Goal: Transaction & Acquisition: Obtain resource

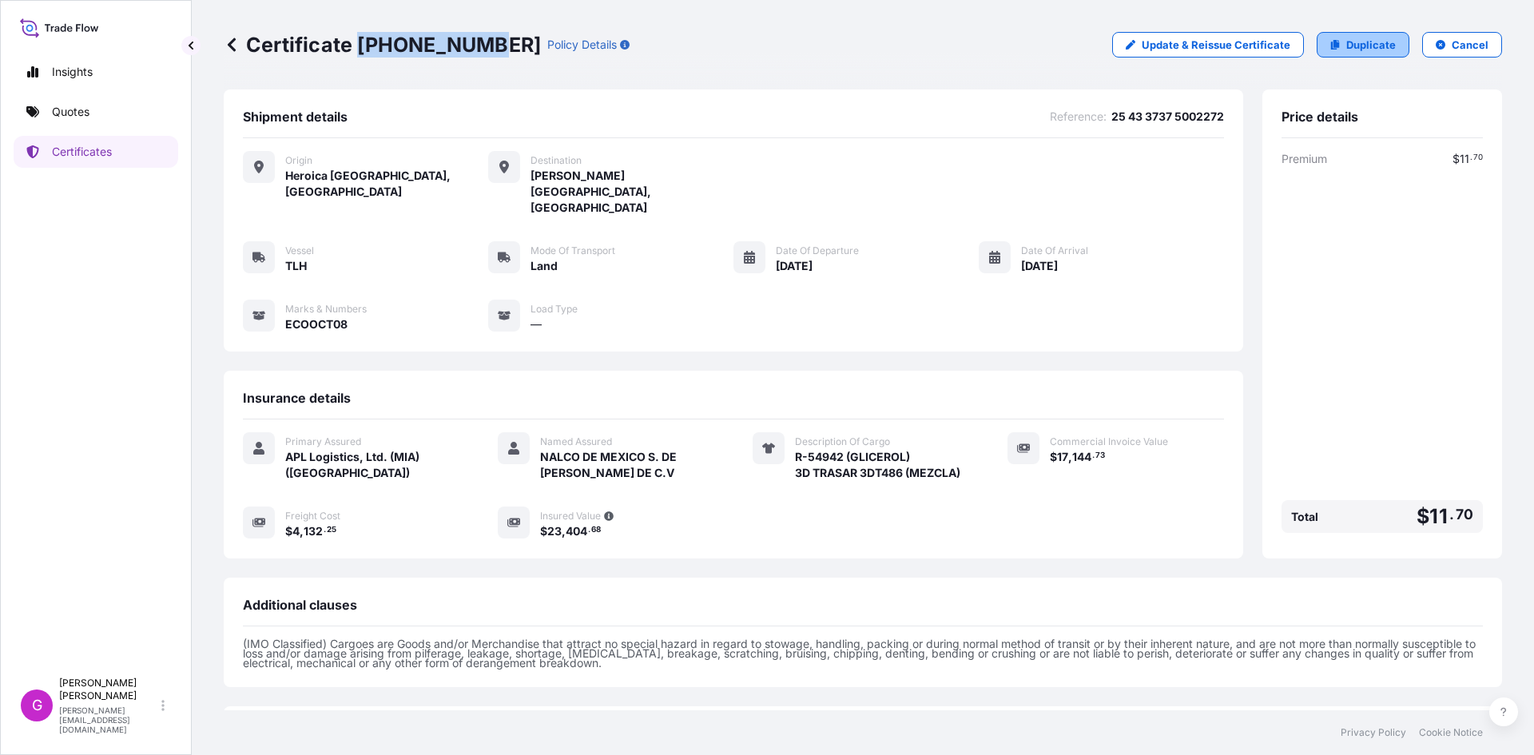
scroll to position [113, 0]
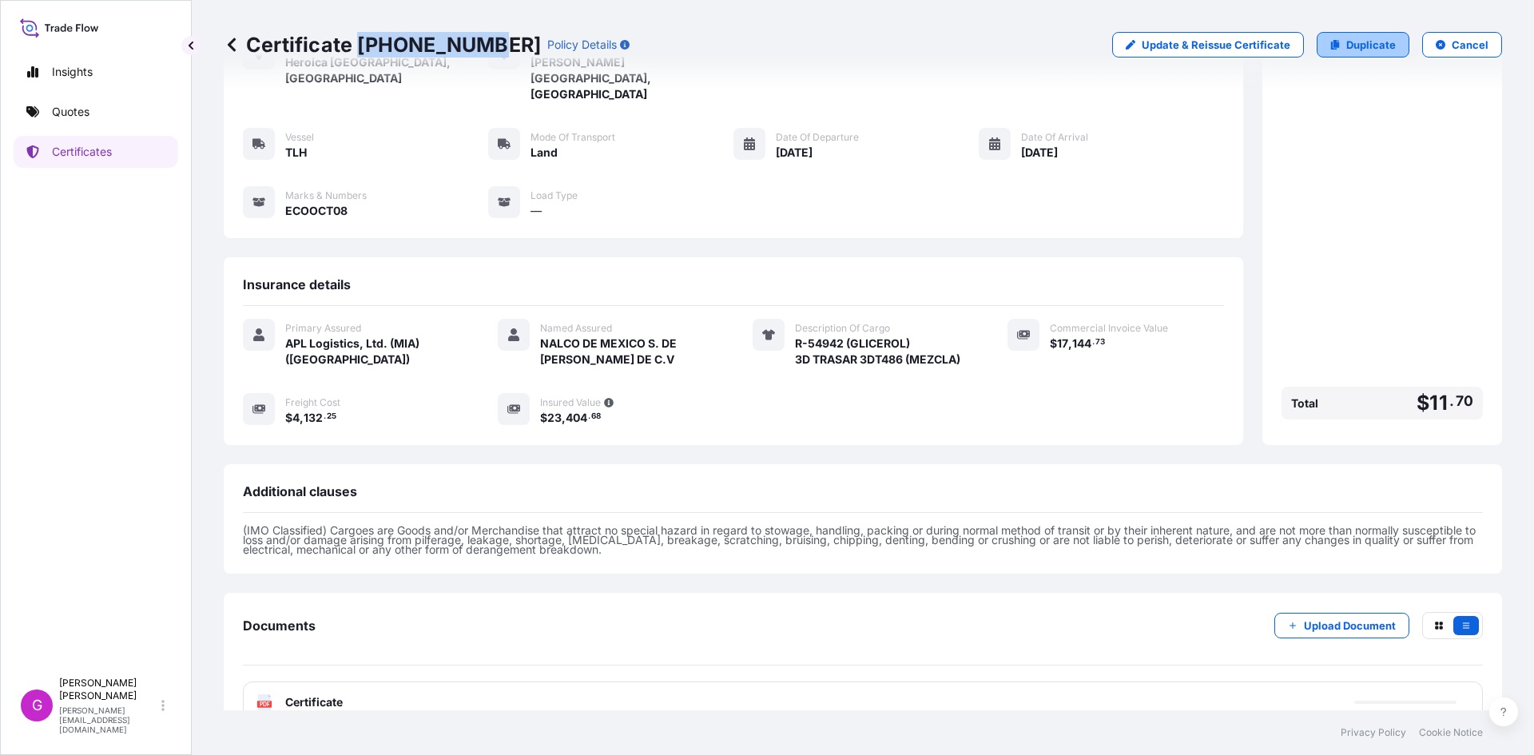
click at [1331, 45] on icon at bounding box center [1335, 45] width 9 height 10
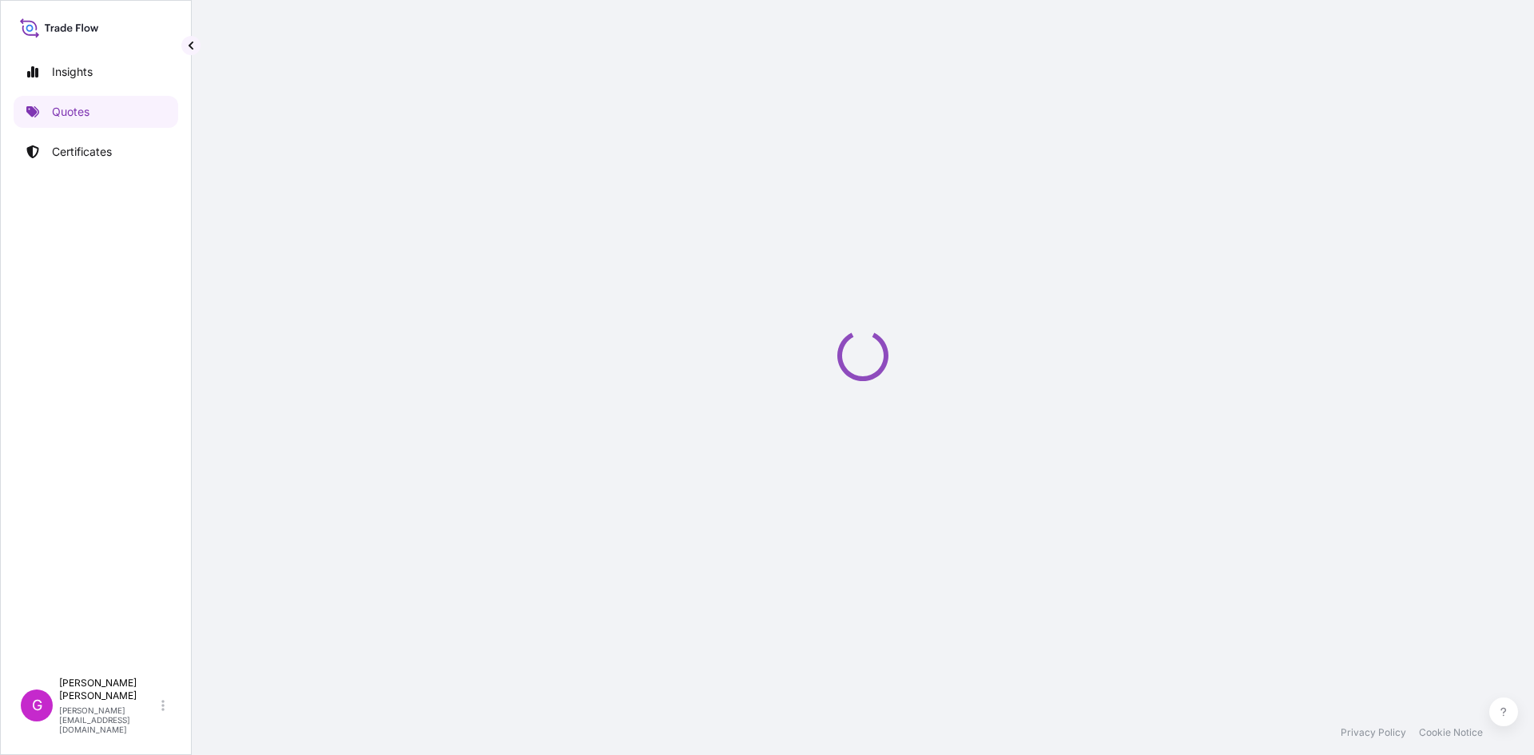
select select "Land"
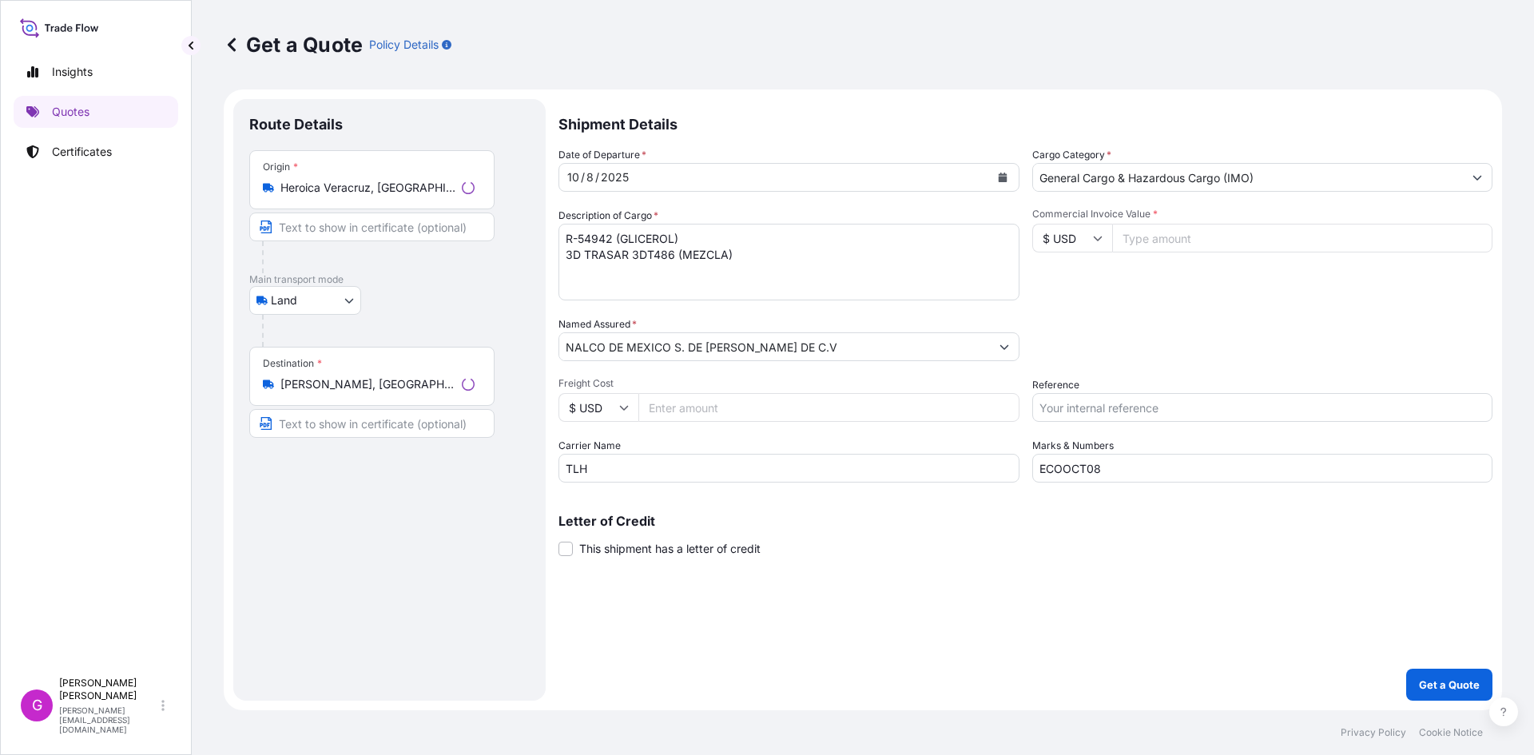
select select "31870"
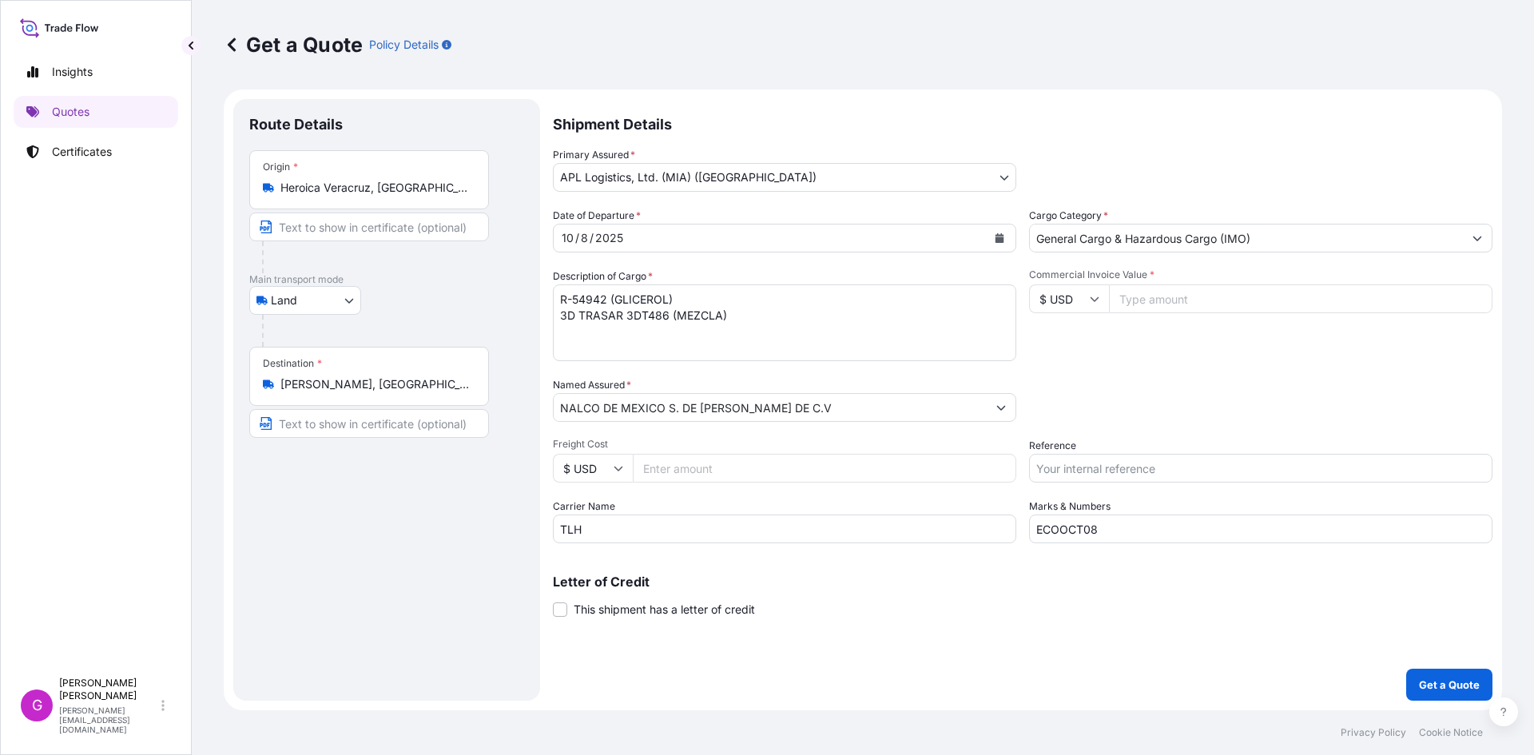
click at [336, 190] on input "Heroica Veracruz, [GEOGRAPHIC_DATA], [GEOGRAPHIC_DATA]" at bounding box center [374, 188] width 189 height 16
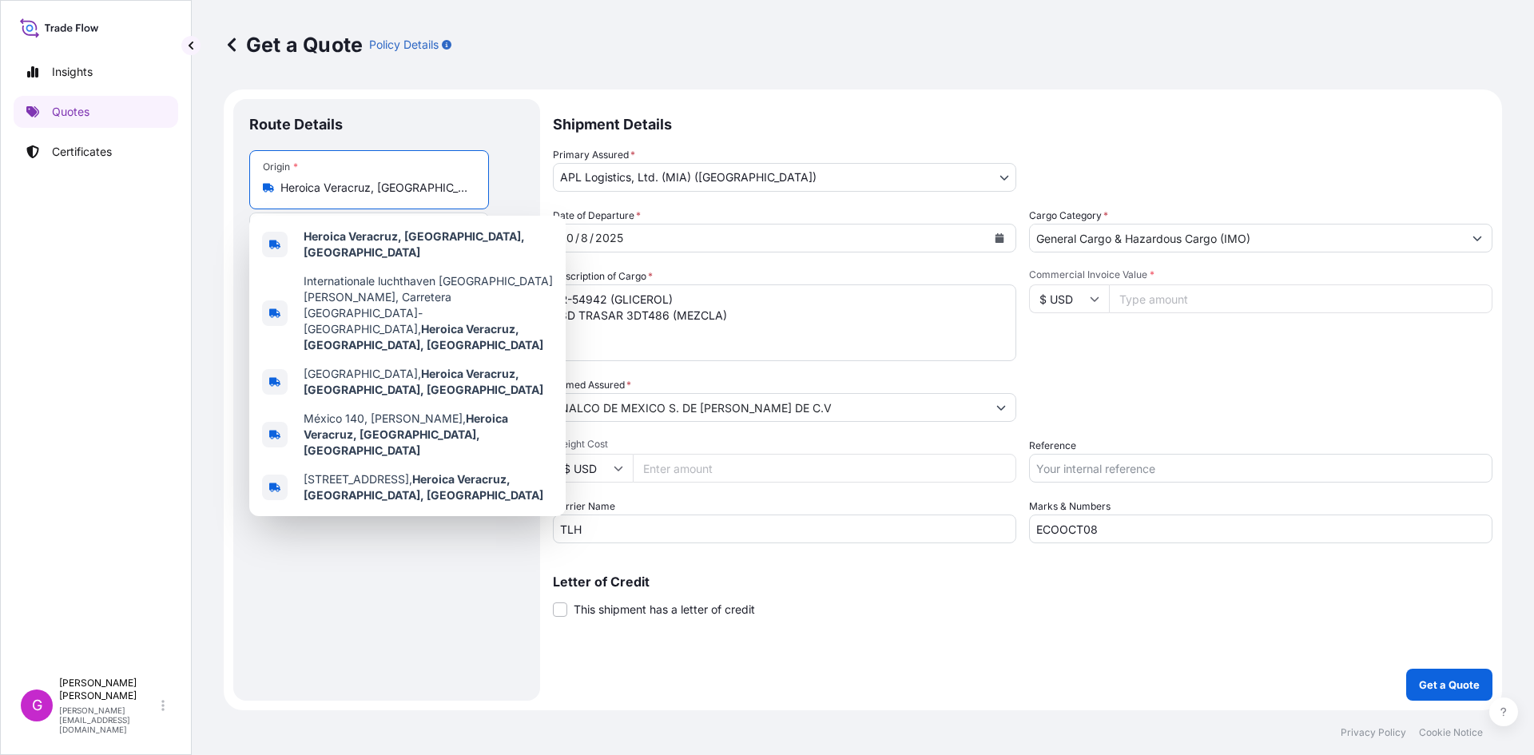
click at [336, 190] on input "Heroica Veracruz, [GEOGRAPHIC_DATA], [GEOGRAPHIC_DATA]" at bounding box center [374, 188] width 189 height 16
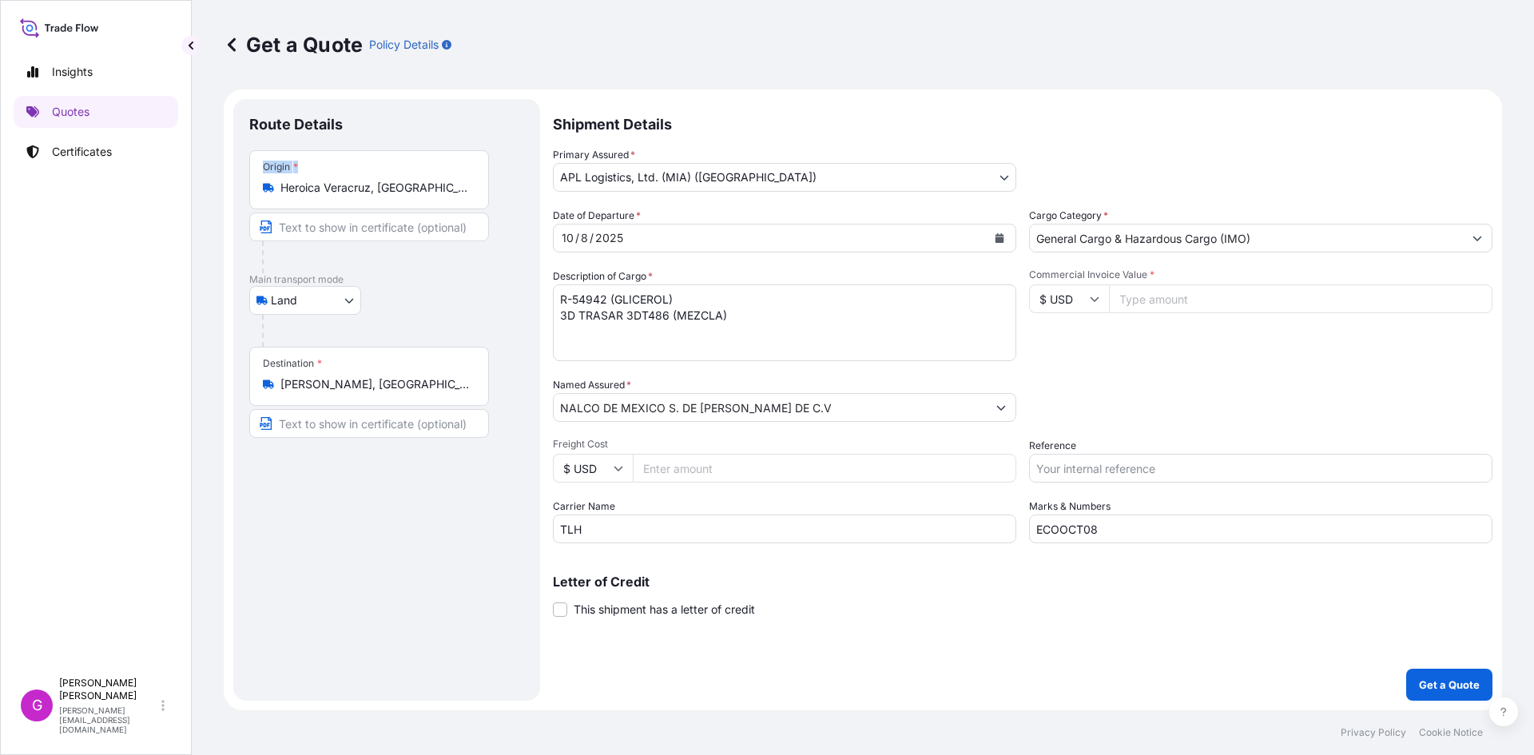
drag, startPoint x: 344, startPoint y: 198, endPoint x: 215, endPoint y: 187, distance: 129.1
click at [215, 187] on div "Get a Quote Policy Details Route Details Place of loading Road / Inland Road / …" at bounding box center [863, 355] width 1343 height 710
click at [312, 198] on div "Origin * Heroica [GEOGRAPHIC_DATA], [GEOGRAPHIC_DATA], [GEOGRAPHIC_DATA]" at bounding box center [369, 179] width 240 height 59
click at [312, 196] on input "Heroica Veracruz, [GEOGRAPHIC_DATA], [GEOGRAPHIC_DATA]" at bounding box center [374, 188] width 189 height 16
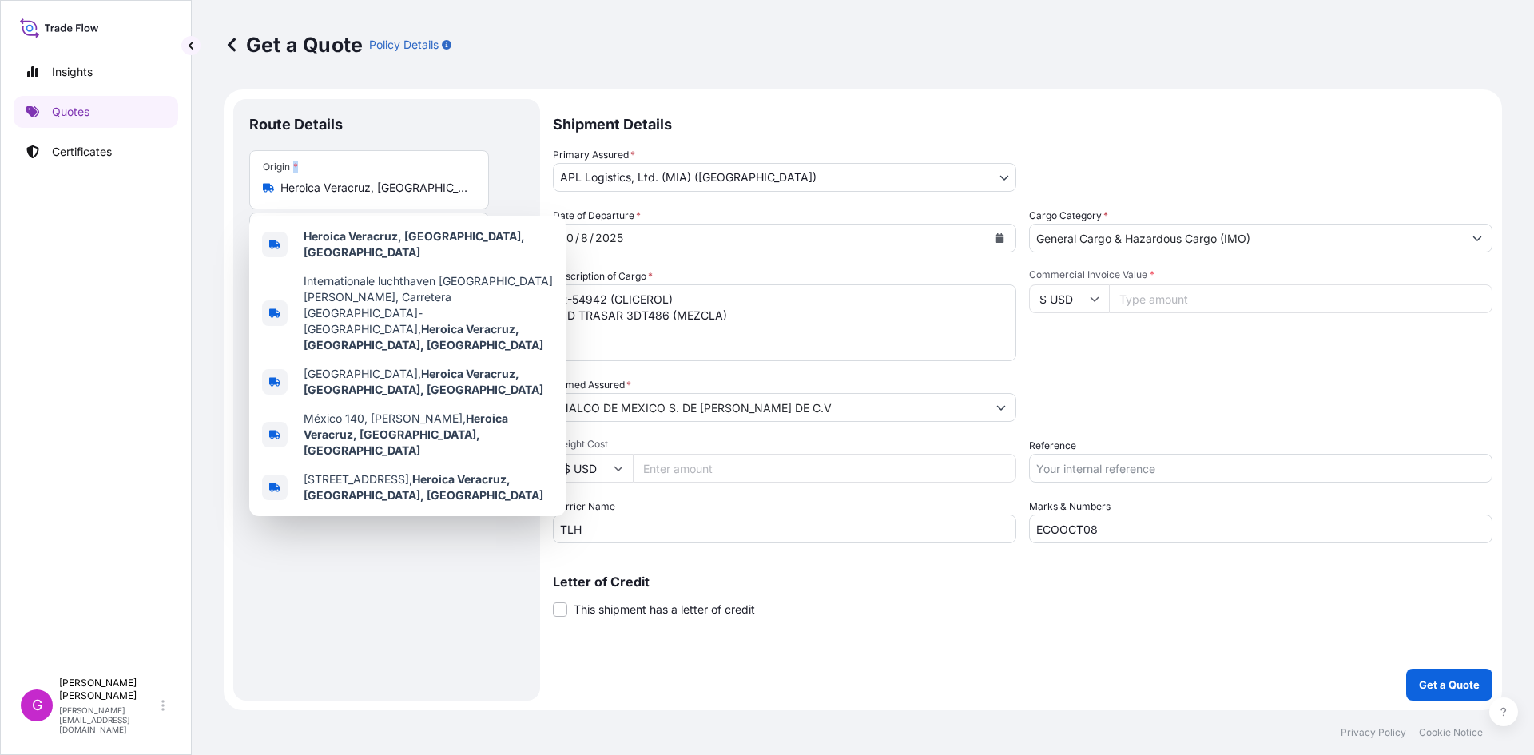
click at [312, 198] on div "Origin * Heroica [GEOGRAPHIC_DATA], [GEOGRAPHIC_DATA], [GEOGRAPHIC_DATA]" at bounding box center [369, 179] width 240 height 59
click at [312, 196] on input "Heroica Veracruz, [GEOGRAPHIC_DATA], [GEOGRAPHIC_DATA]" at bounding box center [374, 188] width 189 height 16
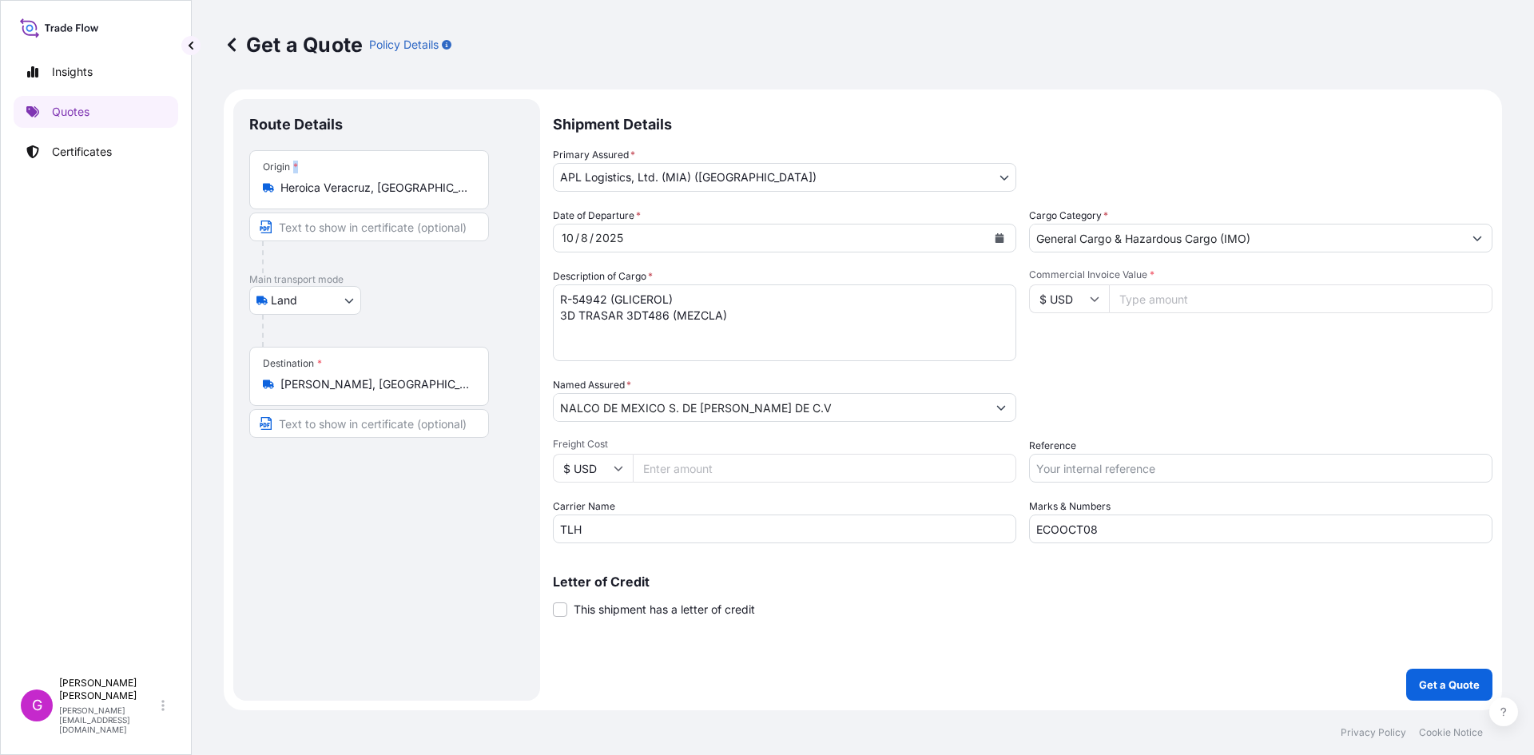
click at [312, 198] on div "Origin * Heroica [GEOGRAPHIC_DATA], [GEOGRAPHIC_DATA], [GEOGRAPHIC_DATA]" at bounding box center [369, 179] width 240 height 59
click at [312, 196] on input "Heroica Veracruz, [GEOGRAPHIC_DATA], [GEOGRAPHIC_DATA]" at bounding box center [374, 188] width 189 height 16
click at [313, 188] on input "Heroica Veracruz, [GEOGRAPHIC_DATA], [GEOGRAPHIC_DATA]" at bounding box center [374, 188] width 189 height 16
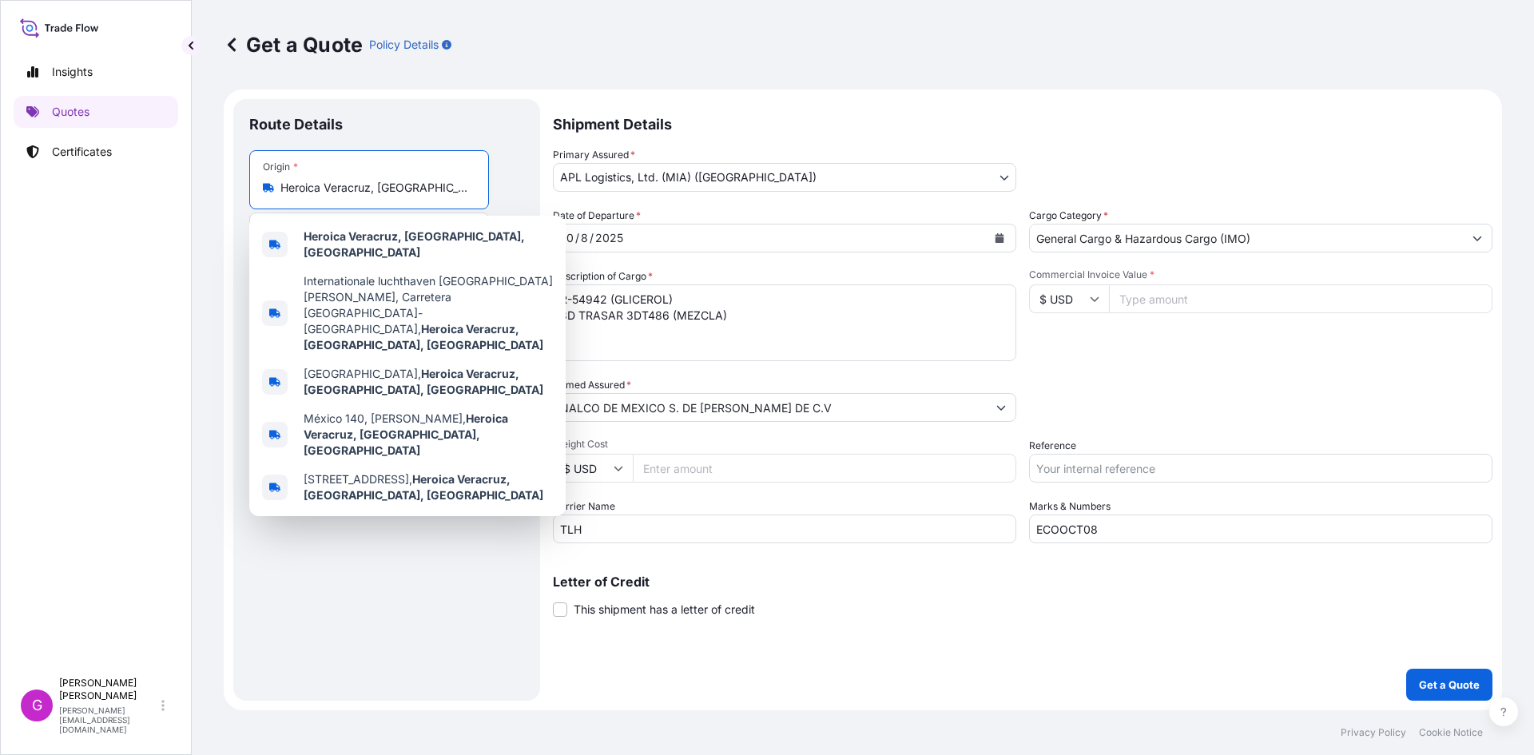
click at [313, 188] on input "Heroica Veracruz, [GEOGRAPHIC_DATA], [GEOGRAPHIC_DATA]" at bounding box center [374, 188] width 189 height 16
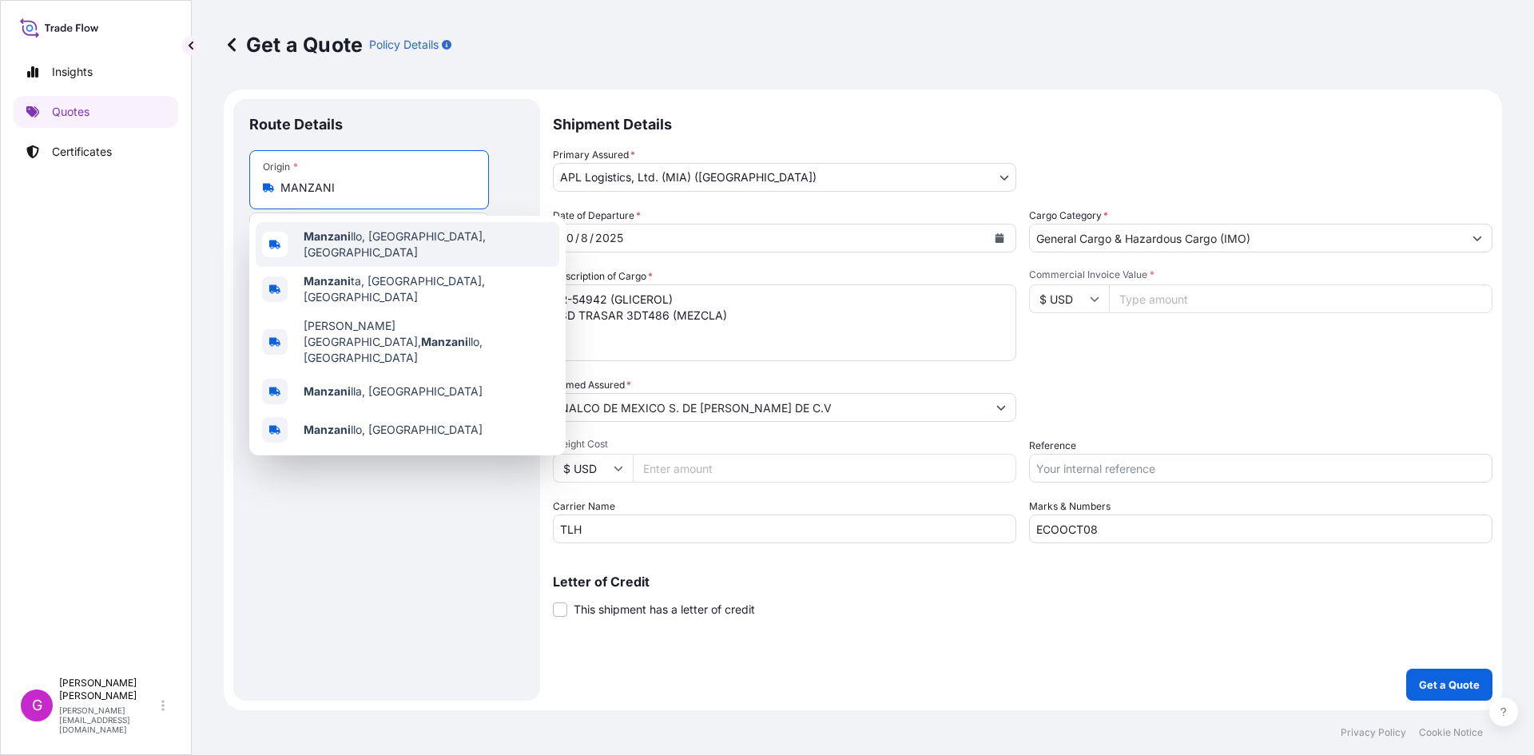
click at [387, 247] on span "[PERSON_NAME], [GEOGRAPHIC_DATA], [GEOGRAPHIC_DATA]" at bounding box center [428, 245] width 249 height 32
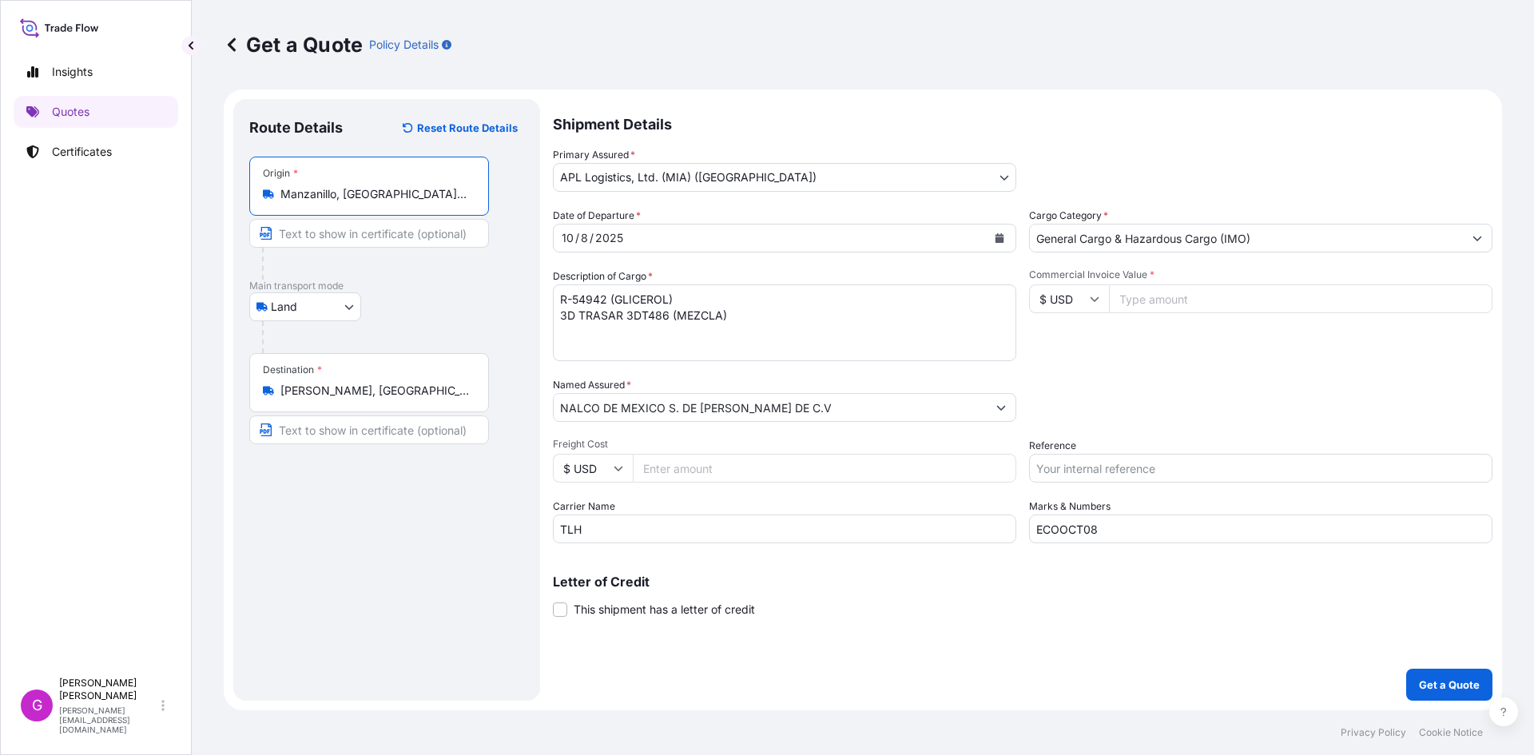
type input "Manzanillo, [GEOGRAPHIC_DATA], [GEOGRAPHIC_DATA]"
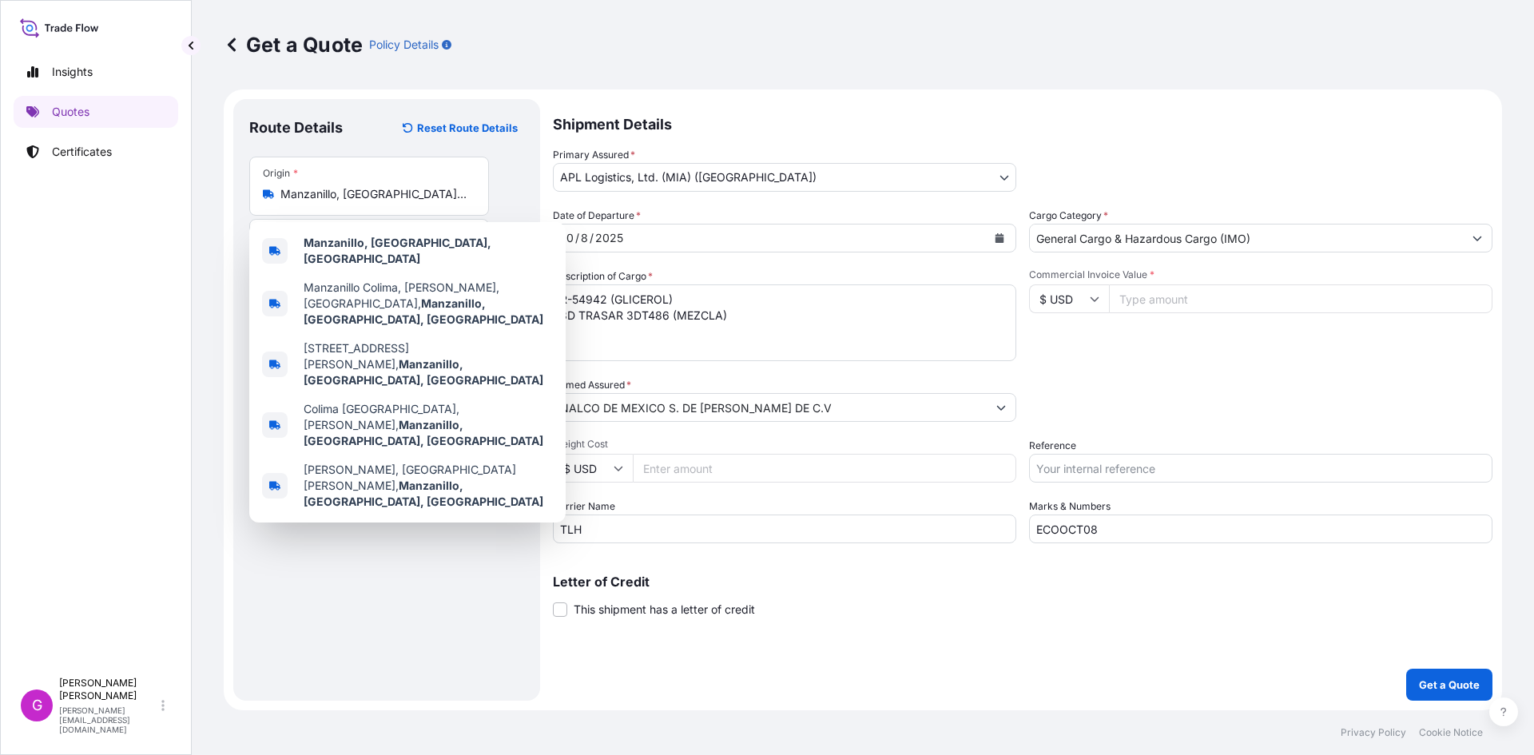
click at [781, 94] on form "Route Details Reset Route Details Place of loading Road / [GEOGRAPHIC_DATA] / I…" at bounding box center [863, 400] width 1279 height 621
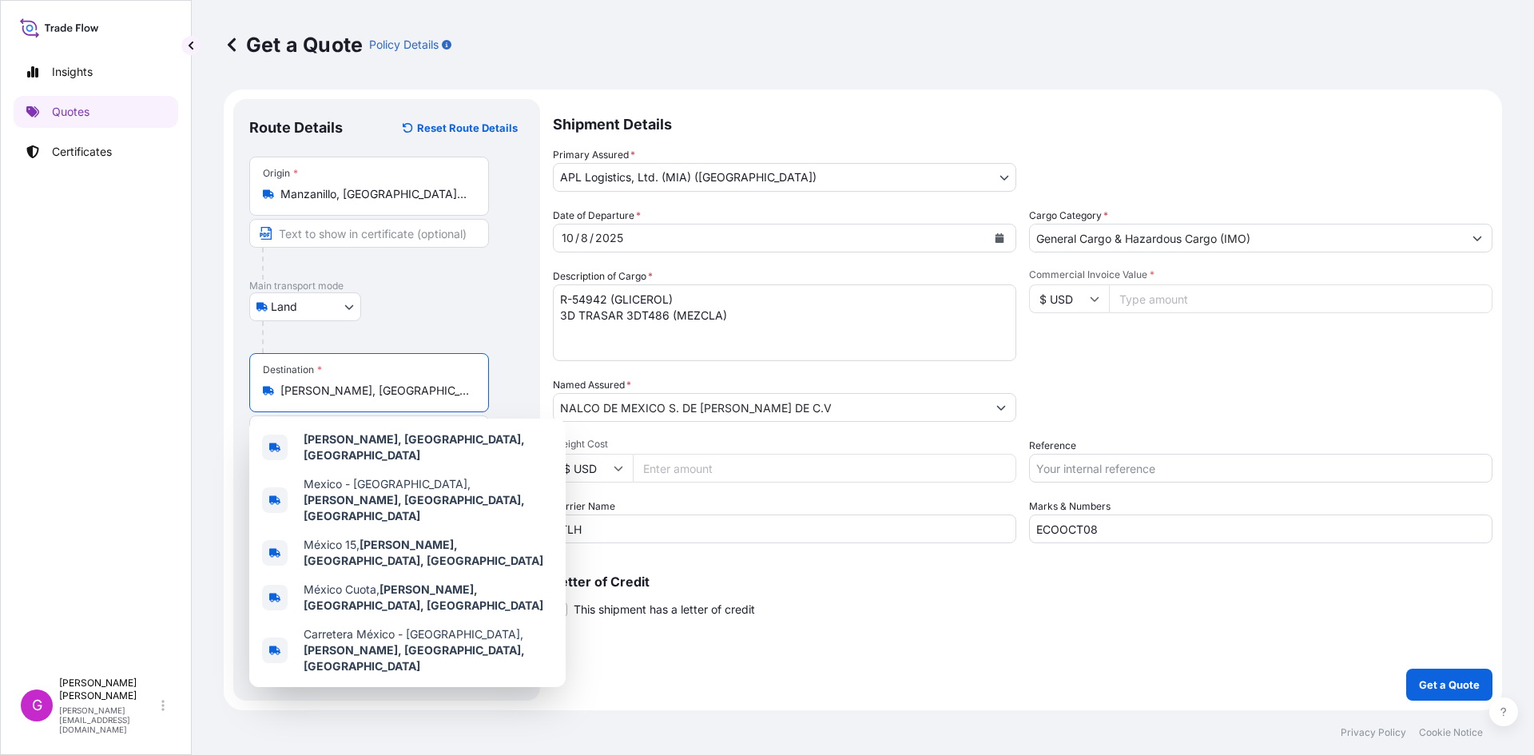
click at [341, 392] on input "[PERSON_NAME], [GEOGRAPHIC_DATA], [GEOGRAPHIC_DATA]" at bounding box center [374, 391] width 189 height 16
click at [341, 393] on input "[PERSON_NAME], [GEOGRAPHIC_DATA], [GEOGRAPHIC_DATA]" at bounding box center [374, 391] width 189 height 16
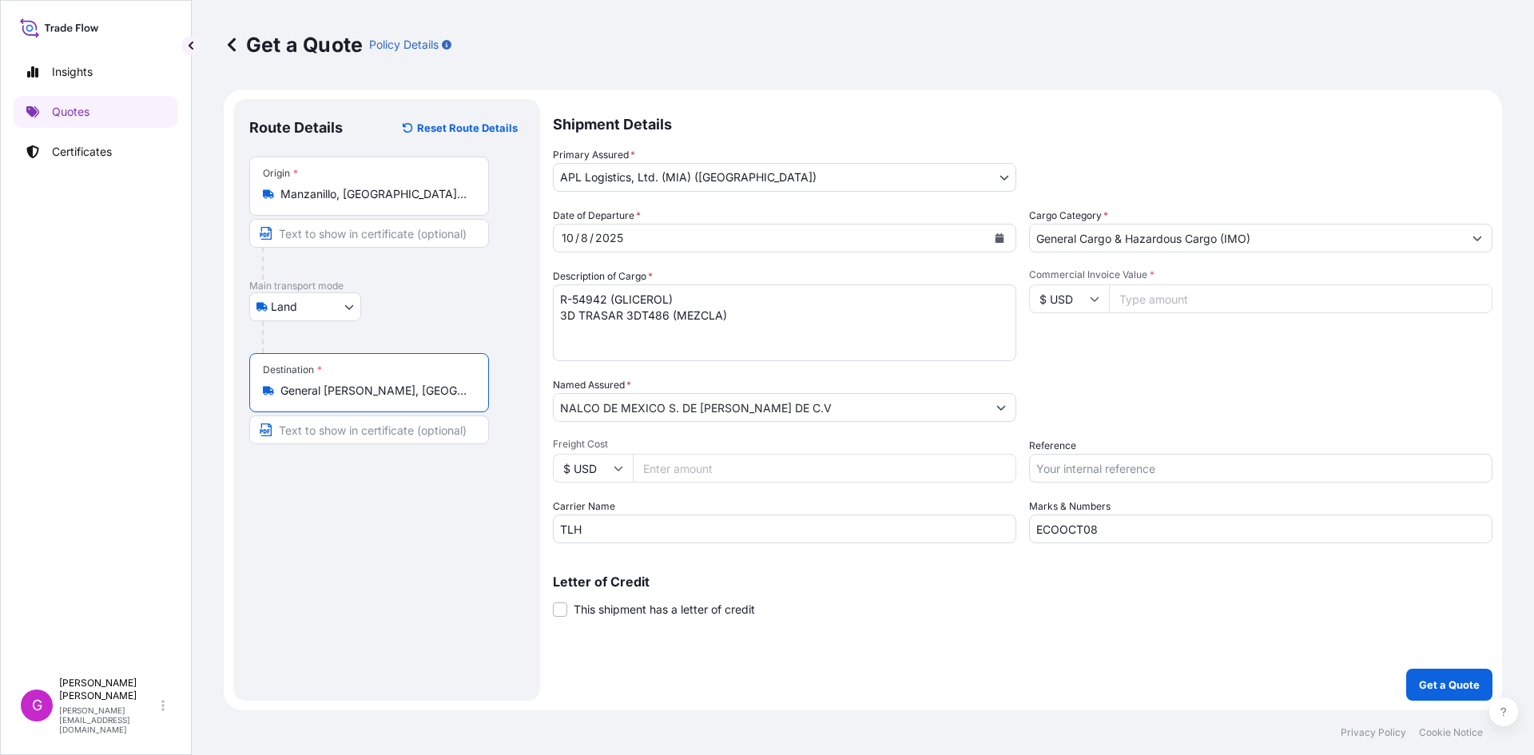
type input "General [PERSON_NAME], [GEOGRAPHIC_DATA][PERSON_NAME], [GEOGRAPHIC_DATA]"
drag, startPoint x: 793, startPoint y: 328, endPoint x: 450, endPoint y: 311, distance: 343.2
click at [450, 311] on form "Route Details Reset Route Details Place of loading Road / [GEOGRAPHIC_DATA] / I…" at bounding box center [863, 400] width 1279 height 621
drag, startPoint x: 1205, startPoint y: 531, endPoint x: 935, endPoint y: 511, distance: 270.8
click at [935, 511] on div "Date of Departure * [DATE] Cargo Category * General Cargo & Hazardous Cargo (IM…" at bounding box center [1023, 376] width 940 height 336
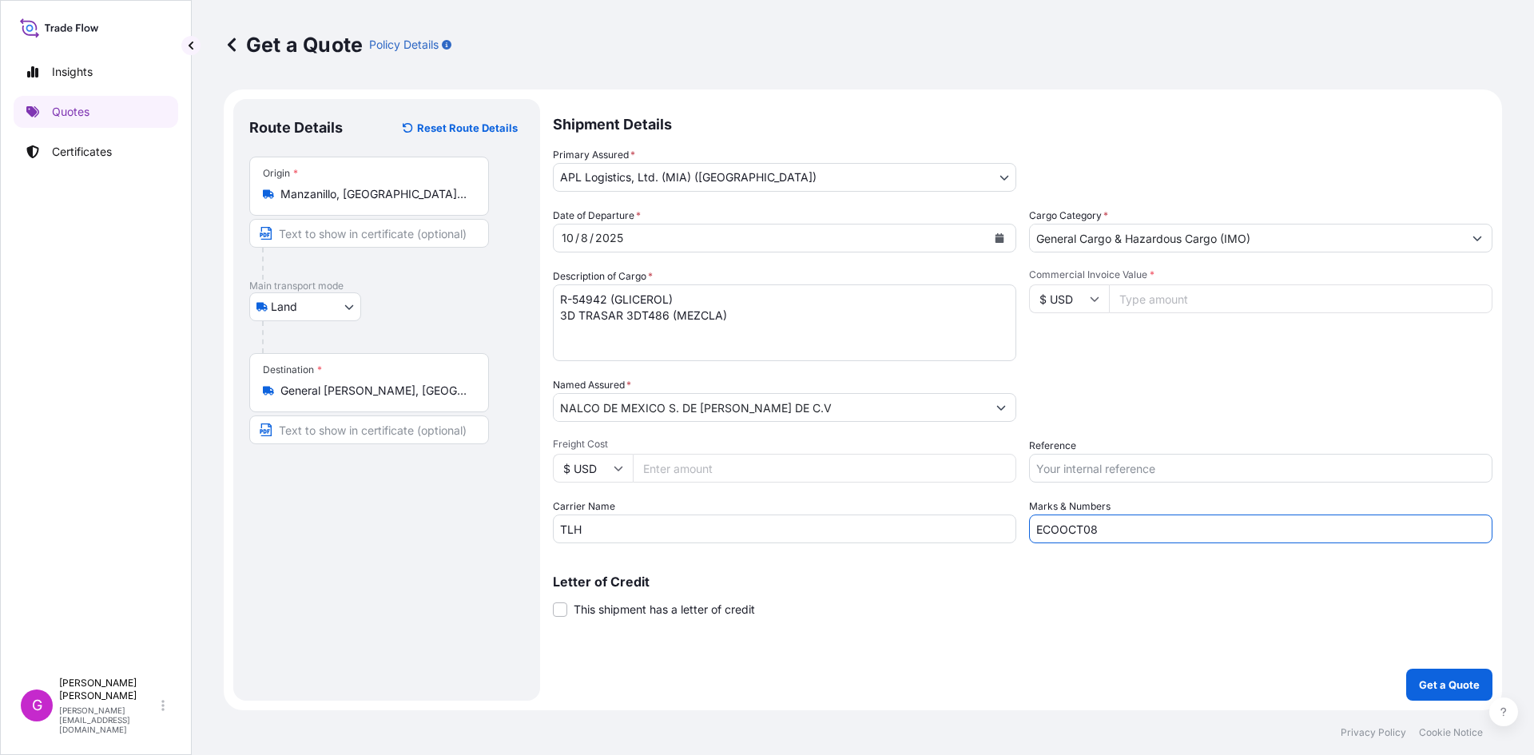
paste input "9"
type input "ECOOCT09"
click at [1128, 469] on input "Reference" at bounding box center [1260, 468] width 463 height 29
paste input "25 16 3737 5003824"
click at [1406, 669] on button "Get a Quote" at bounding box center [1449, 685] width 86 height 32
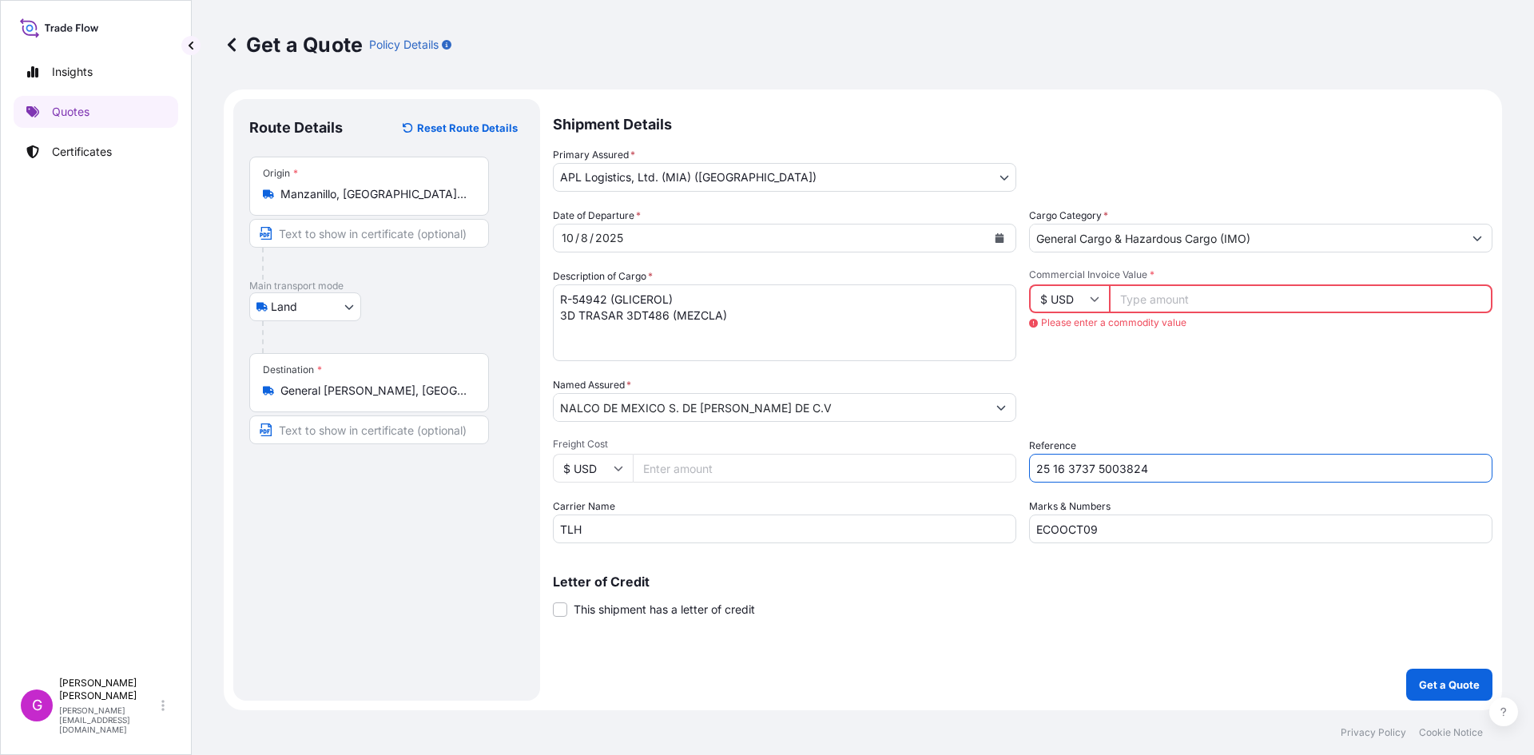
click at [1185, 470] on input "25 16 3737 5003824" at bounding box center [1260, 468] width 463 height 29
click at [1192, 466] on input "25 16 3737 5003824" at bounding box center [1260, 468] width 463 height 29
paste input "25 16 3737 5003831"
type input "25 16 3737 5003824 25 16 3737 5003831"
click at [1185, 300] on input "Commercial Invoice Value *" at bounding box center [1301, 298] width 384 height 29
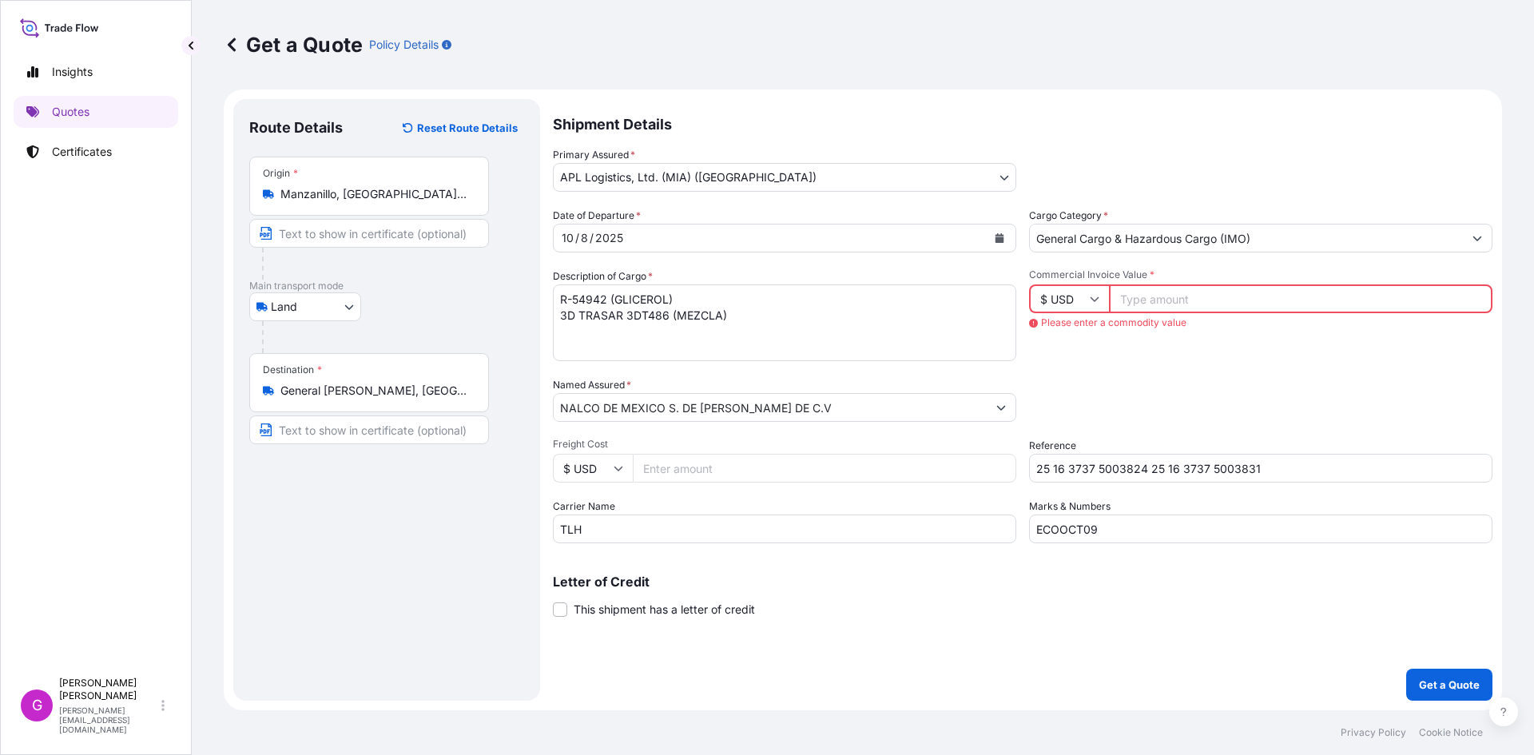
paste input "28080"
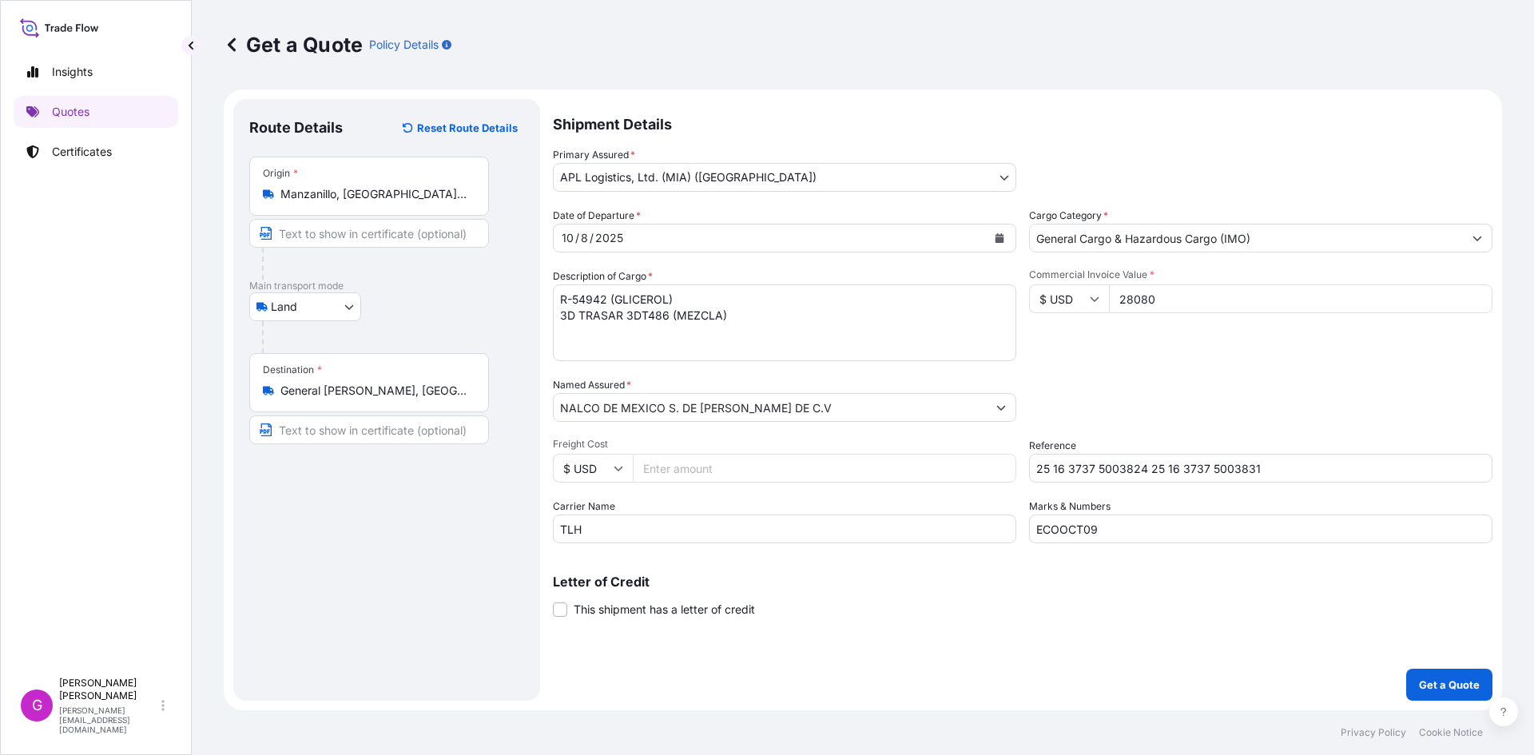
type input "28080"
click at [788, 474] on input "Freight Cost" at bounding box center [825, 468] width 384 height 29
paste input "4086.84"
type input "4086.84"
drag, startPoint x: 690, startPoint y: 308, endPoint x: 511, endPoint y: 257, distance: 186.9
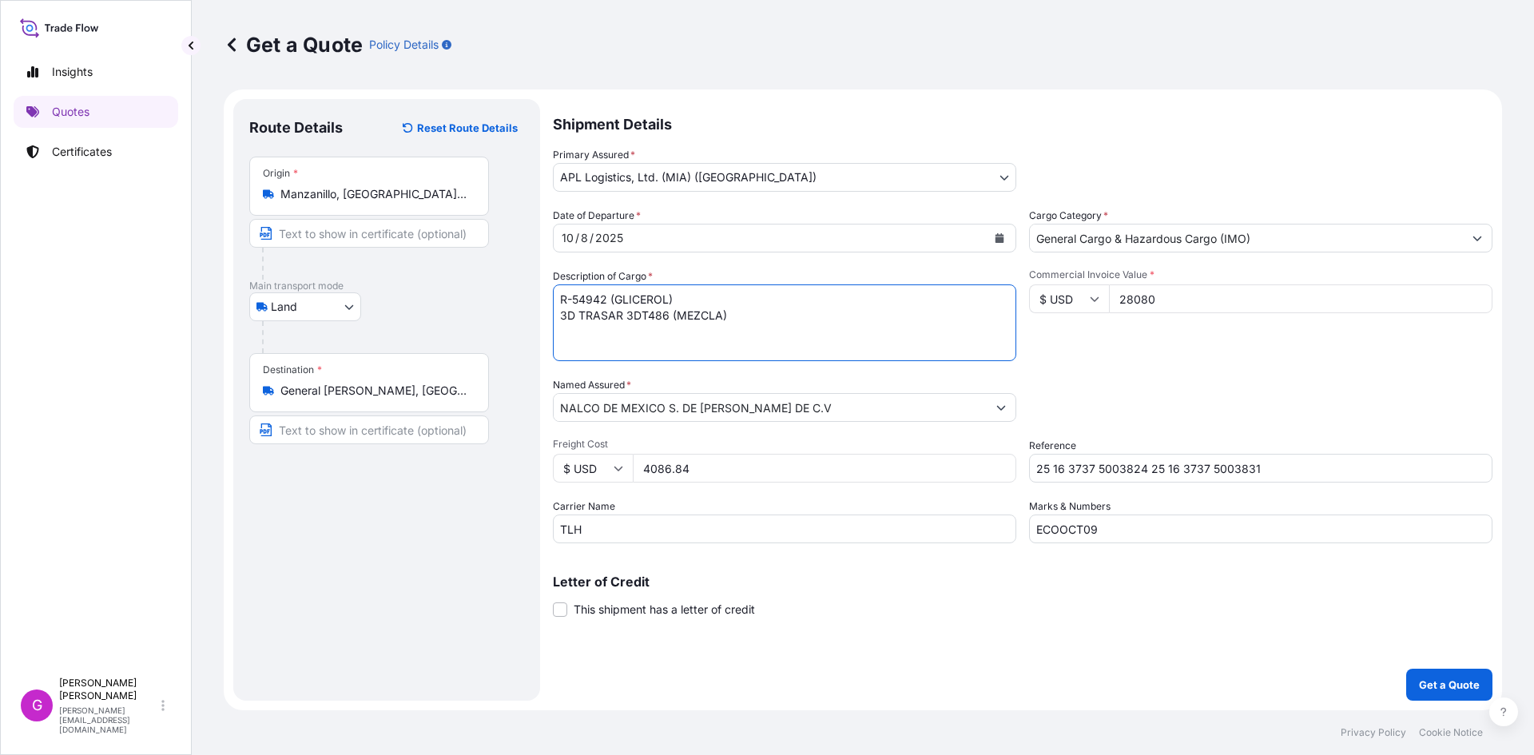
click at [511, 257] on form "Route Details Reset Route Details Place of loading Road / [GEOGRAPHIC_DATA] / I…" at bounding box center [863, 400] width 1279 height 621
paste textarea "MICOLIN SXS40 (XILENOSULFONATO DE SODIO"
type textarea "MICOLIN SXS40 (XILENOSULFONATO DE SODIO)"
drag, startPoint x: 610, startPoint y: 528, endPoint x: 452, endPoint y: 535, distance: 158.4
click at [452, 535] on form "Route Details Reset Route Details Place of loading Road / [GEOGRAPHIC_DATA] / I…" at bounding box center [863, 400] width 1279 height 621
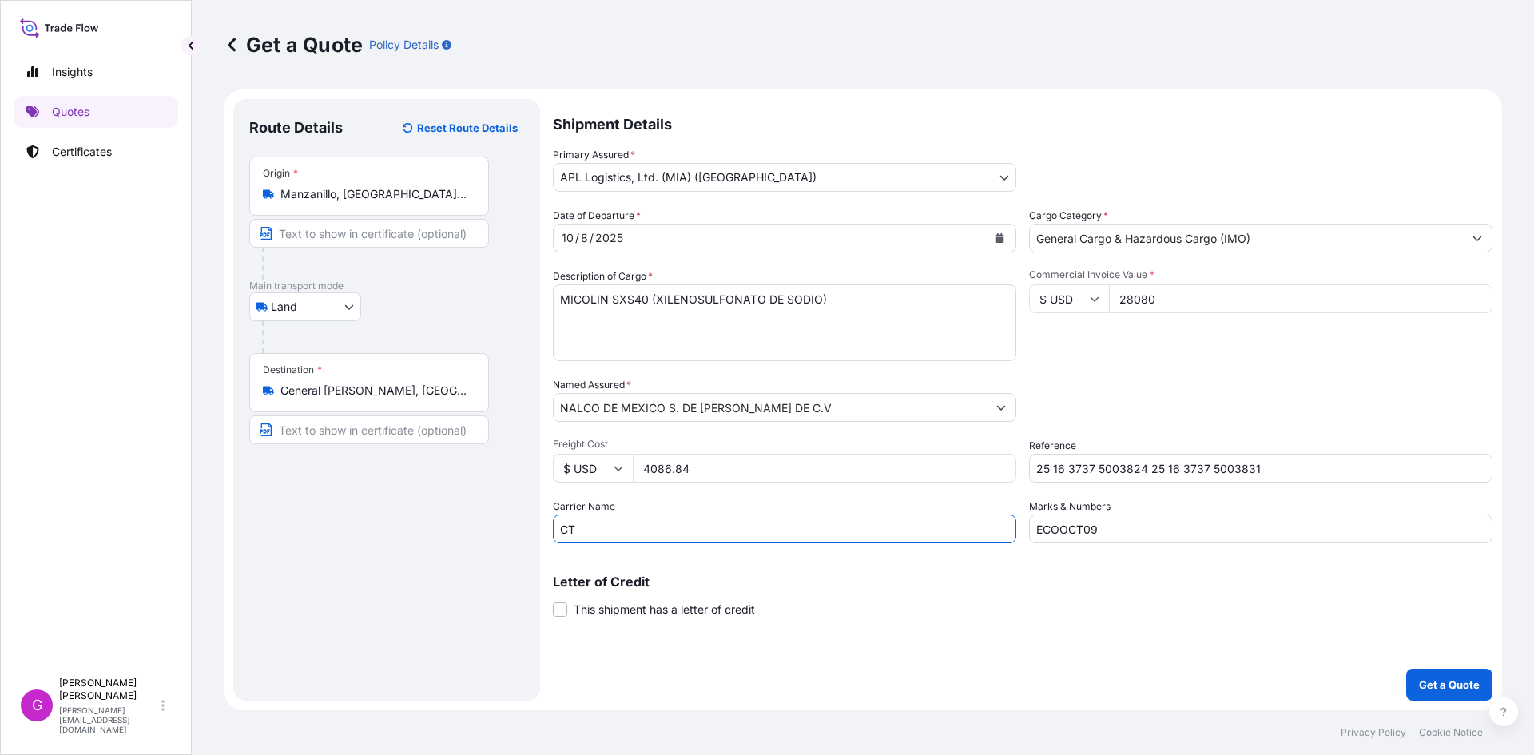
type input "CTP"
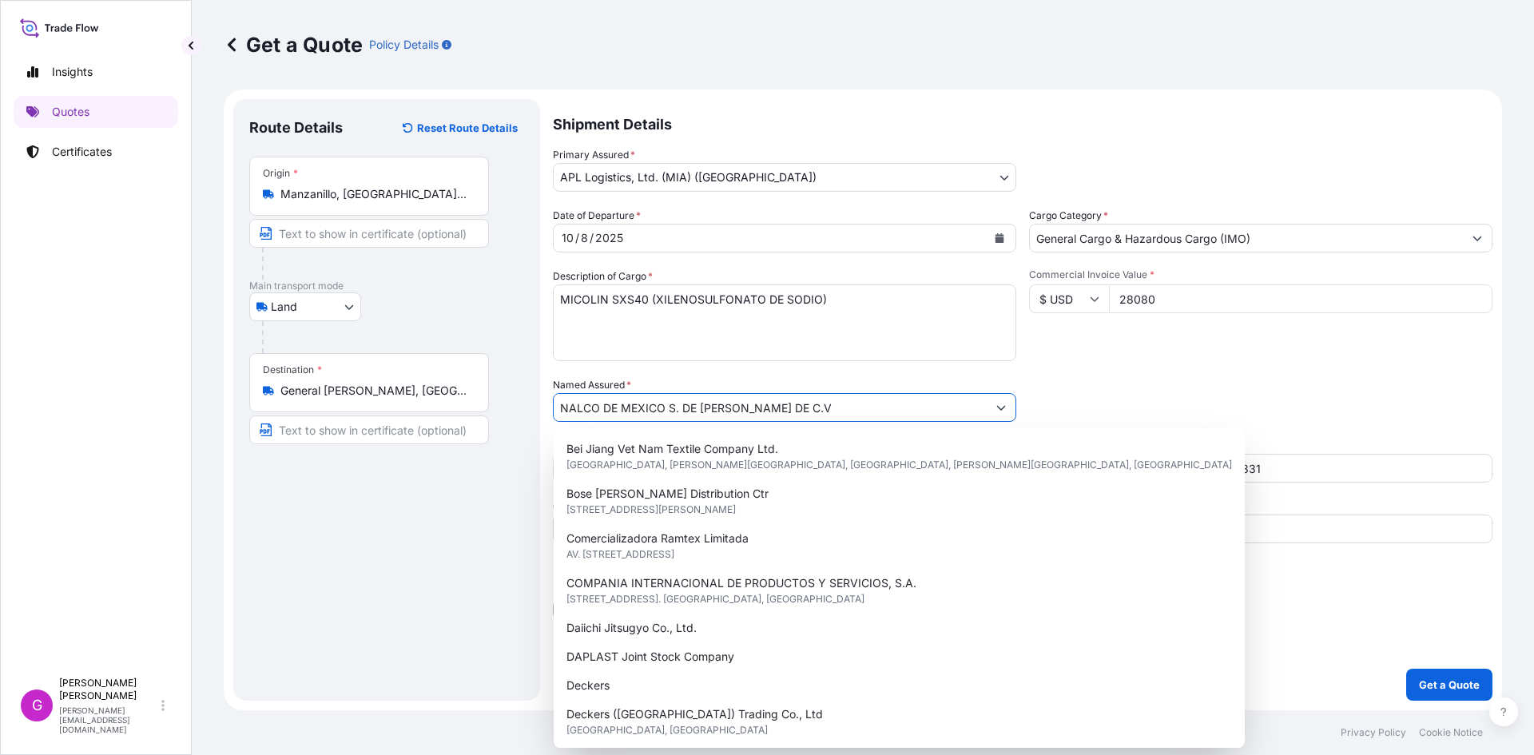
drag, startPoint x: 790, startPoint y: 407, endPoint x: 394, endPoint y: 362, distance: 398.9
click at [394, 362] on form "Route Details Reset Route Details Place of loading Road / [GEOGRAPHIC_DATA] / I…" at bounding box center [863, 400] width 1279 height 621
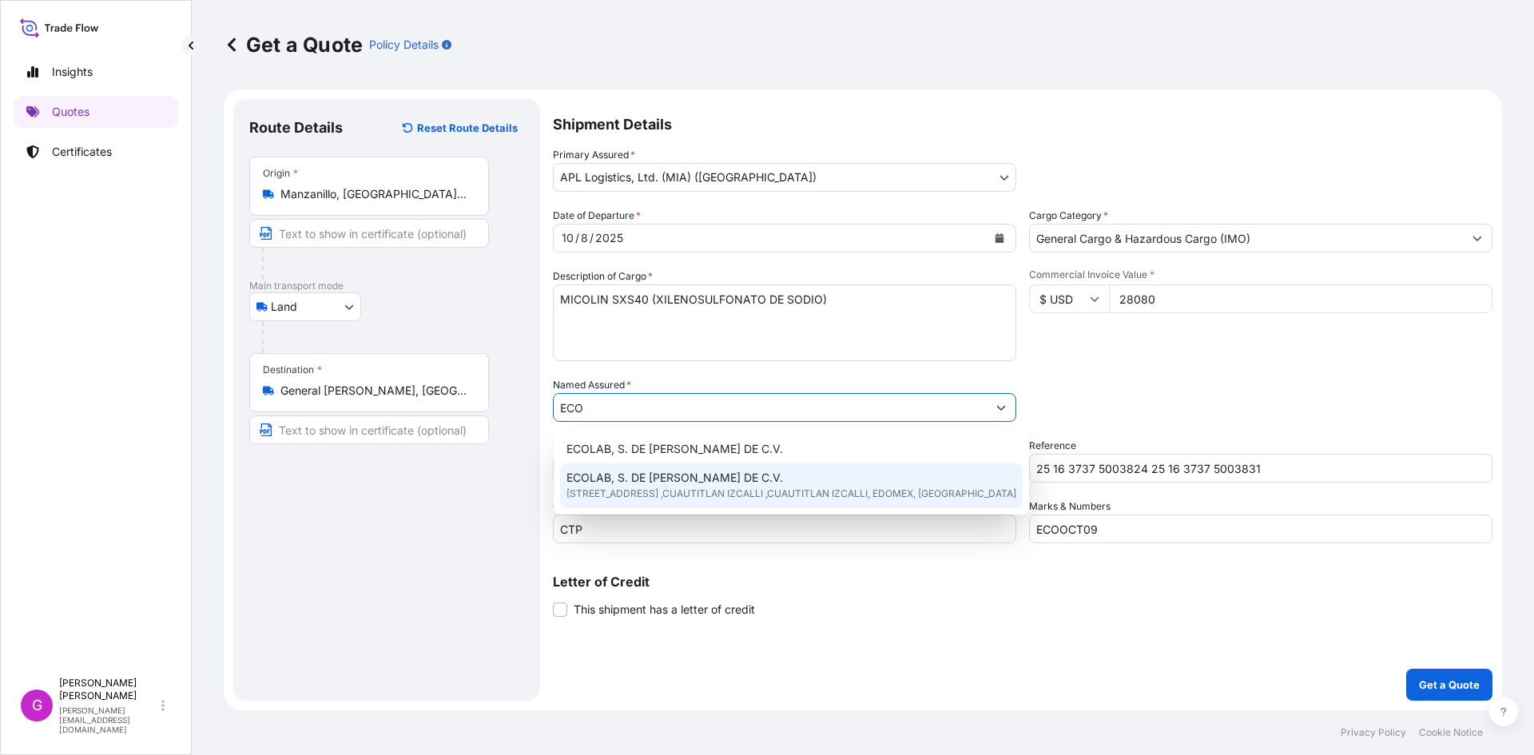
click at [664, 484] on span "ECOLAB, S. DE [PERSON_NAME] DE C.V." at bounding box center [675, 478] width 217 height 16
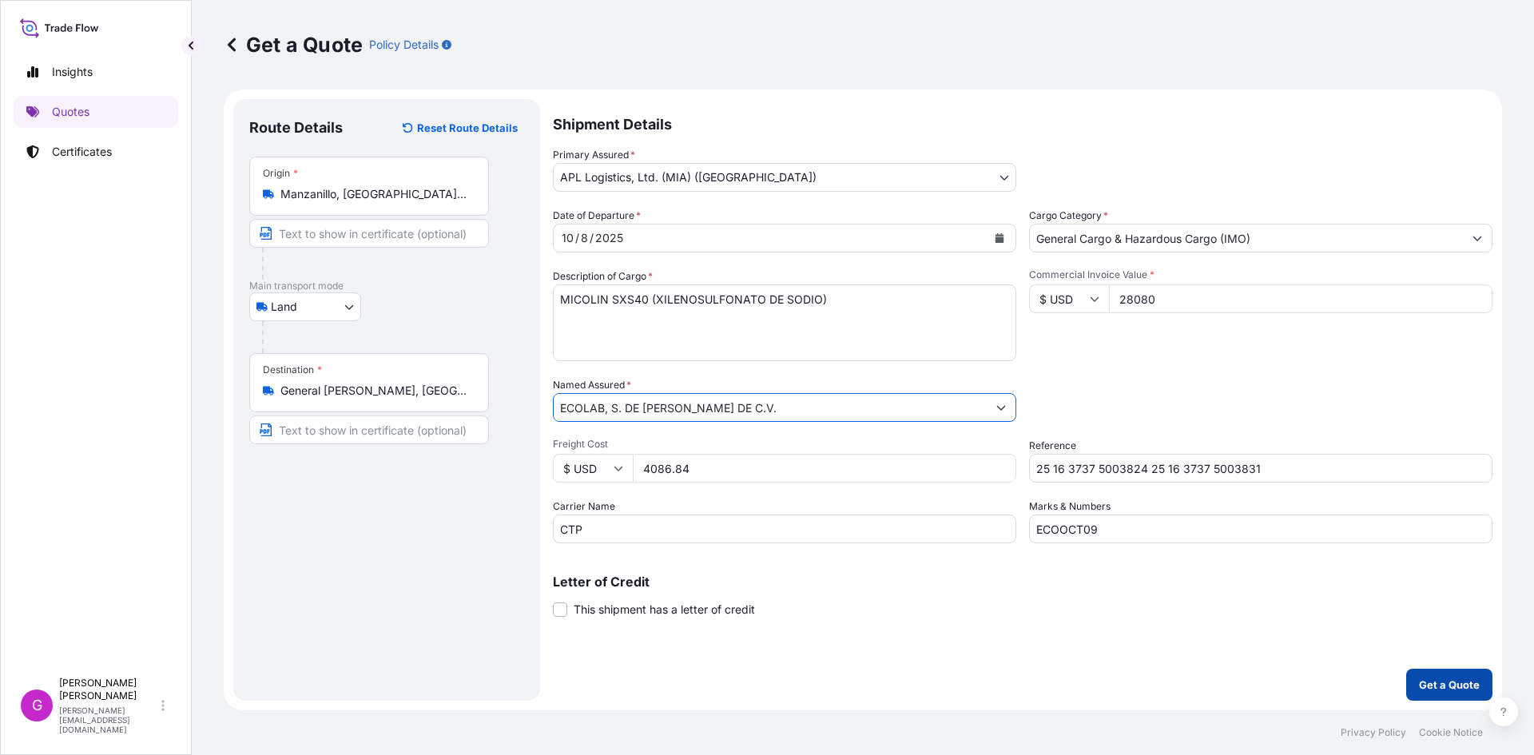
type input "ECOLAB, S. DE [PERSON_NAME] DE C.V."
click at [1430, 681] on p "Get a Quote" at bounding box center [1449, 685] width 61 height 16
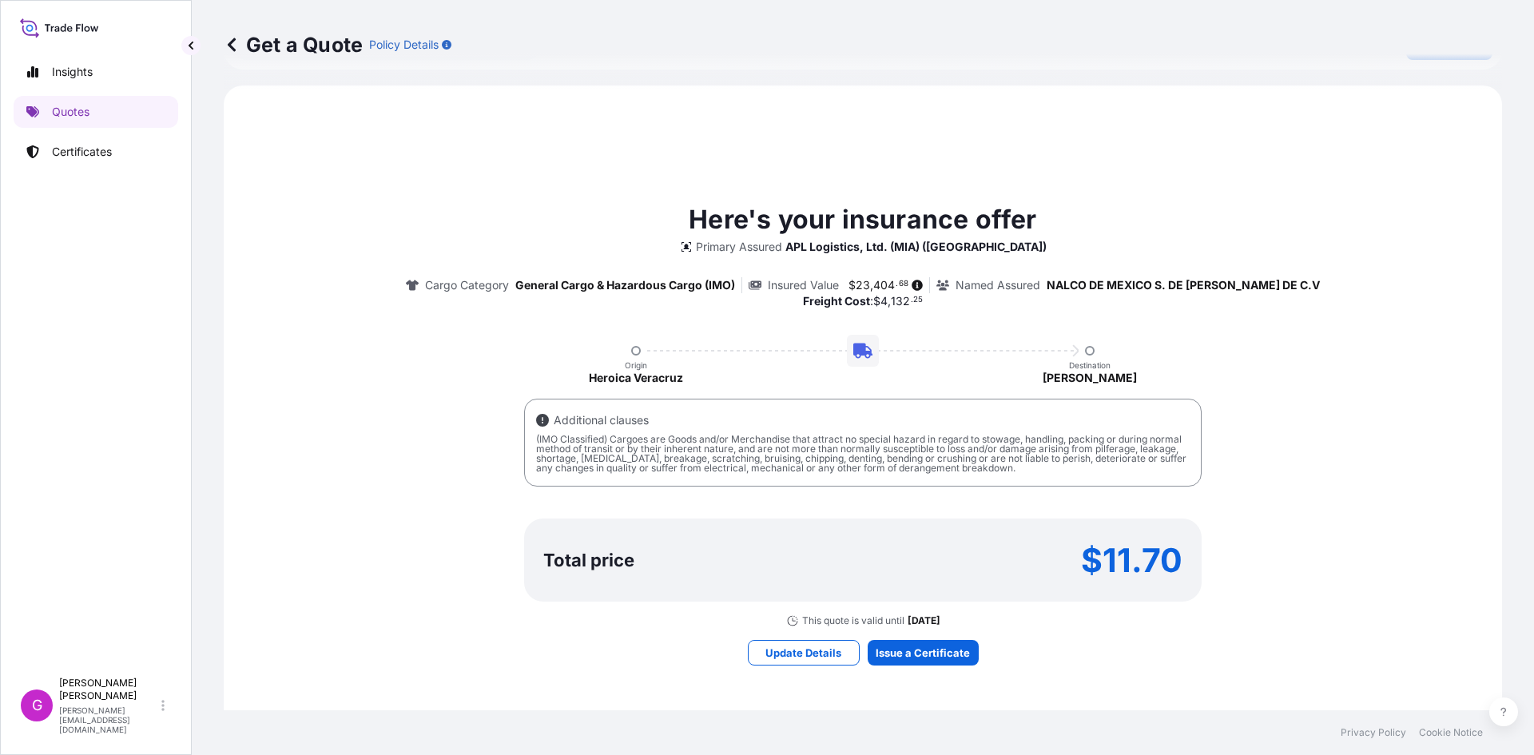
scroll to position [736, 0]
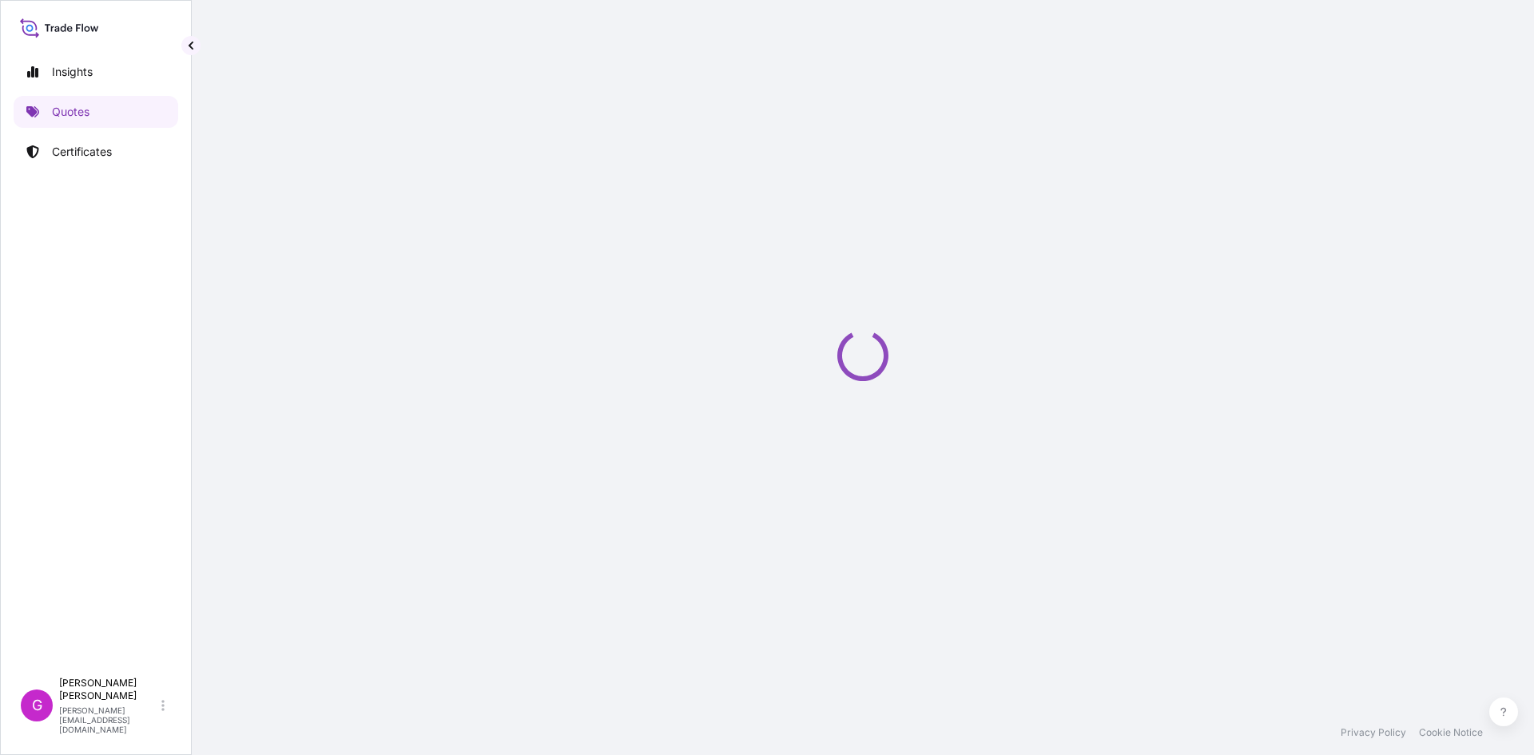
select select "Land"
select select "31870"
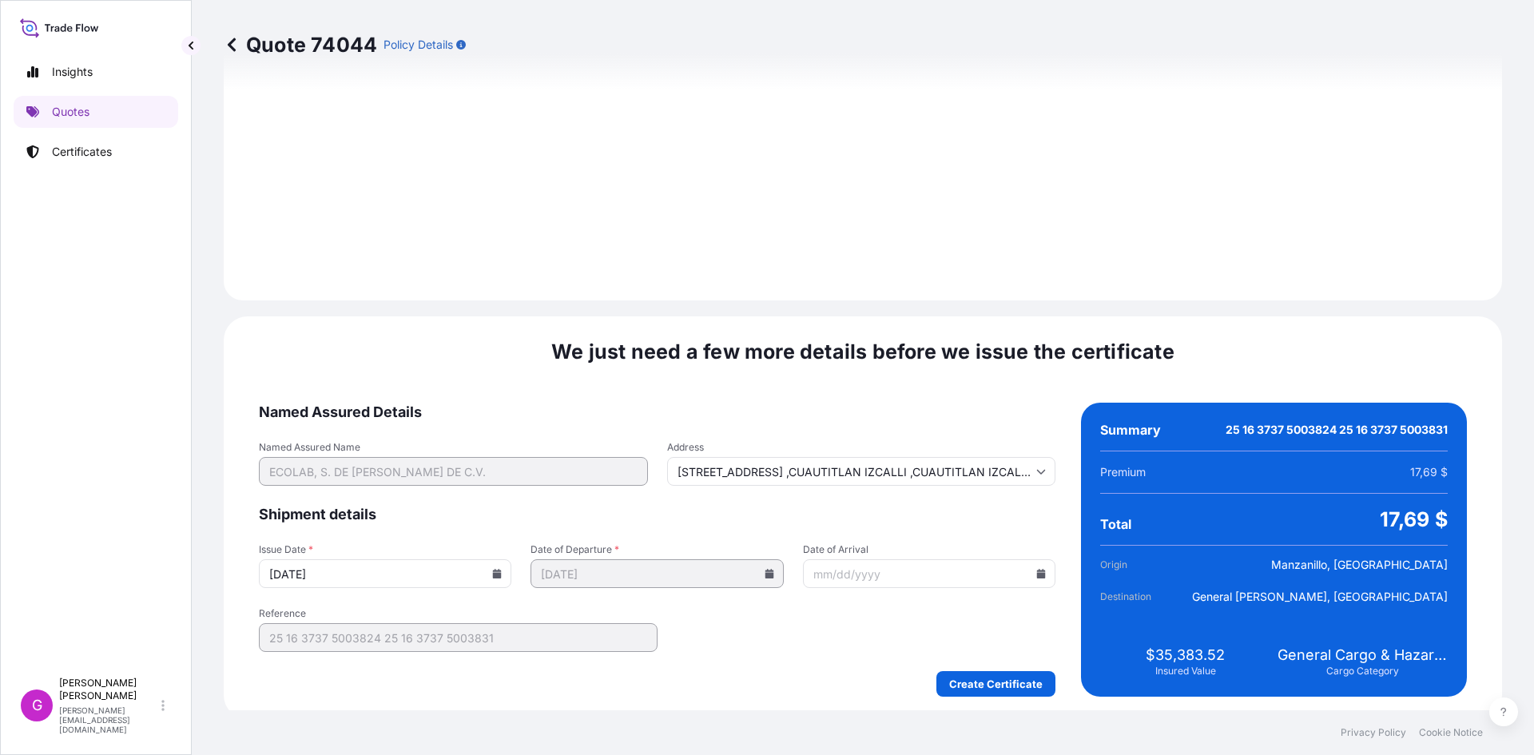
scroll to position [1908, 0]
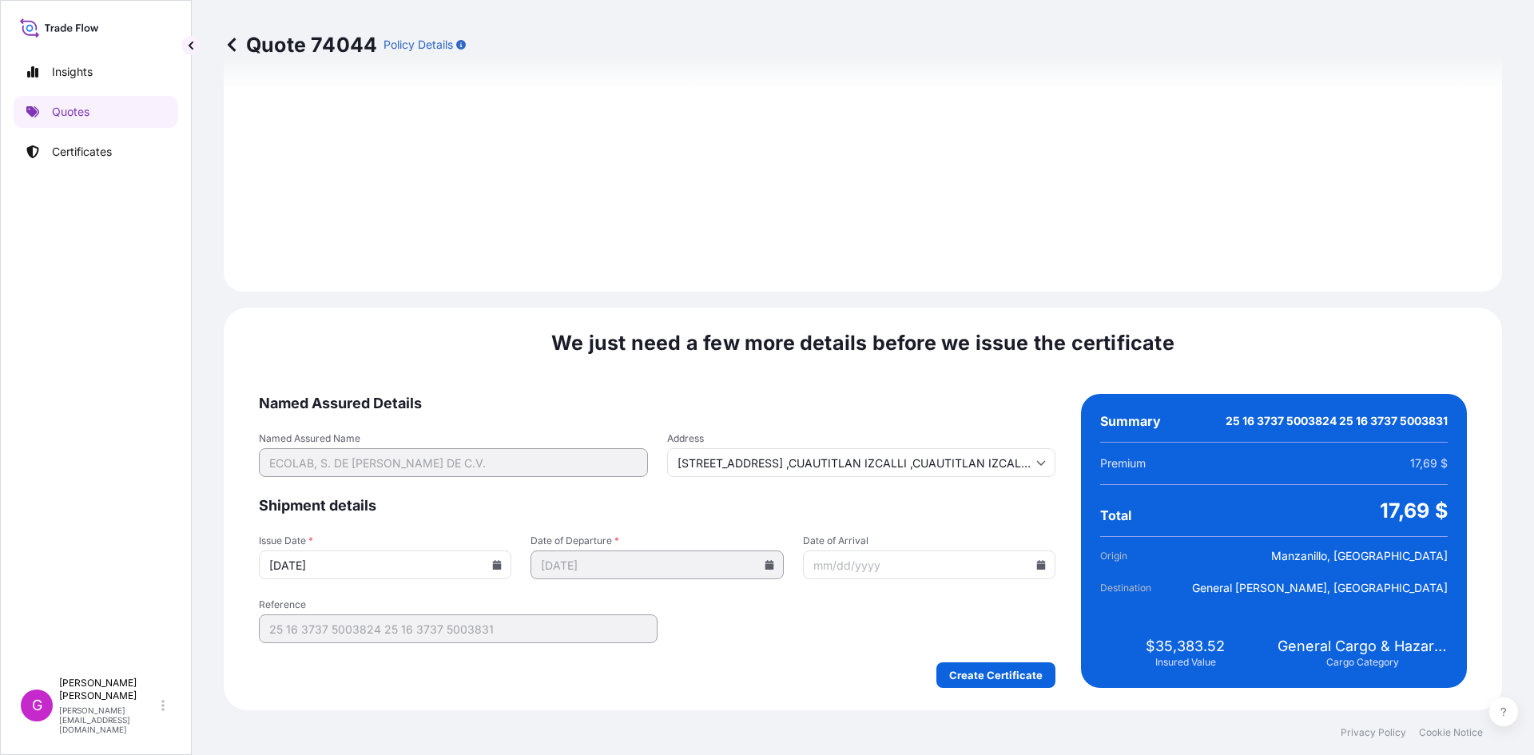
click at [1027, 568] on input "Date of Arrival" at bounding box center [929, 565] width 253 height 29
click at [1037, 567] on icon at bounding box center [1041, 565] width 9 height 10
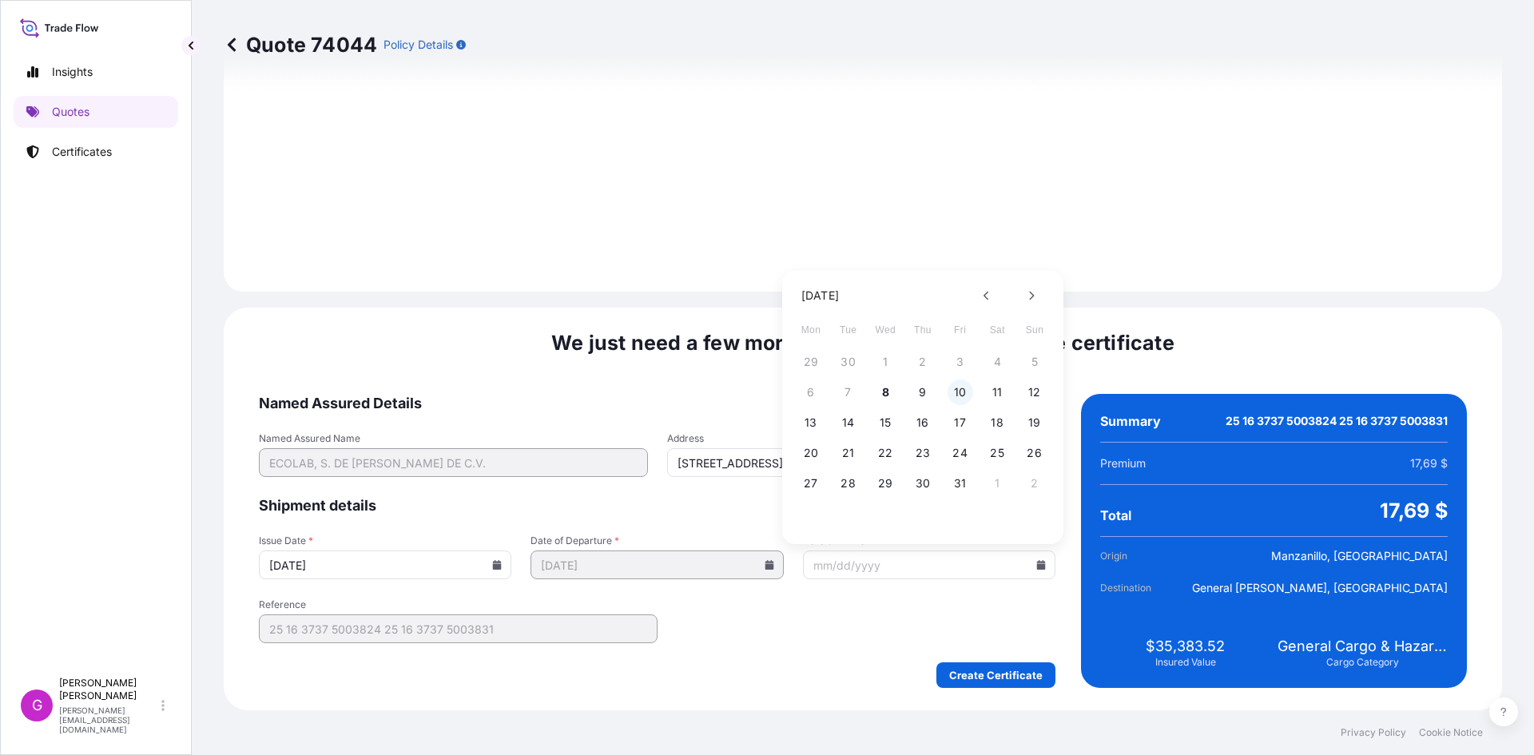
click at [966, 400] on button "10" at bounding box center [961, 393] width 26 height 26
type input "[DATE]"
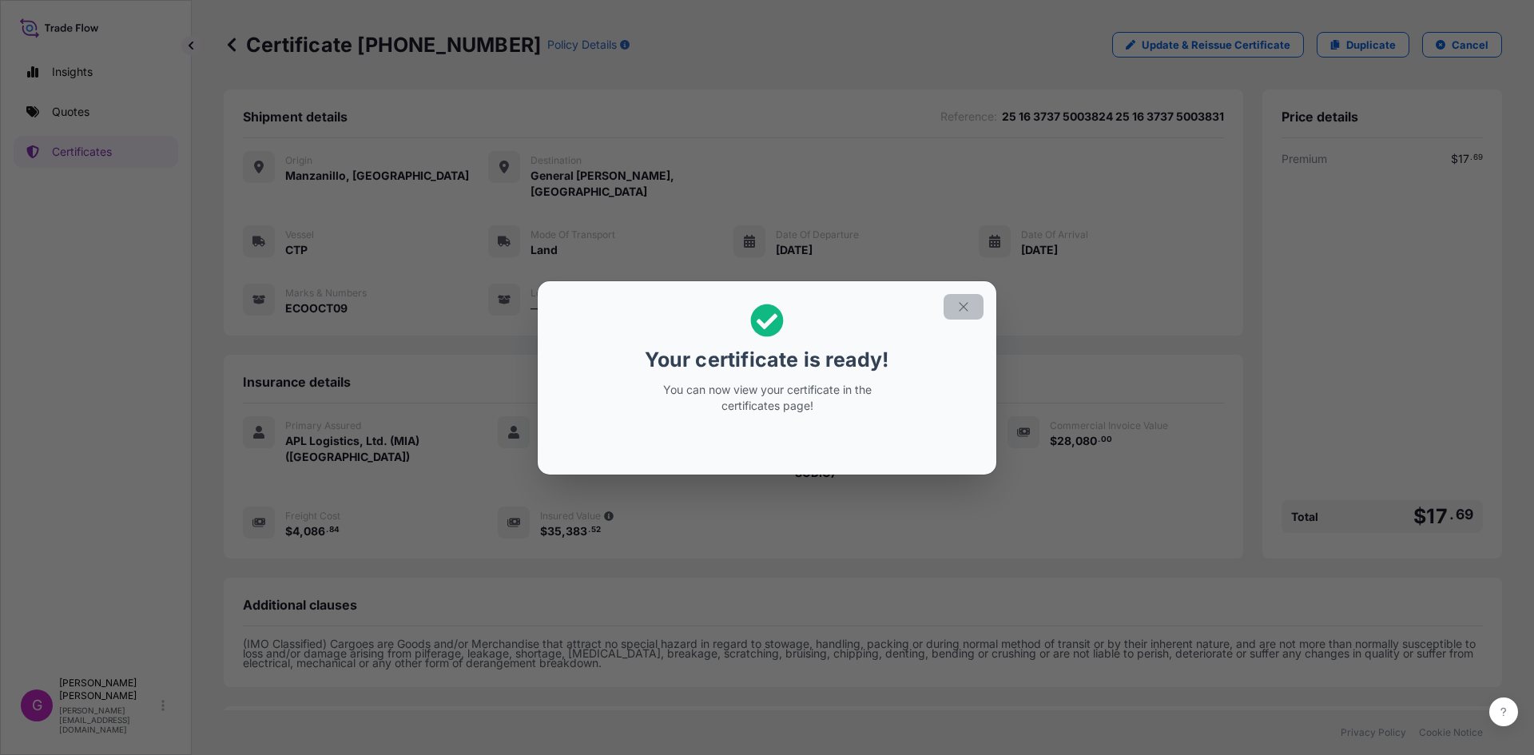
click at [961, 300] on icon "button" at bounding box center [964, 307] width 14 height 14
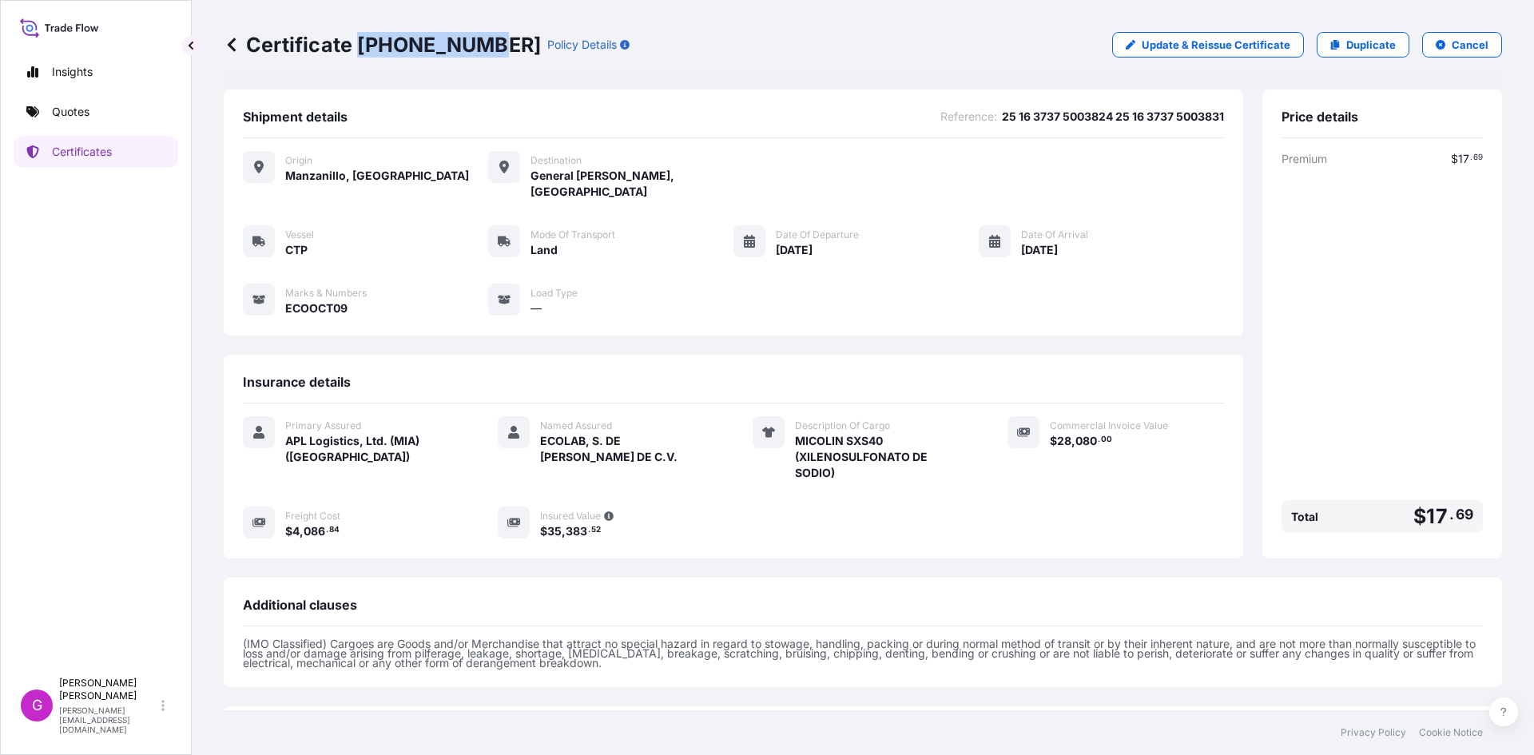
drag, startPoint x: 483, startPoint y: 42, endPoint x: 363, endPoint y: 39, distance: 119.9
click at [363, 39] on p "Certificate [PHONE_NUMBER]" at bounding box center [382, 45] width 317 height 26
copy p "[PHONE_NUMBER]"
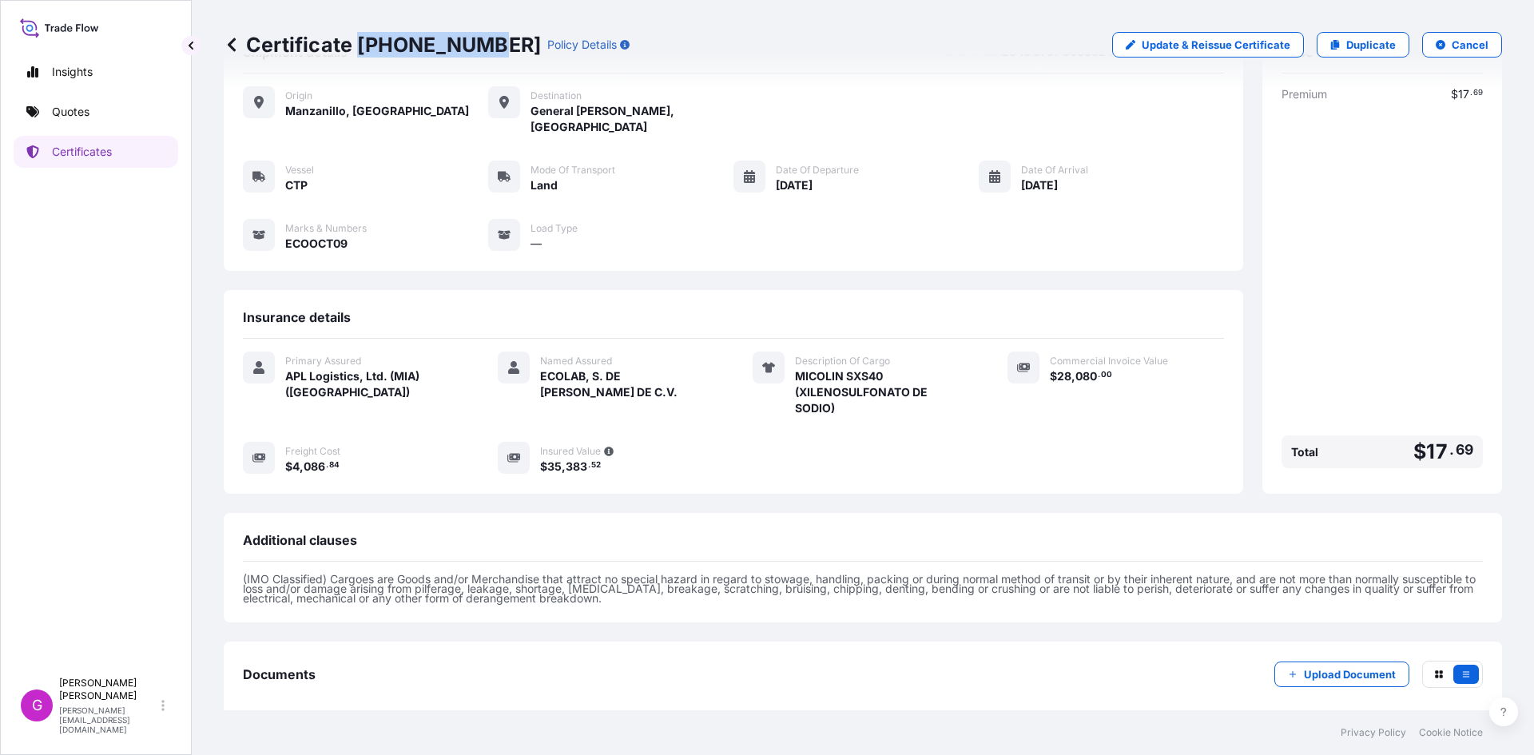
scroll to position [129, 0]
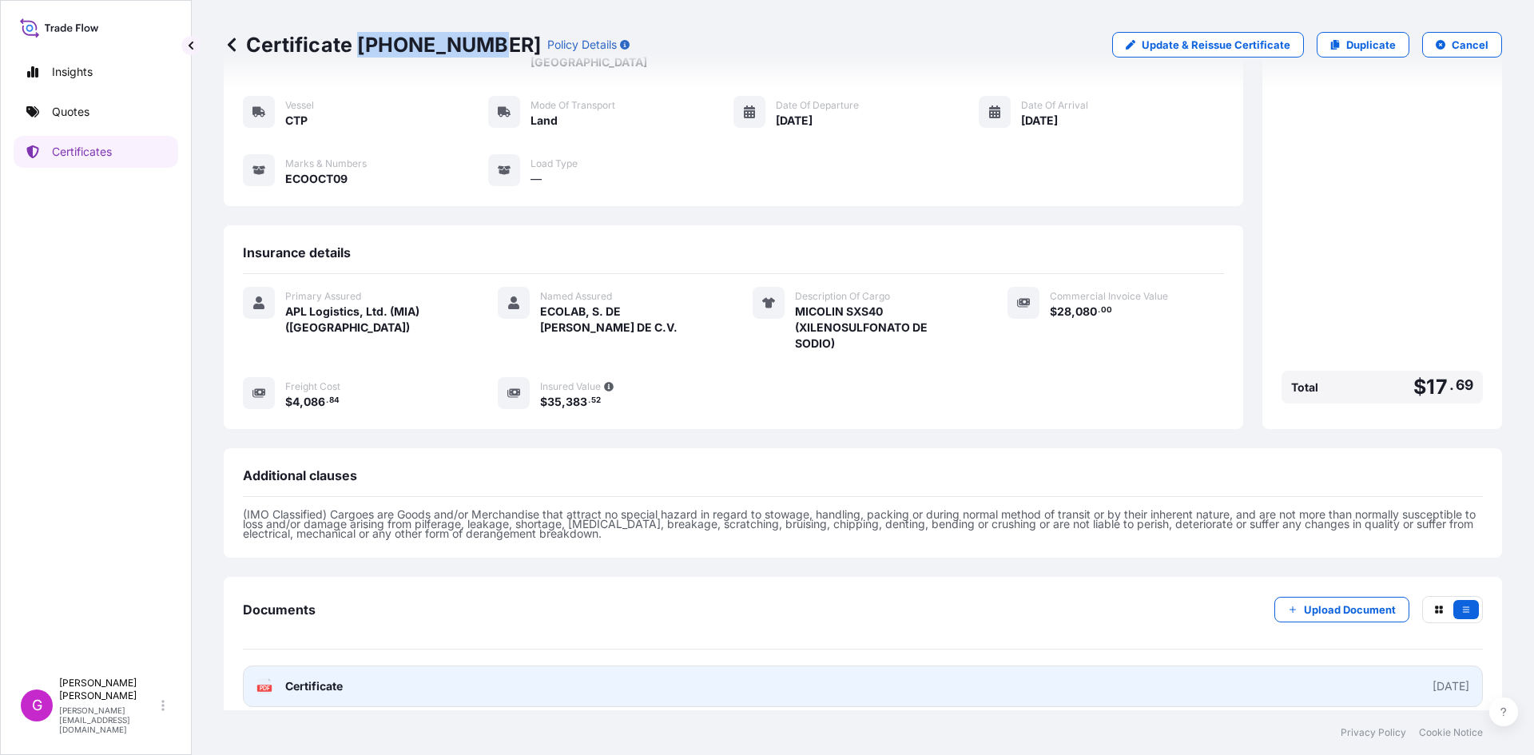
click at [376, 674] on link "PDF Certificate [DATE]" at bounding box center [863, 687] width 1240 height 42
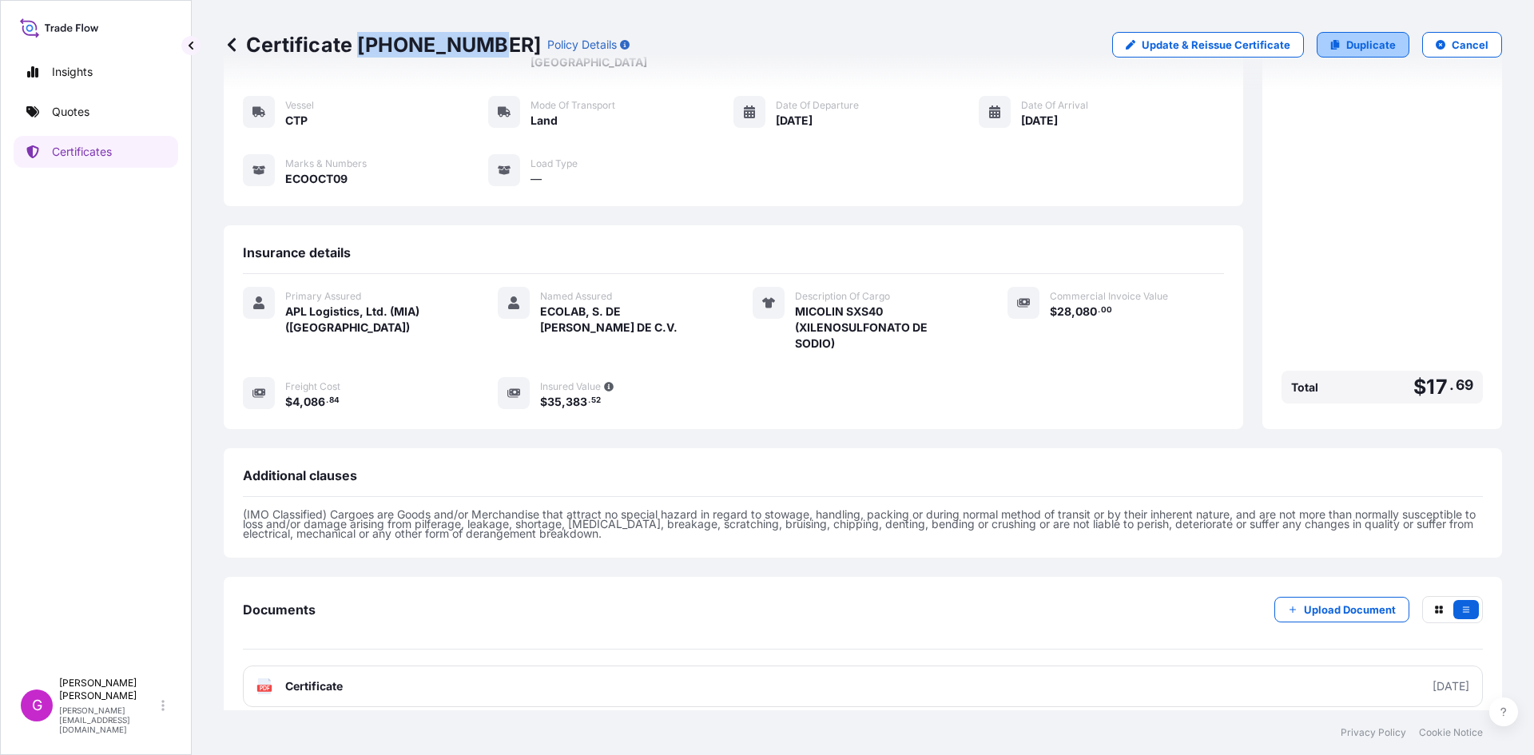
click at [1347, 41] on p "Duplicate" at bounding box center [1372, 45] width 50 height 16
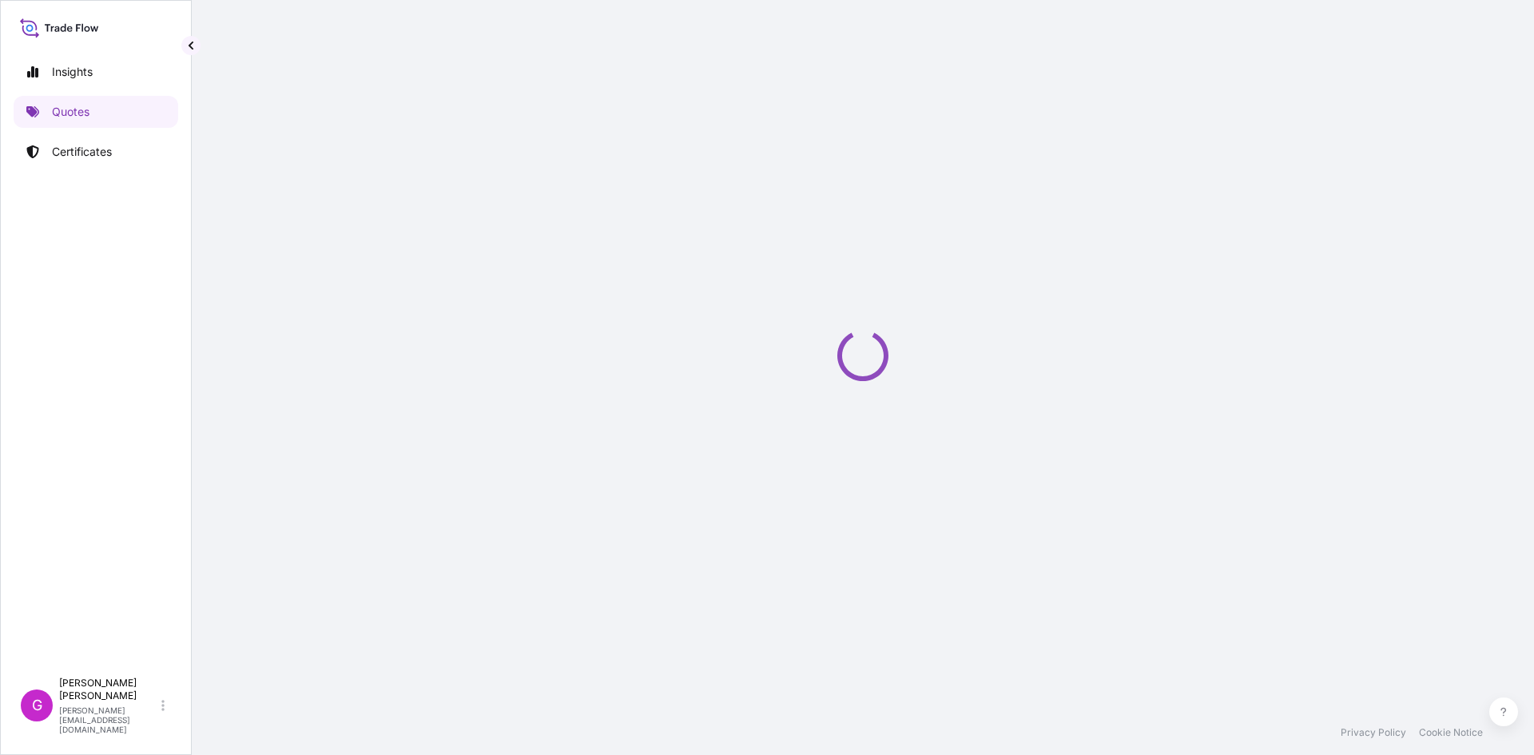
select select "Land"
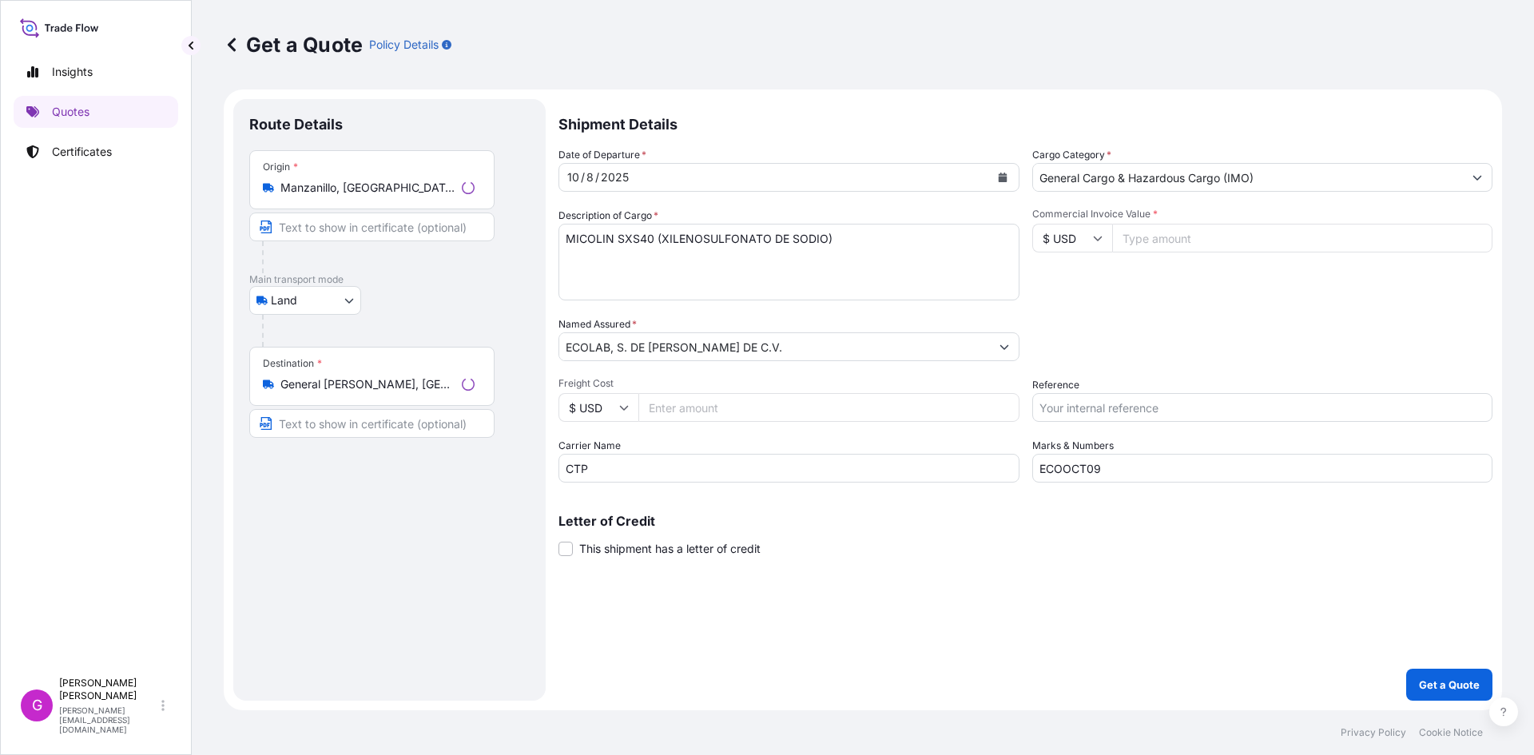
click at [306, 181] on input "Manzanillo, [GEOGRAPHIC_DATA], [GEOGRAPHIC_DATA]" at bounding box center [367, 188] width 175 height 16
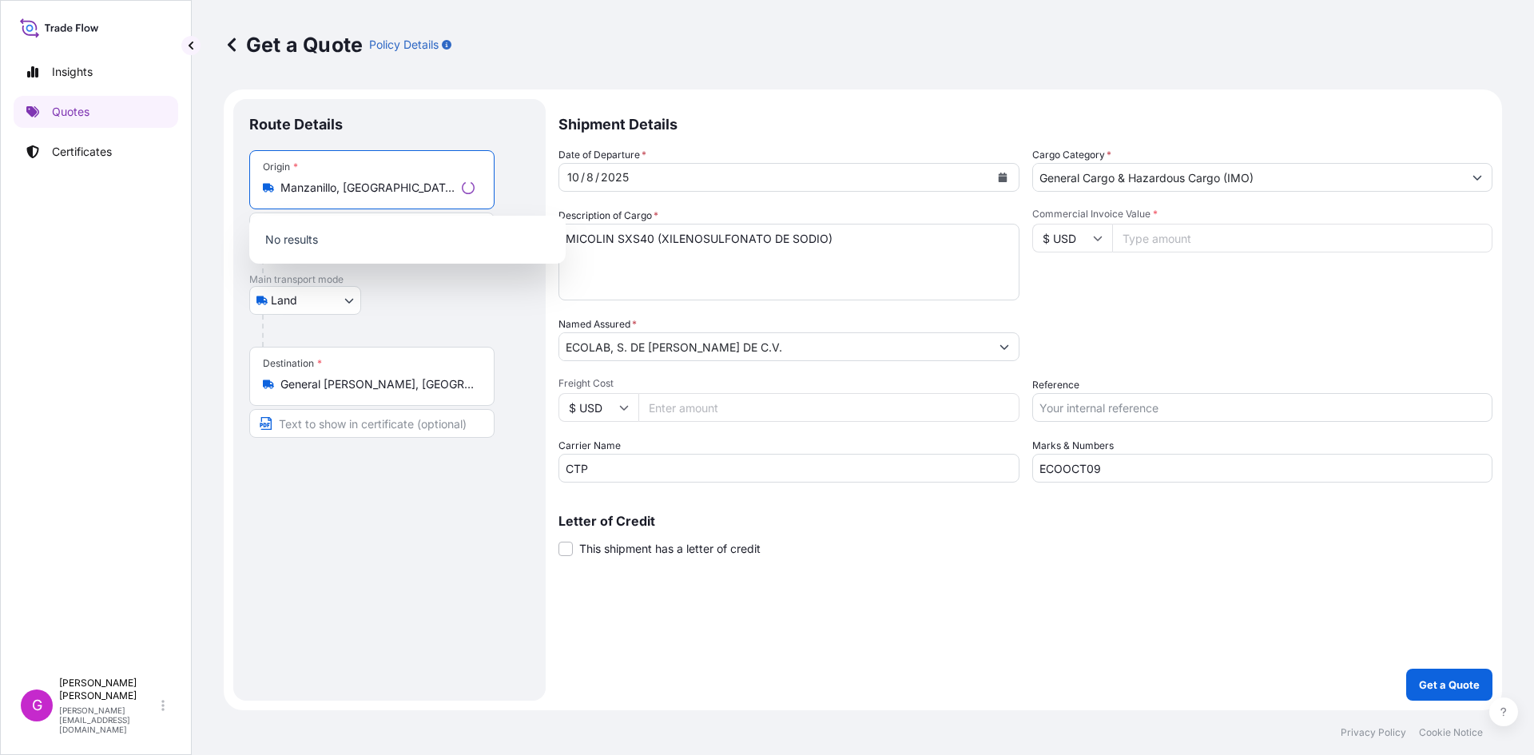
click at [306, 181] on input "Manzanillo, [GEOGRAPHIC_DATA], [GEOGRAPHIC_DATA]" at bounding box center [367, 188] width 175 height 16
select select "31870"
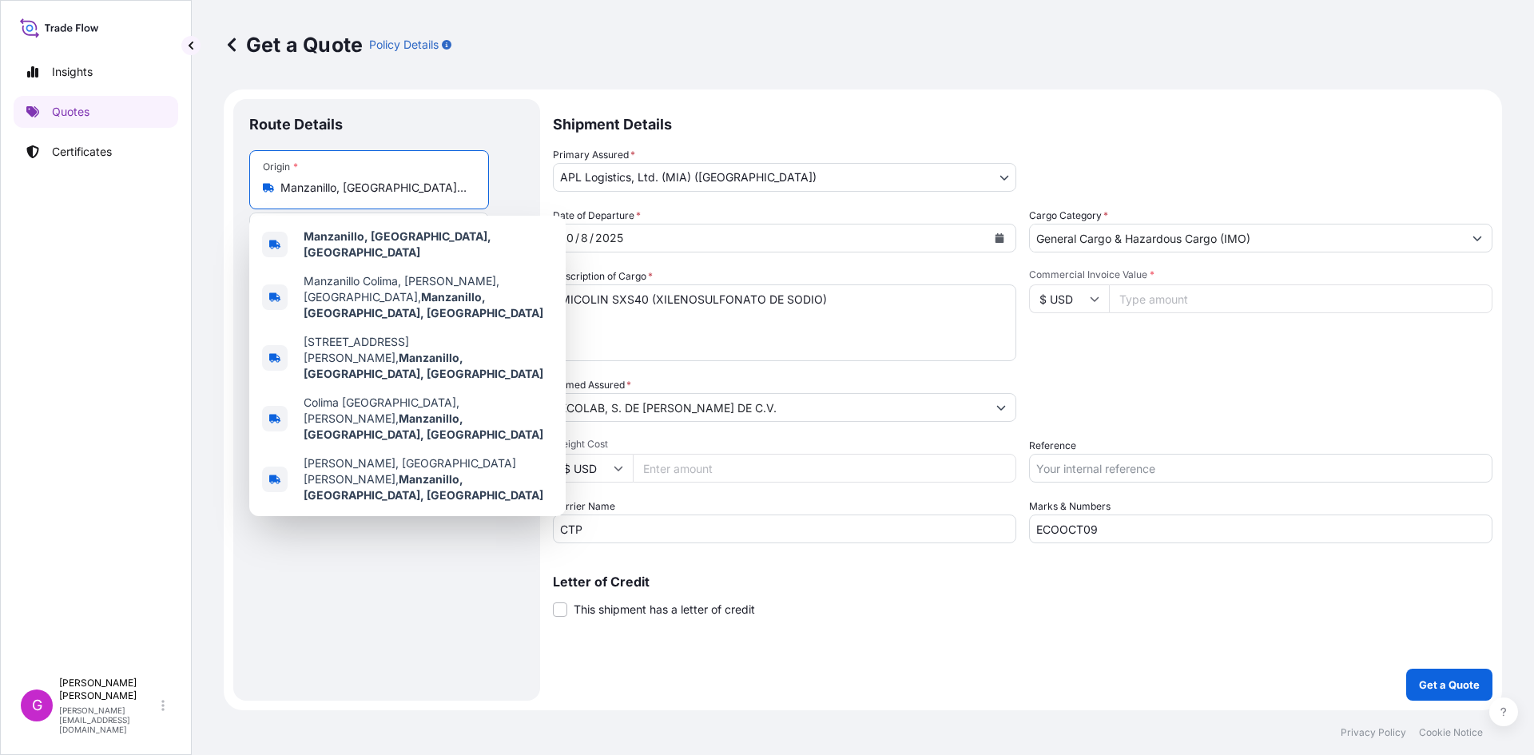
click at [312, 173] on div "Origin * [GEOGRAPHIC_DATA], [GEOGRAPHIC_DATA], [GEOGRAPHIC_DATA]" at bounding box center [369, 179] width 240 height 59
click at [312, 180] on input "Manzanillo, [GEOGRAPHIC_DATA], [GEOGRAPHIC_DATA]" at bounding box center [374, 188] width 189 height 16
click at [312, 173] on div "Origin * [GEOGRAPHIC_DATA], [GEOGRAPHIC_DATA], [GEOGRAPHIC_DATA]" at bounding box center [369, 179] width 240 height 59
click at [312, 180] on input "Manzanillo, [GEOGRAPHIC_DATA], [GEOGRAPHIC_DATA]" at bounding box center [374, 188] width 189 height 16
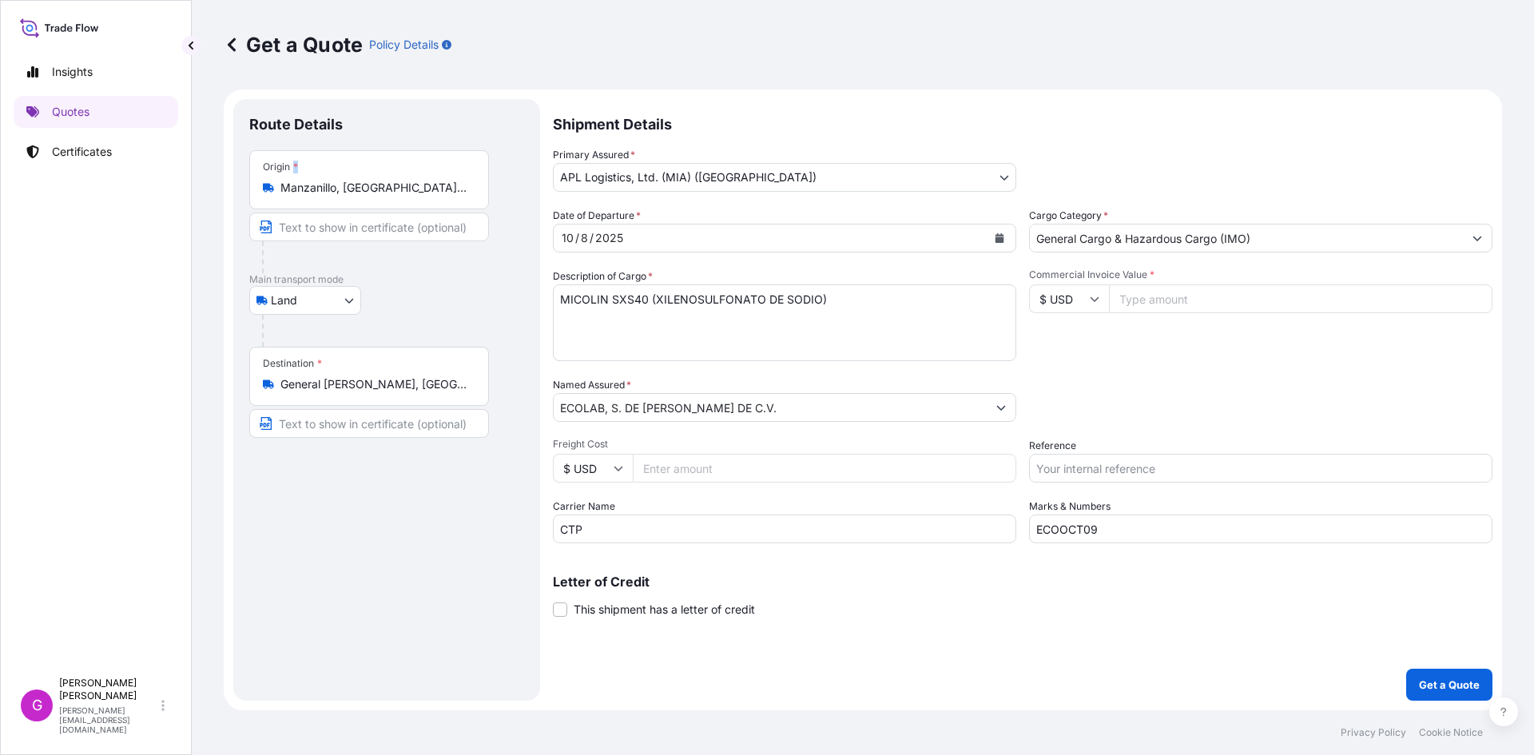
click at [312, 173] on div "Origin * [GEOGRAPHIC_DATA], [GEOGRAPHIC_DATA], [GEOGRAPHIC_DATA]" at bounding box center [369, 179] width 240 height 59
click at [312, 180] on input "Manzanillo, [GEOGRAPHIC_DATA], [GEOGRAPHIC_DATA]" at bounding box center [374, 188] width 189 height 16
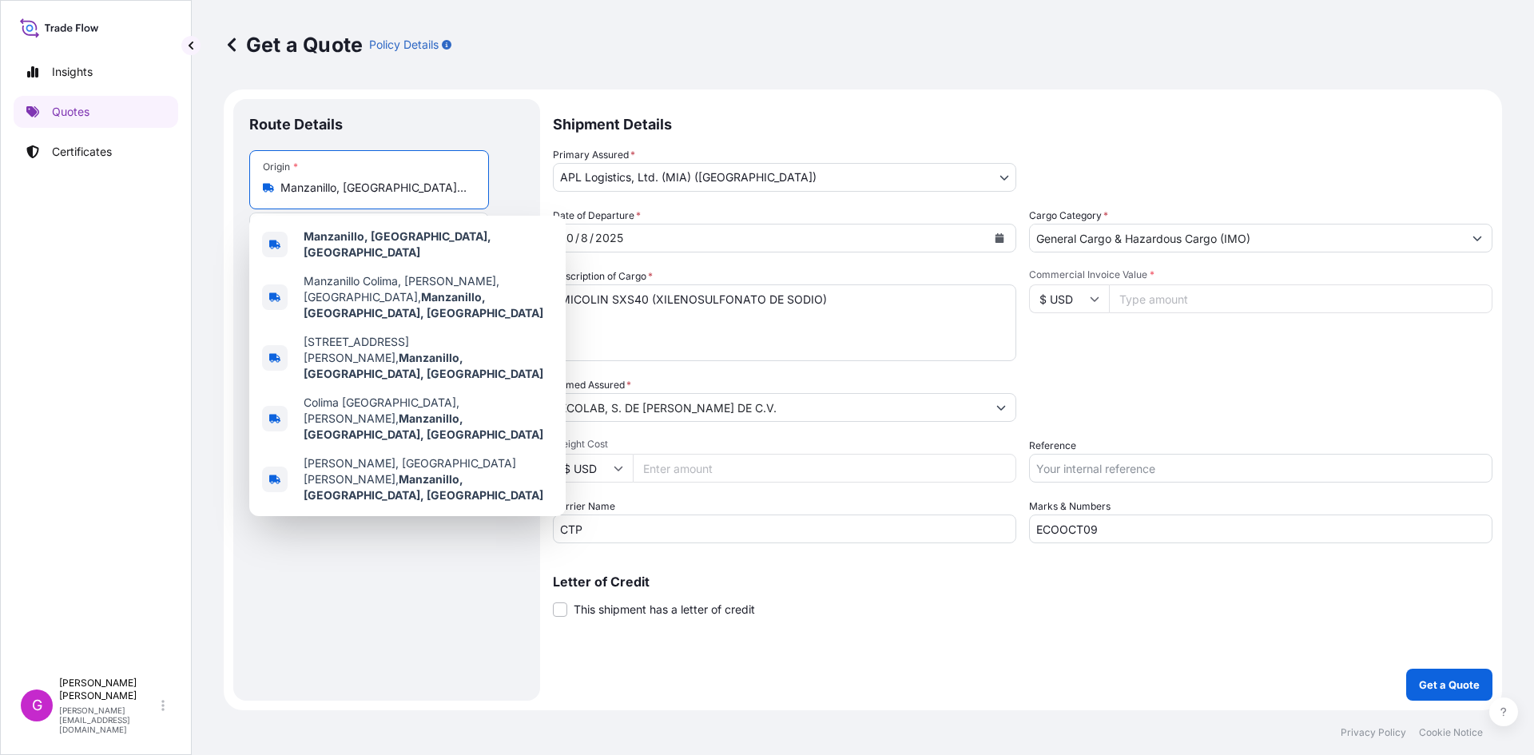
click at [306, 188] on input "Manzanillo, [GEOGRAPHIC_DATA], [GEOGRAPHIC_DATA]" at bounding box center [374, 188] width 189 height 16
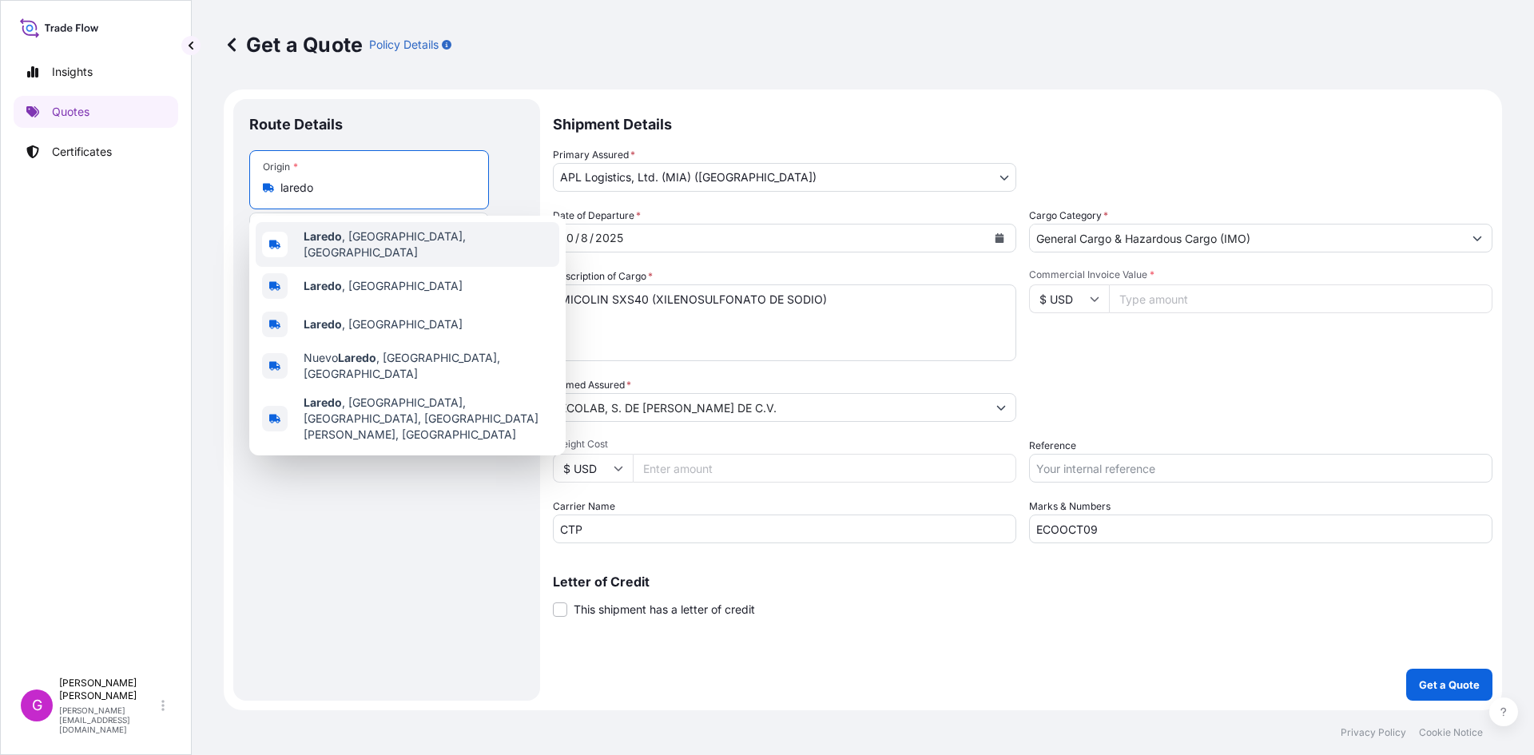
click at [383, 241] on span "[GEOGRAPHIC_DATA] , [GEOGRAPHIC_DATA], [GEOGRAPHIC_DATA]" at bounding box center [428, 245] width 249 height 32
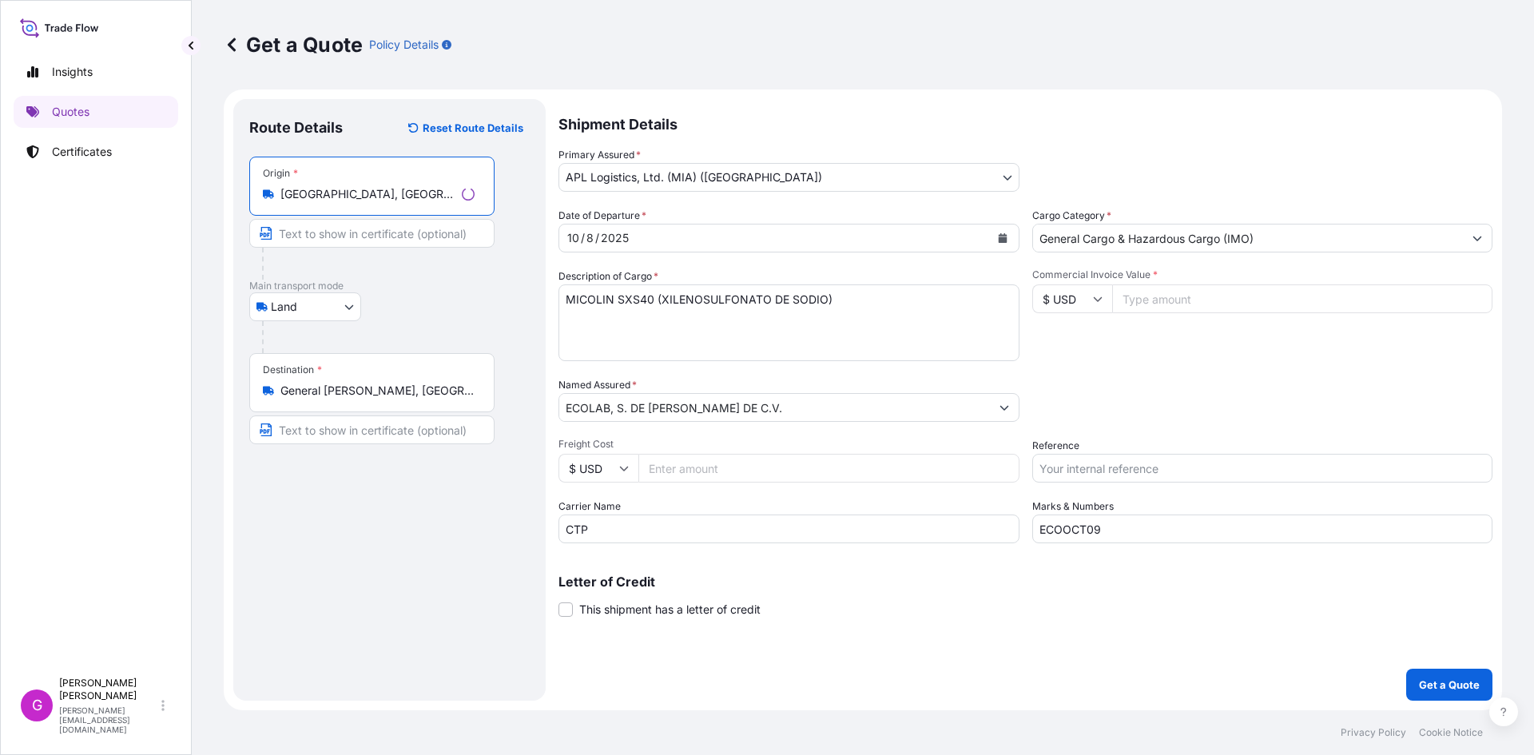
type input "[GEOGRAPHIC_DATA], [GEOGRAPHIC_DATA], [GEOGRAPHIC_DATA]"
click at [336, 388] on input "General [PERSON_NAME], [GEOGRAPHIC_DATA][PERSON_NAME], [GEOGRAPHIC_DATA]" at bounding box center [377, 391] width 194 height 16
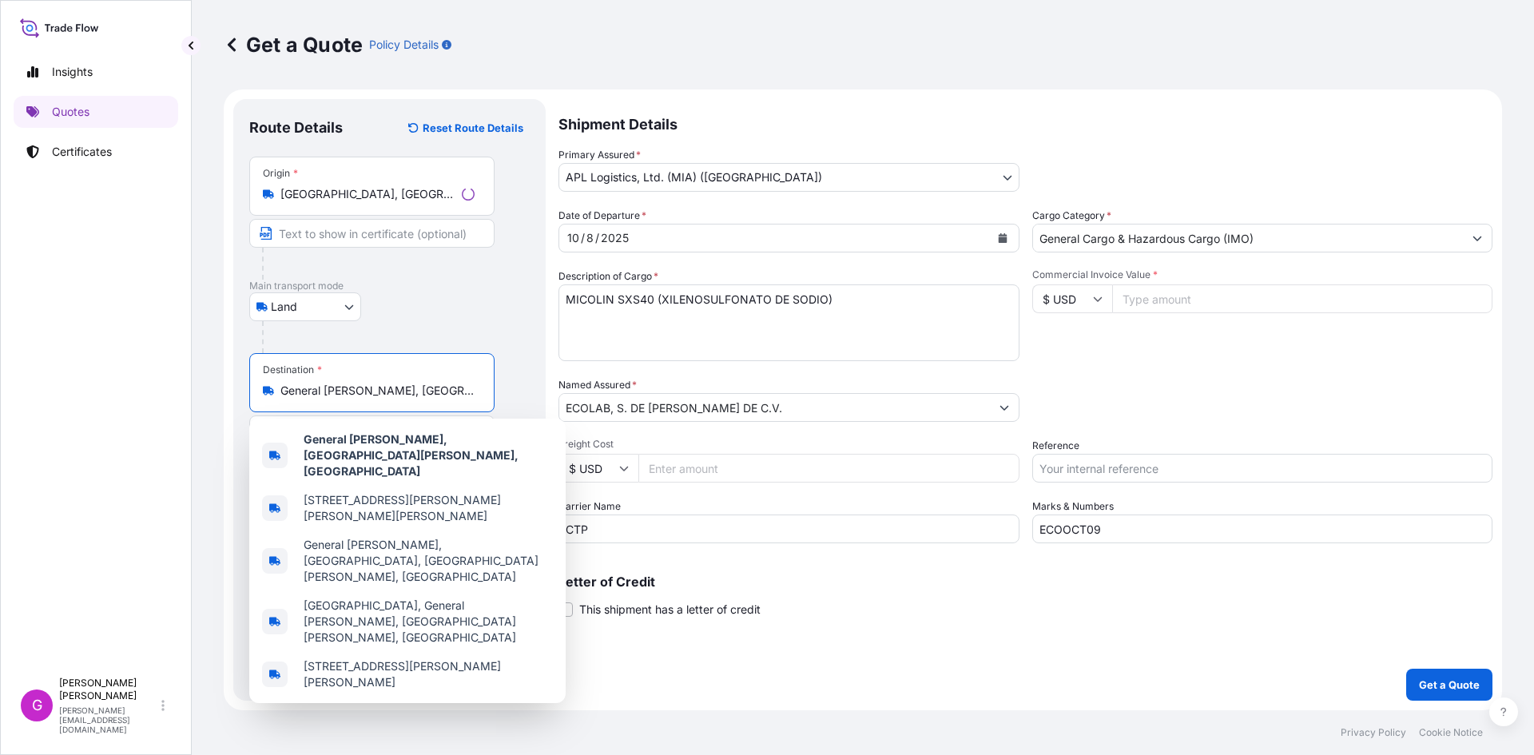
click at [336, 388] on input "General [PERSON_NAME], [GEOGRAPHIC_DATA][PERSON_NAME], [GEOGRAPHIC_DATA]" at bounding box center [377, 391] width 194 height 16
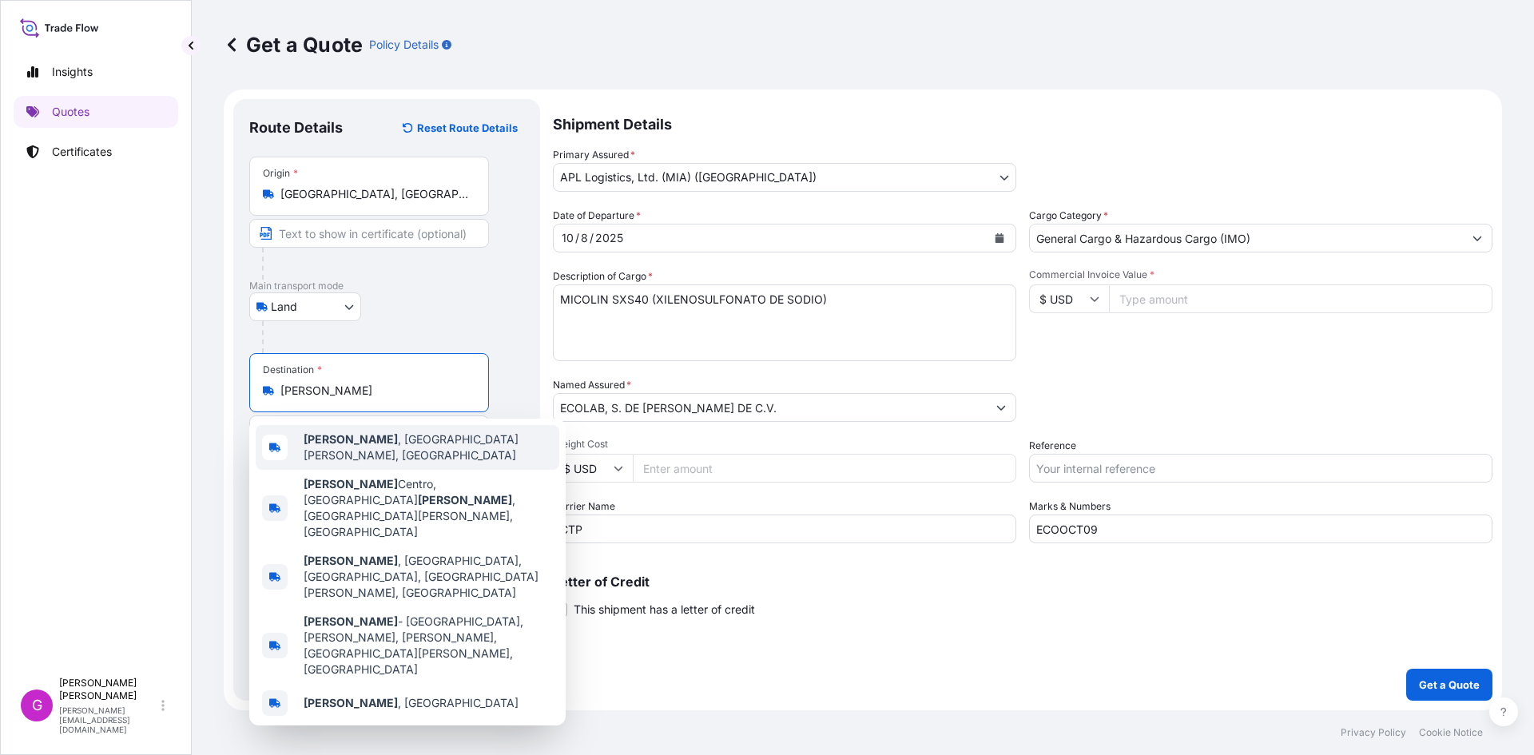
click at [379, 441] on span "[PERSON_NAME] , [GEOGRAPHIC_DATA][PERSON_NAME], [GEOGRAPHIC_DATA]" at bounding box center [428, 448] width 249 height 32
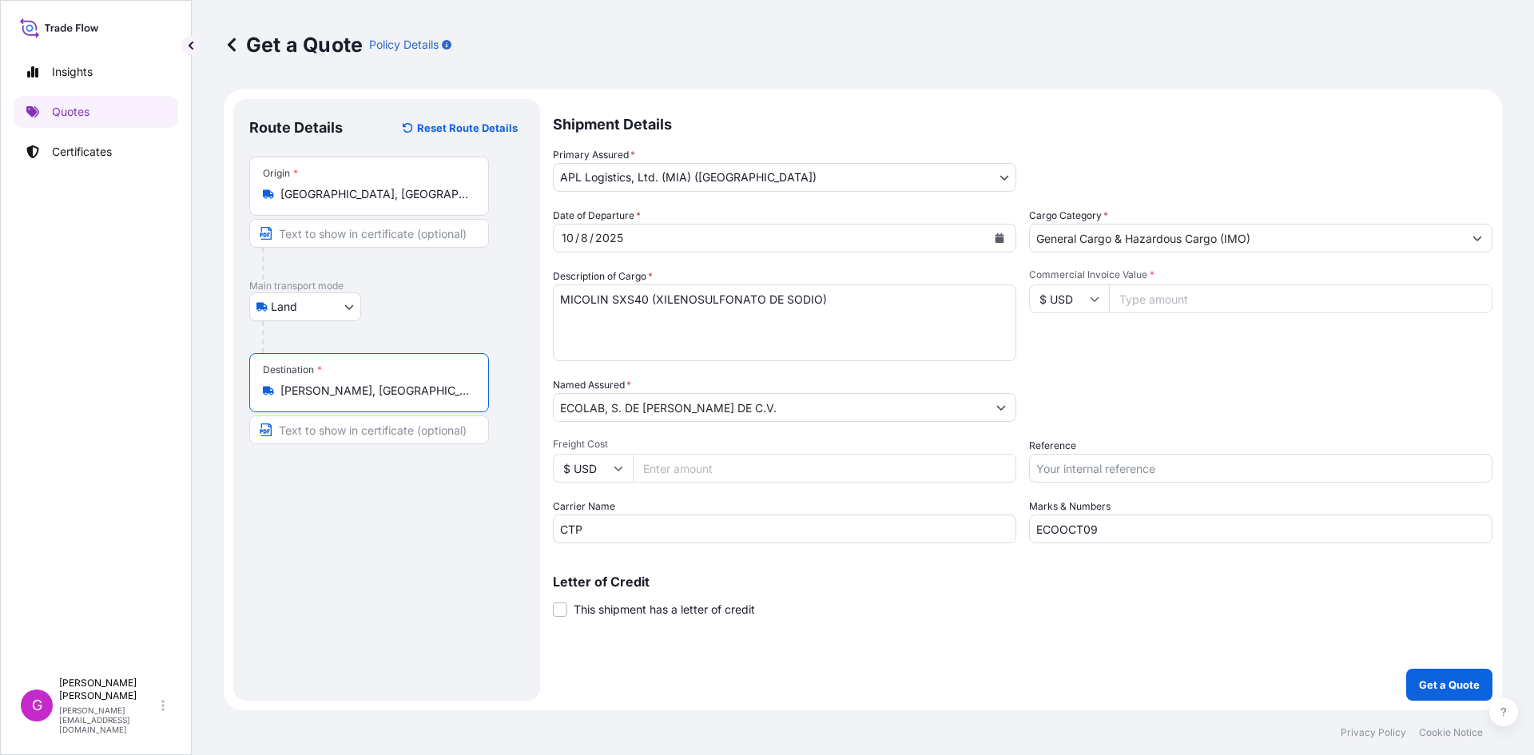
type input "[PERSON_NAME], [GEOGRAPHIC_DATA][PERSON_NAME], [GEOGRAPHIC_DATA]"
drag, startPoint x: 705, startPoint y: 530, endPoint x: 400, endPoint y: 523, distance: 305.3
click at [400, 523] on form "Route Details Reset Route Details Place of loading Road / [GEOGRAPHIC_DATA] / I…" at bounding box center [863, 400] width 1279 height 621
type input "XPRESS"
paste input "10"
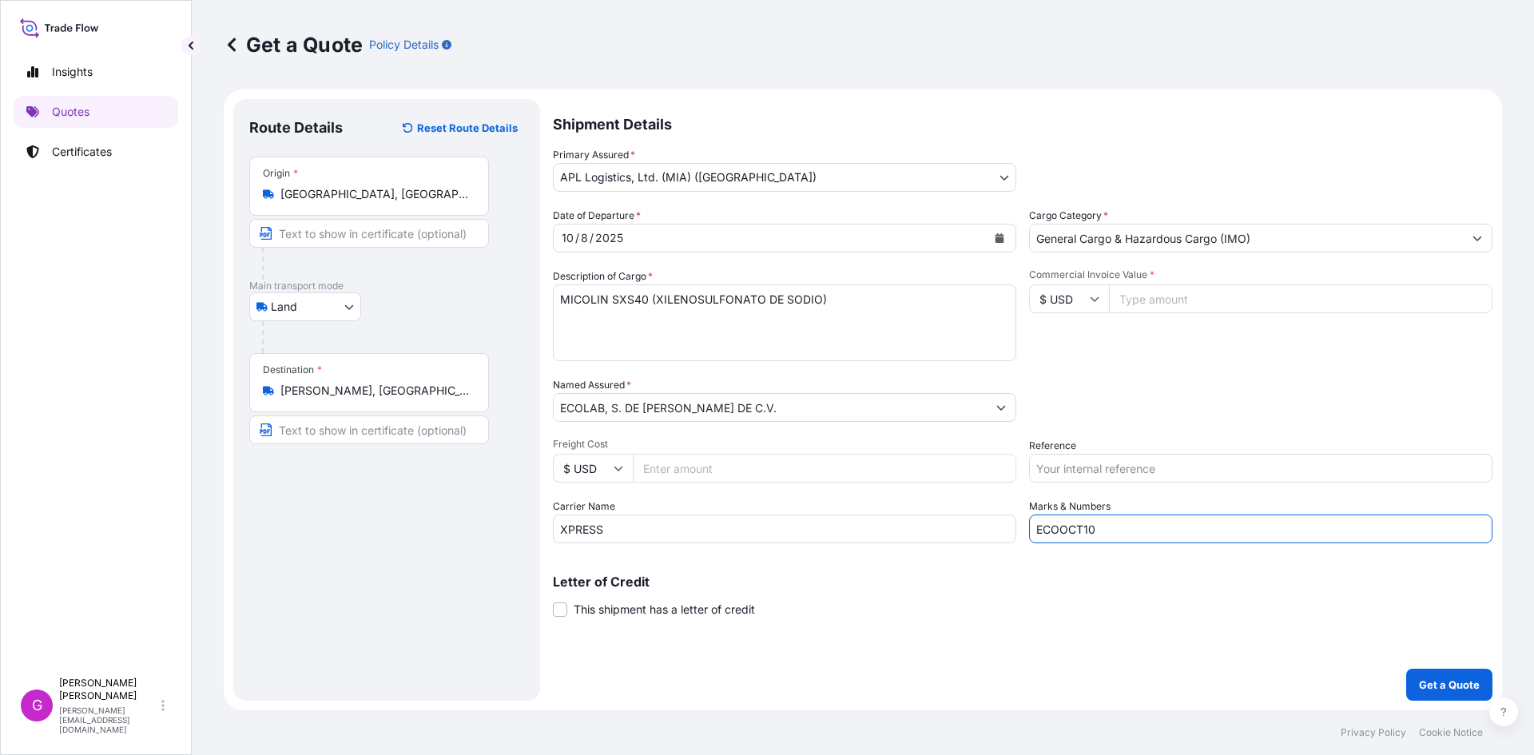
type input "ECOOCT10"
drag, startPoint x: 746, startPoint y: 327, endPoint x: 309, endPoint y: 327, distance: 436.3
click at [309, 327] on form "Route Details Reset Route Details Place of loading Road / [GEOGRAPHIC_DATA] / I…" at bounding box center [863, 400] width 1279 height 621
click at [1131, 469] on input "Reference" at bounding box center [1260, 468] width 463 height 29
paste input "25 24 3737 5011619"
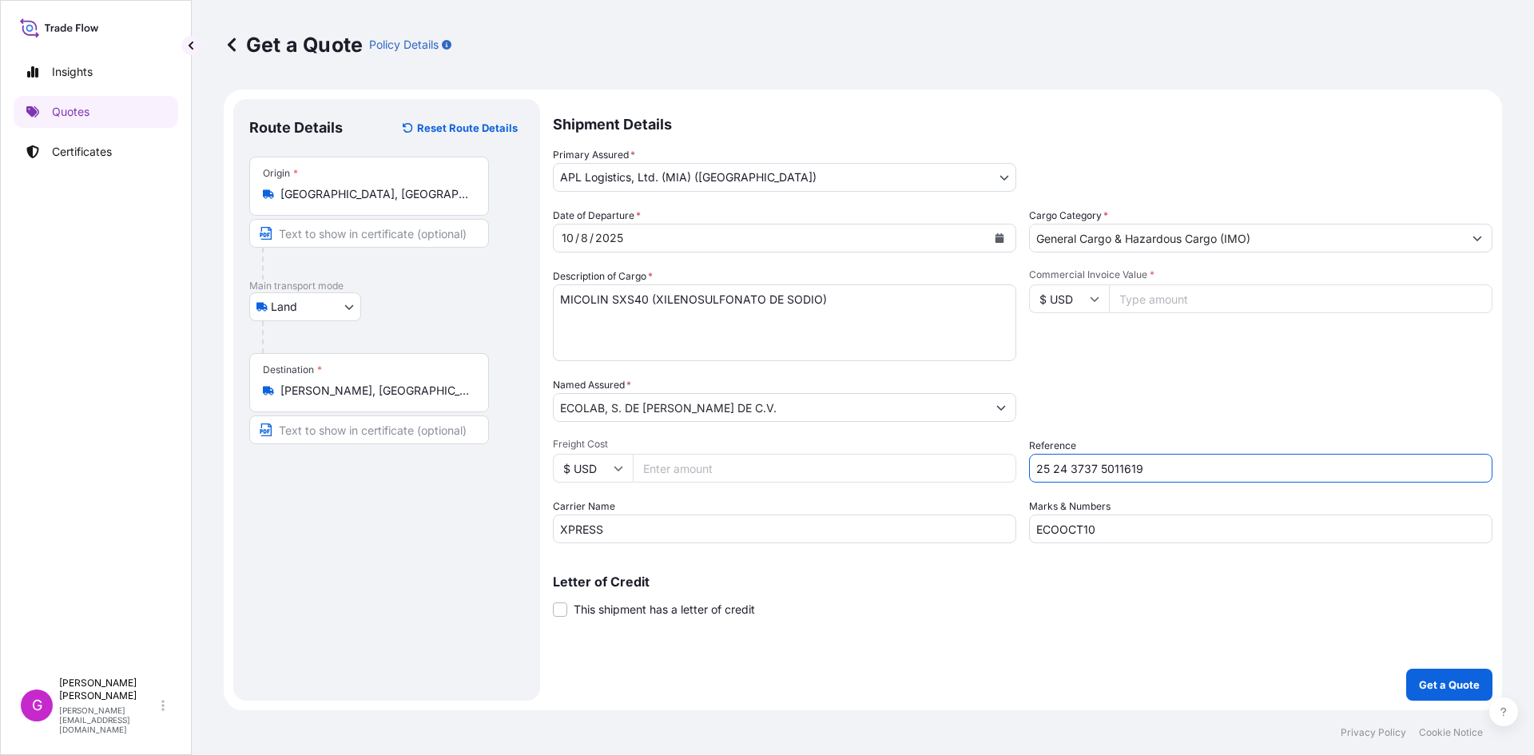
paste input "25 24 3737 5011311"
type input "25 24 3737 5011619 25 24 3737 5011311"
click at [1164, 295] on input "Commercial Invoice Value *" at bounding box center [1301, 298] width 384 height 29
paste input "112875.25"
type input "112875.25"
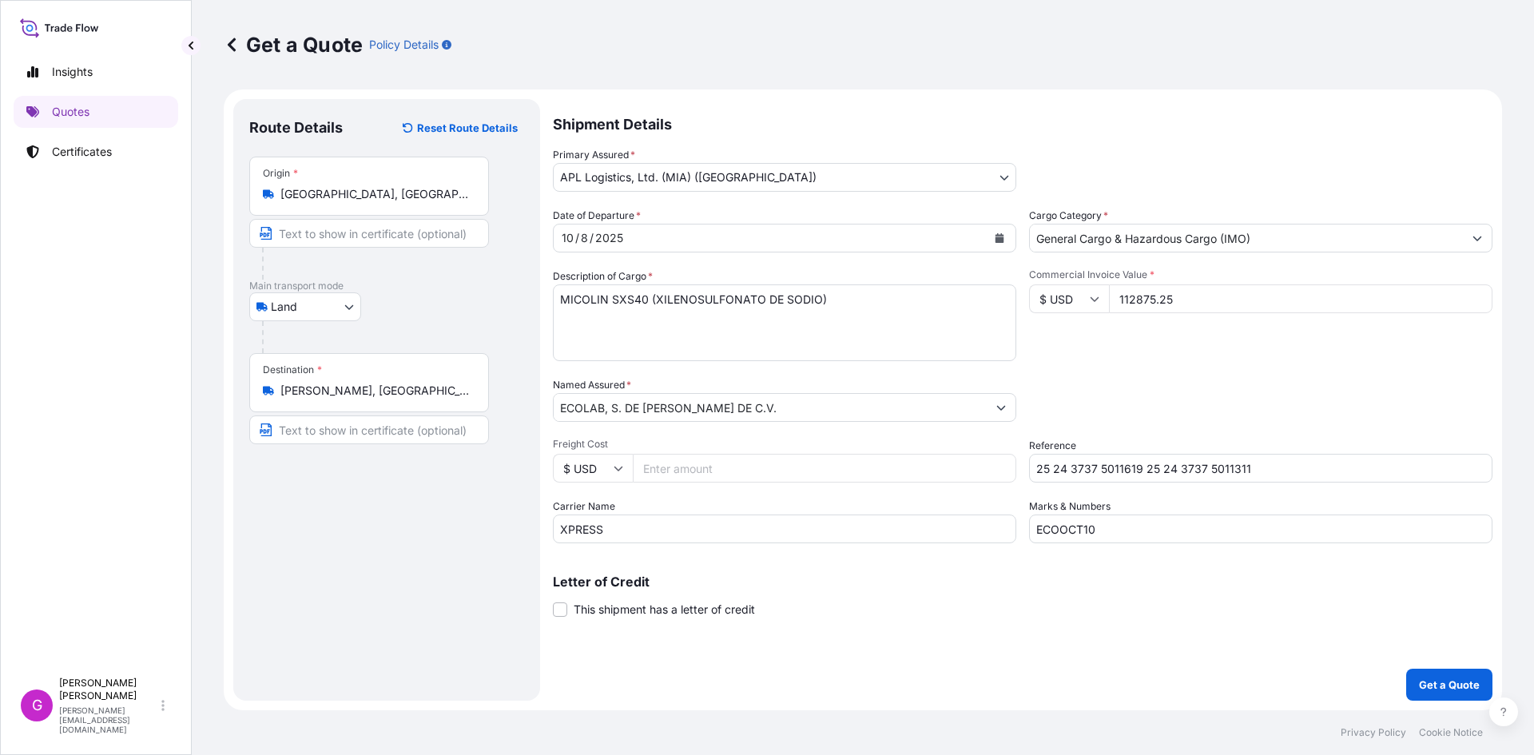
click at [744, 471] on input "Freight Cost" at bounding box center [825, 468] width 384 height 29
paste input "511.02"
type input "511.02"
drag, startPoint x: 784, startPoint y: 313, endPoint x: 513, endPoint y: 277, distance: 273.3
click at [513, 277] on form "Route Details Reset Route Details Place of loading Road / [GEOGRAPHIC_DATA] / I…" at bounding box center [863, 400] width 1279 height 621
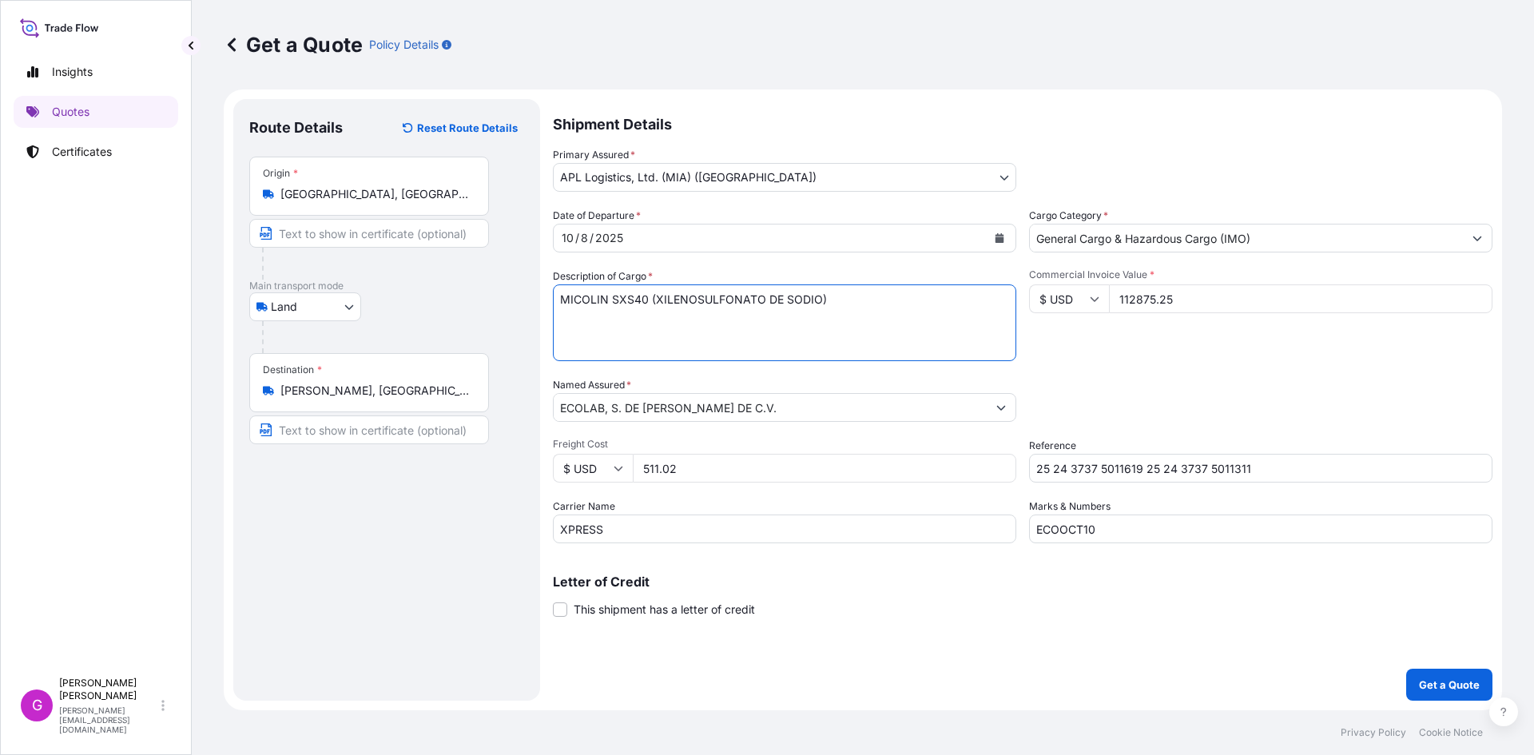
paste textarea "AGENTE DE SUPERFICIE"
paste textarea "PREPARACIONES LUBRICANTES"
paste textarea "LIMPIADOR"
paste textarea "MANUFACTURAS DE PLASTICO"
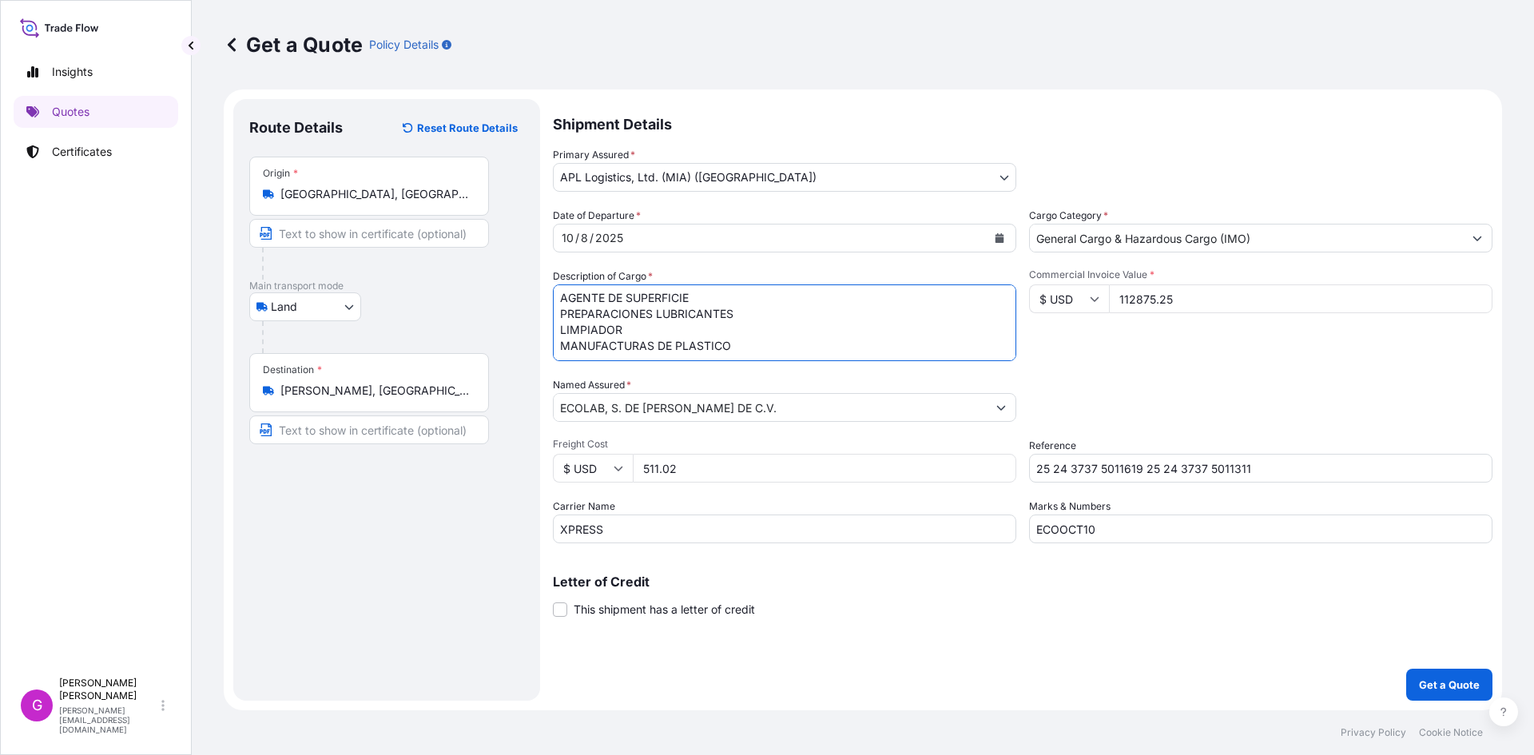
paste textarea "BOMBAS MANUALES"
paste textarea "ASPERSOR"
paste textarea "DISPOSITIVO PARA DILUIR EN LINEA"
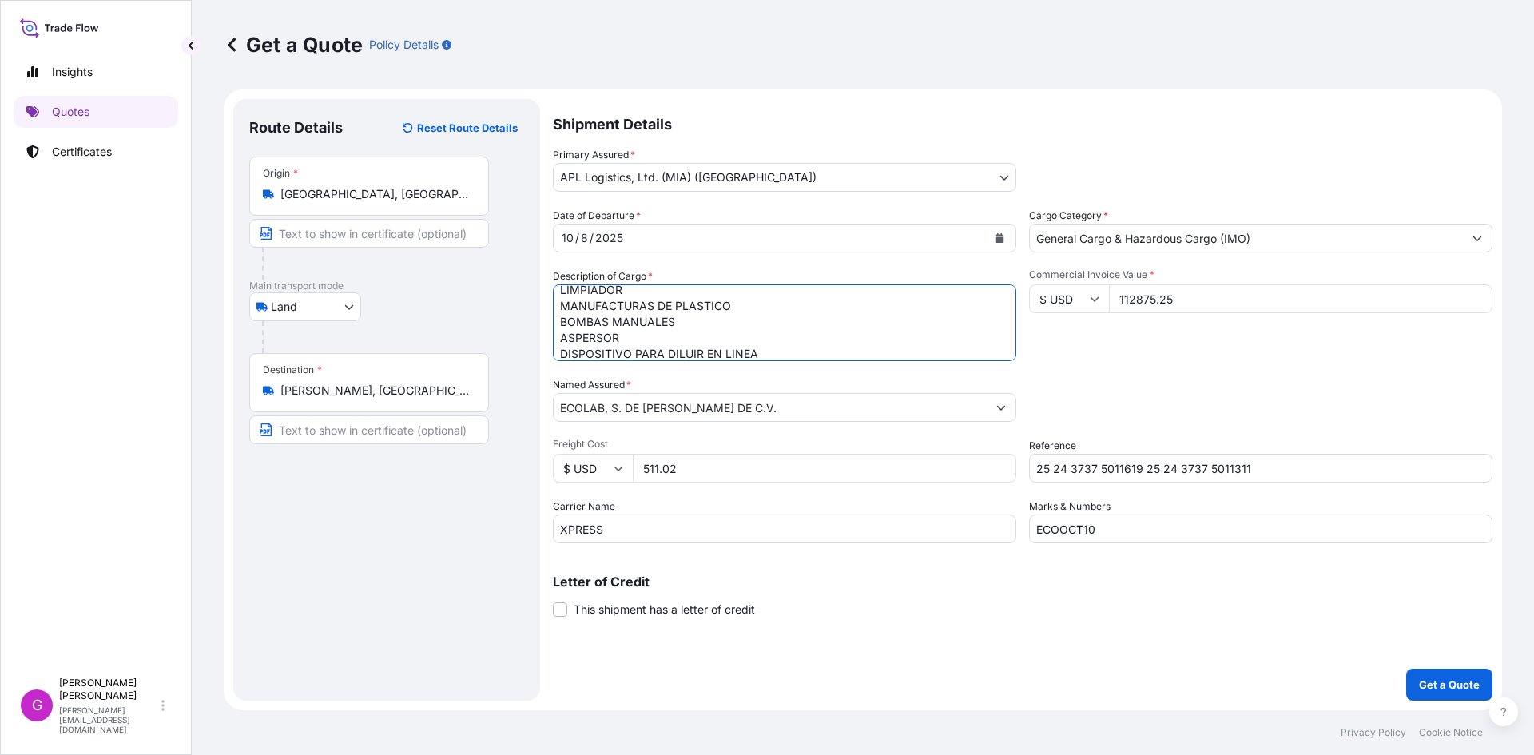
scroll to position [58, 0]
paste textarea "MAQUINA PARA LIMPIEZA POR CHORRO DE LIQUIDOS"
paste textarea "VALVULA"
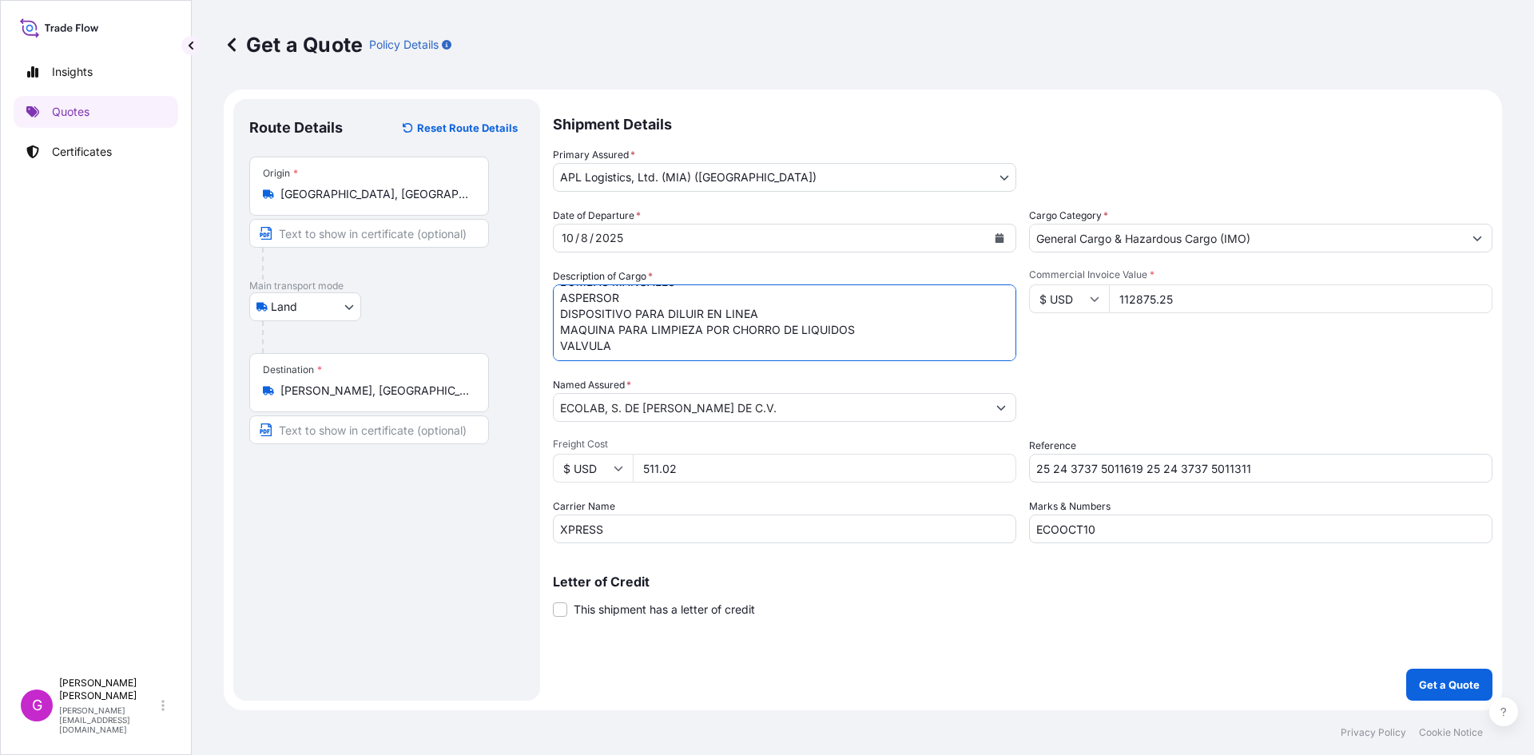
paste textarea "PISTOLA ROCIADORA"
paste textarea "BOMBA PARA LIQUIDOS"
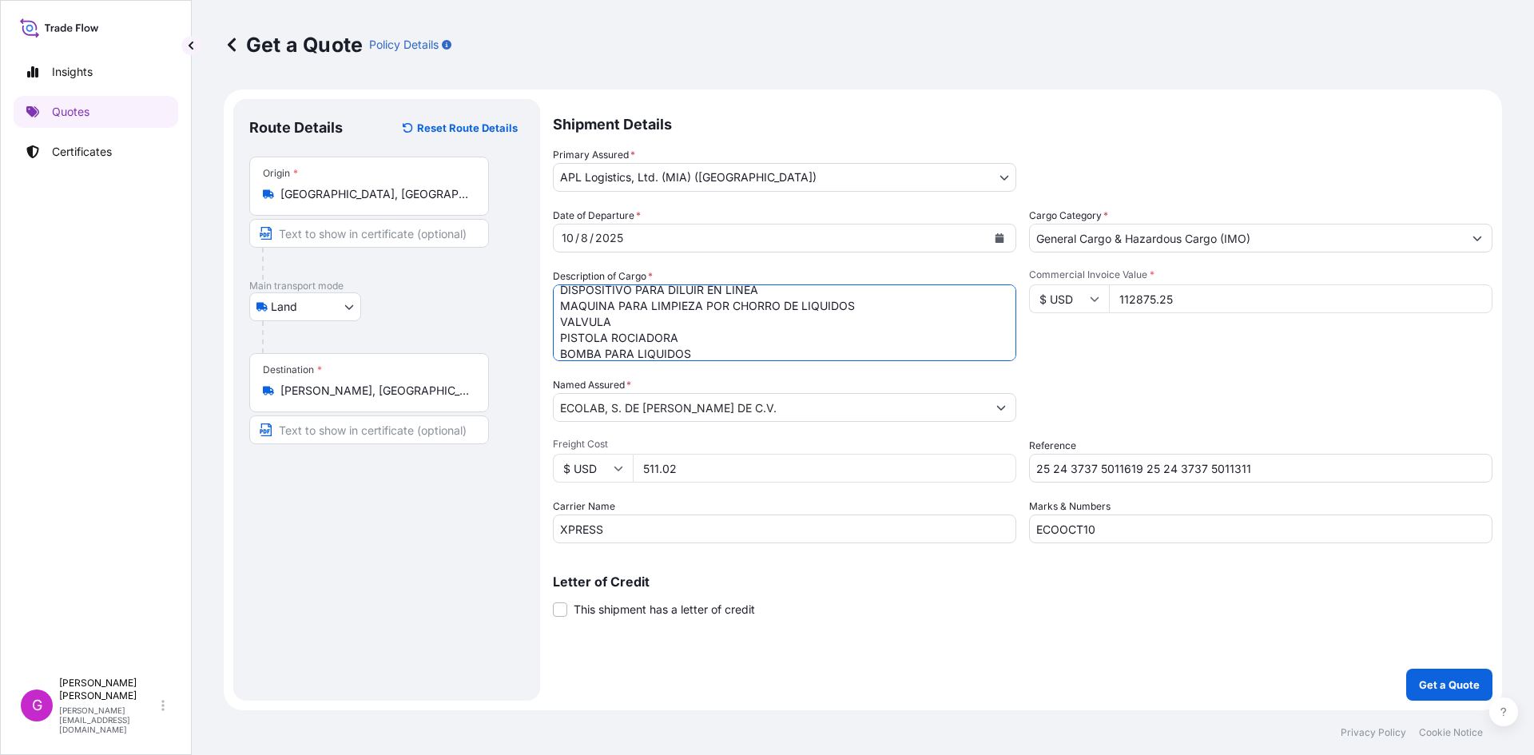
scroll to position [121, 0]
paste textarea "ESPUMADOR"
paste textarea "NEBULIZADOR"
paste textarea "CONTROLADOR"
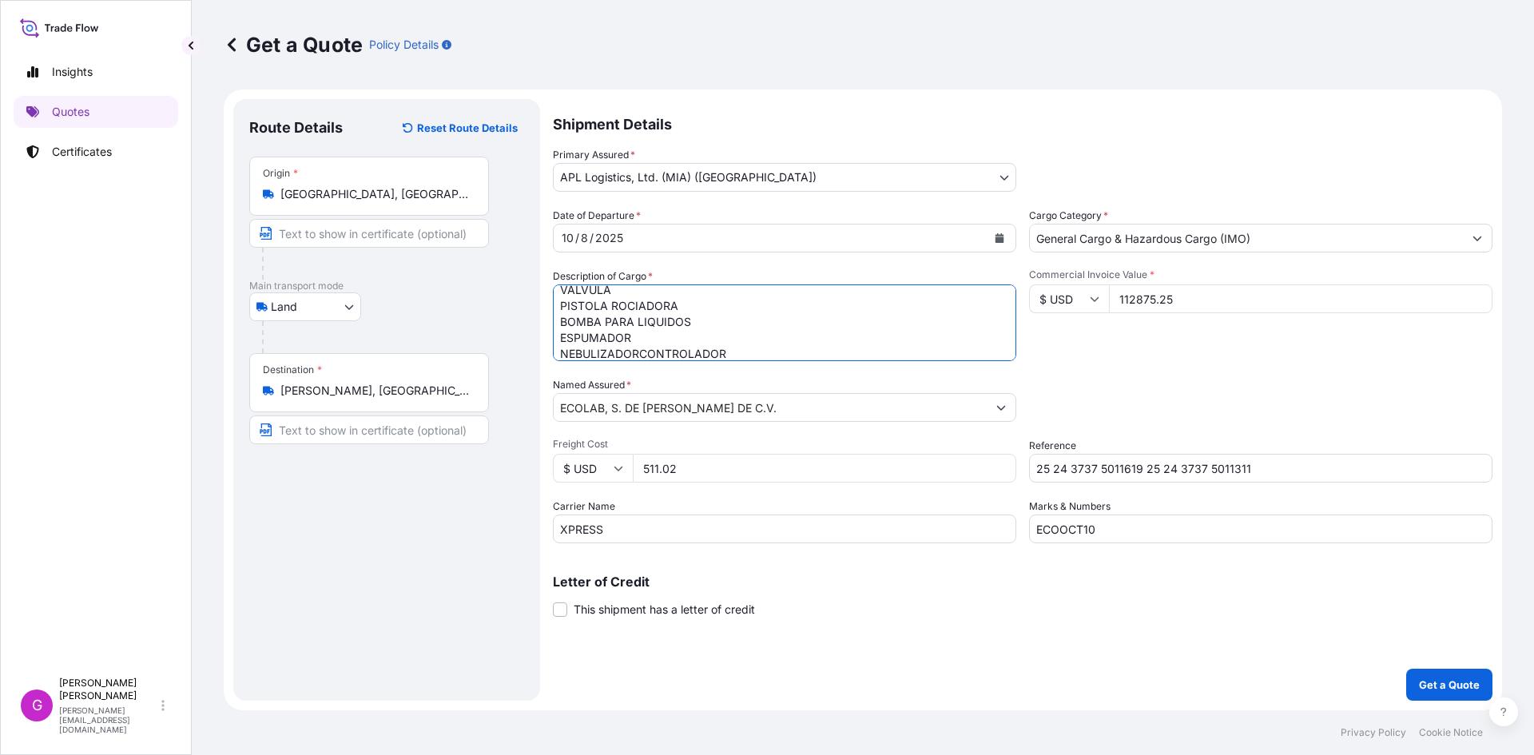
click at [639, 352] on textarea "MICOLIN SXS40 (XILENOSULFONATO DE SODIO)" at bounding box center [784, 322] width 463 height 77
click at [671, 348] on textarea "MICOLIN SXS40 (XILENOSULFONATO DE SODIO)" at bounding box center [784, 322] width 463 height 77
paste textarea "CABLE CON CONEXIONES"
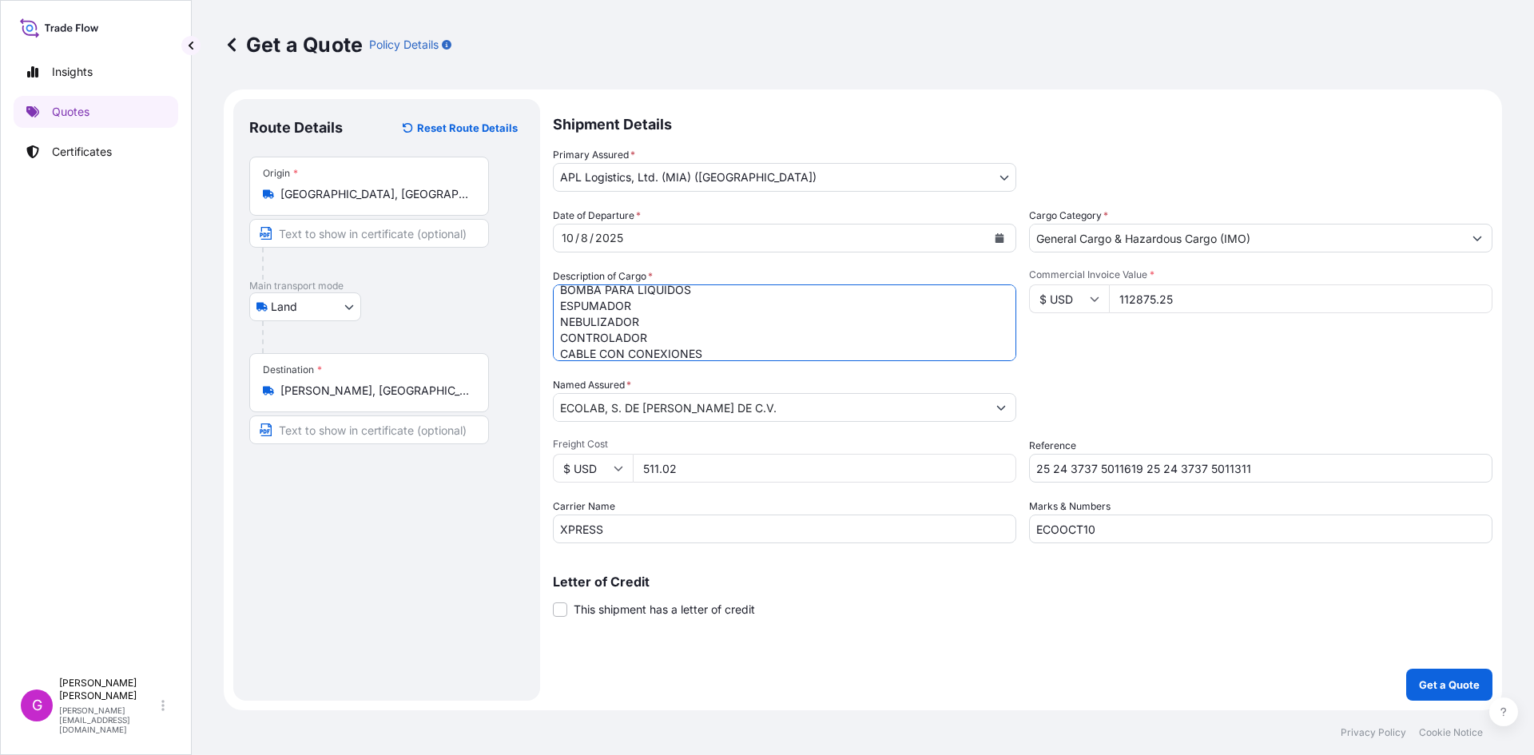
scroll to position [185, 0]
paste textarea "ANTENA"
type textarea "AGENTE DE SUPERFICIE PREPARACIONES LUBRICANTES LIMPIADOR MANUFACTURAS DE PLASTI…"
click at [1172, 299] on input "112875.25" at bounding box center [1301, 298] width 384 height 29
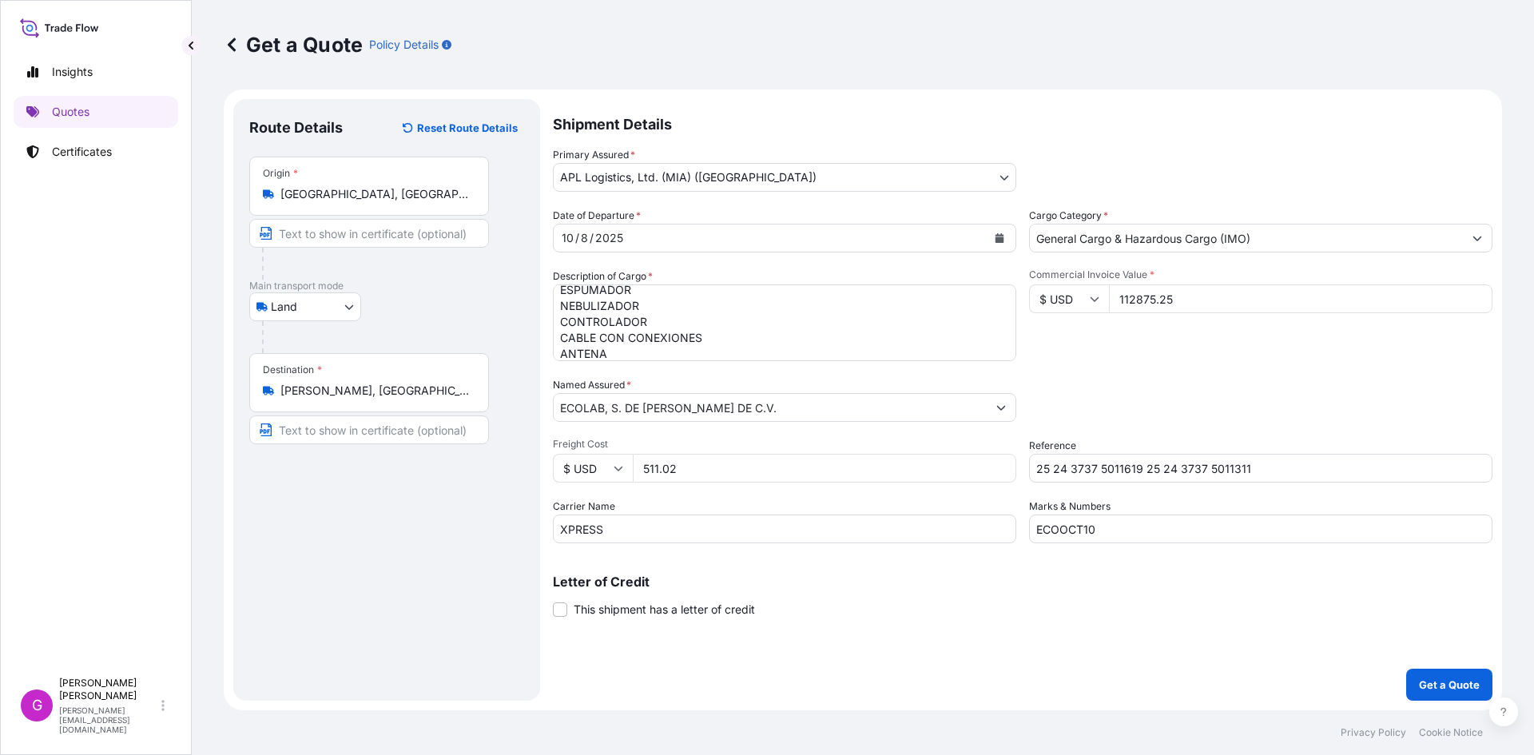
click at [1164, 298] on input "112875.25" at bounding box center [1301, 298] width 384 height 29
click at [650, 466] on input "511.02" at bounding box center [825, 468] width 384 height 29
click at [1438, 674] on button "Get a Quote" at bounding box center [1449, 685] width 86 height 32
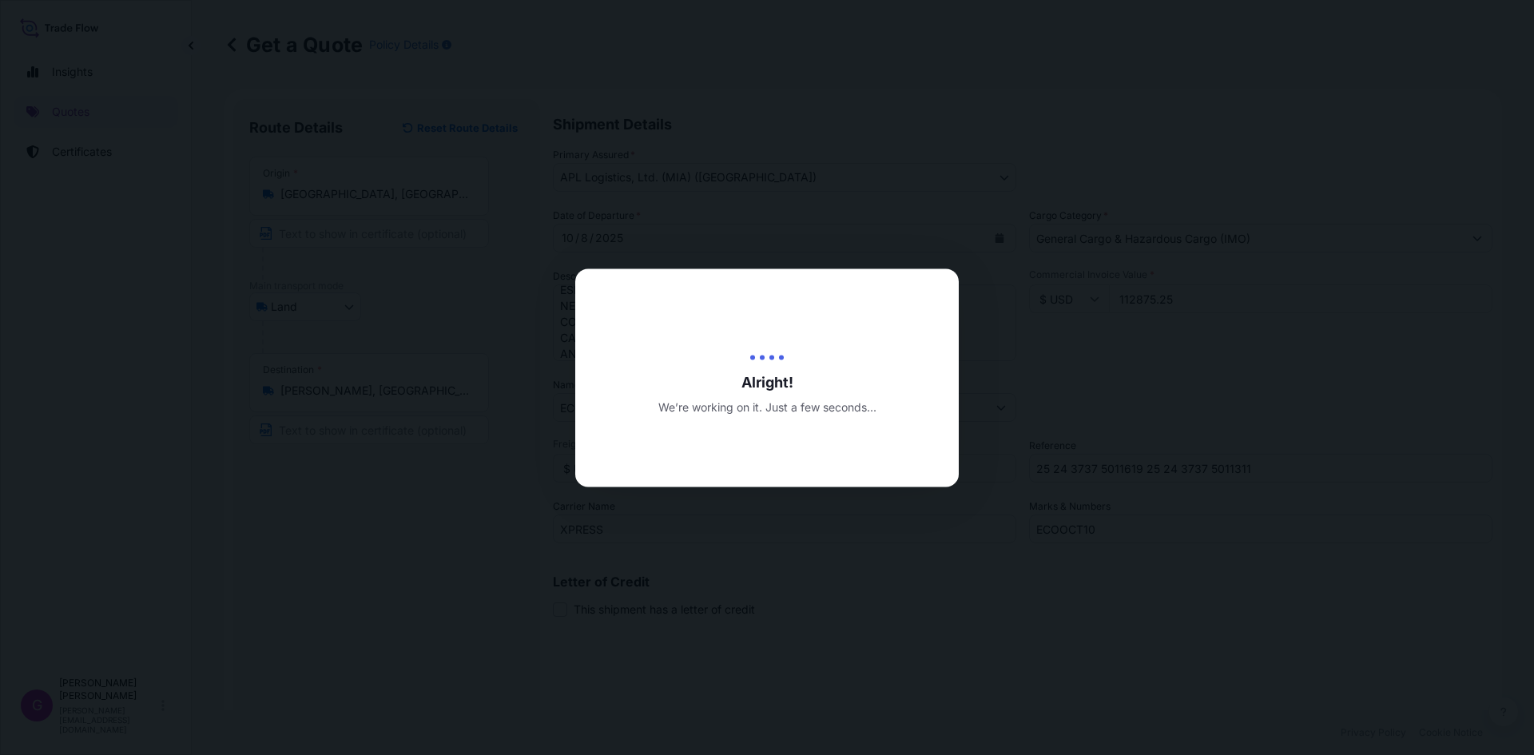
type input "[DATE]"
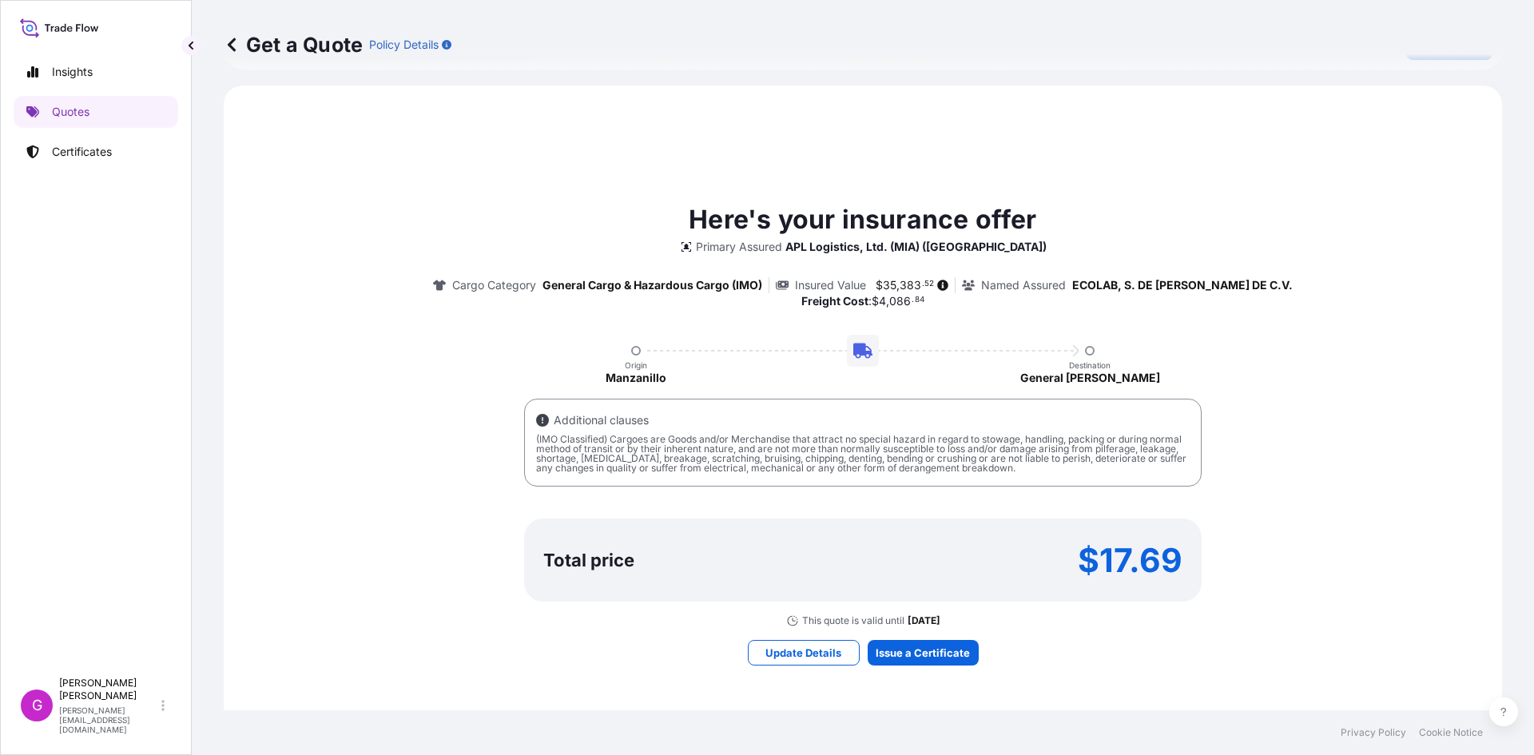
scroll to position [736, 0]
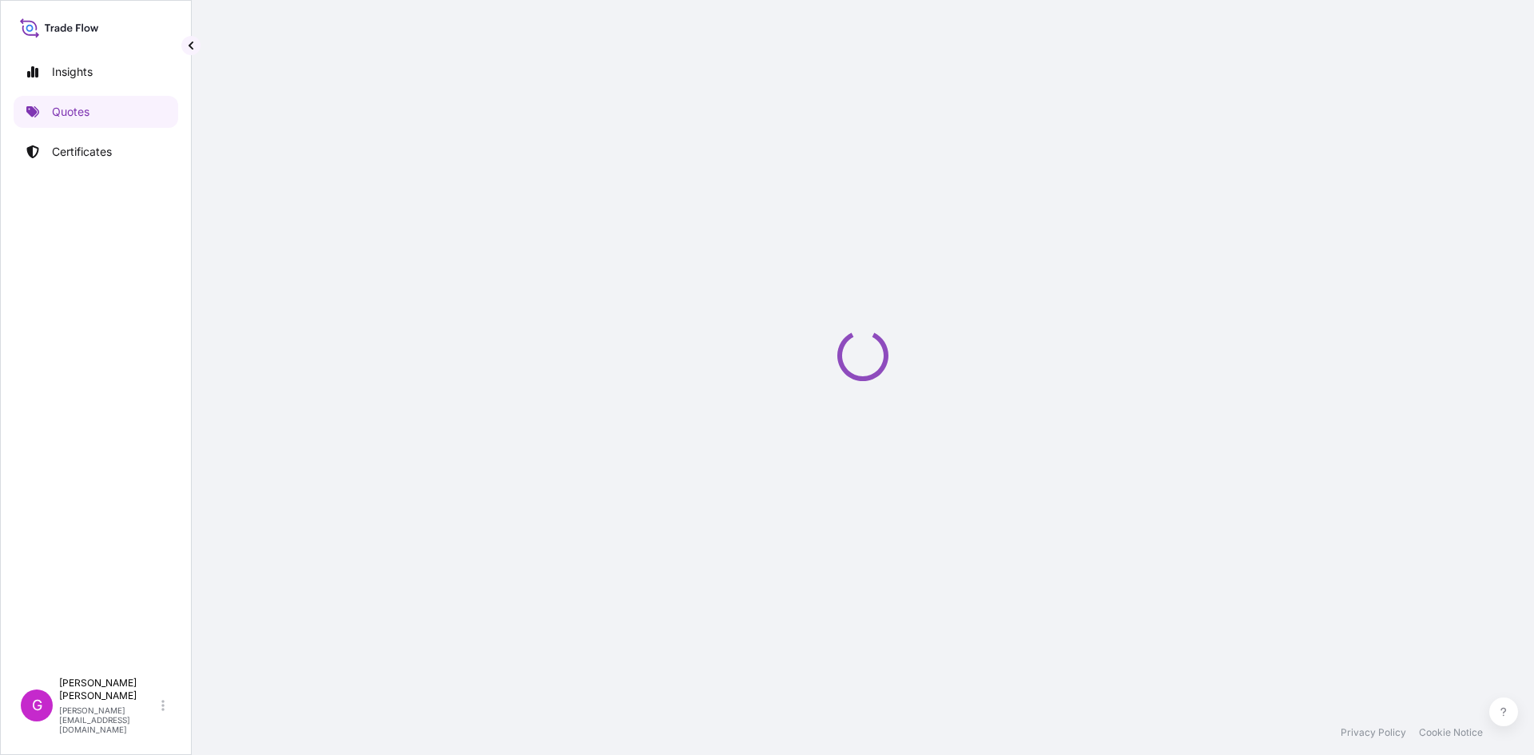
select select "Land"
select select "31870"
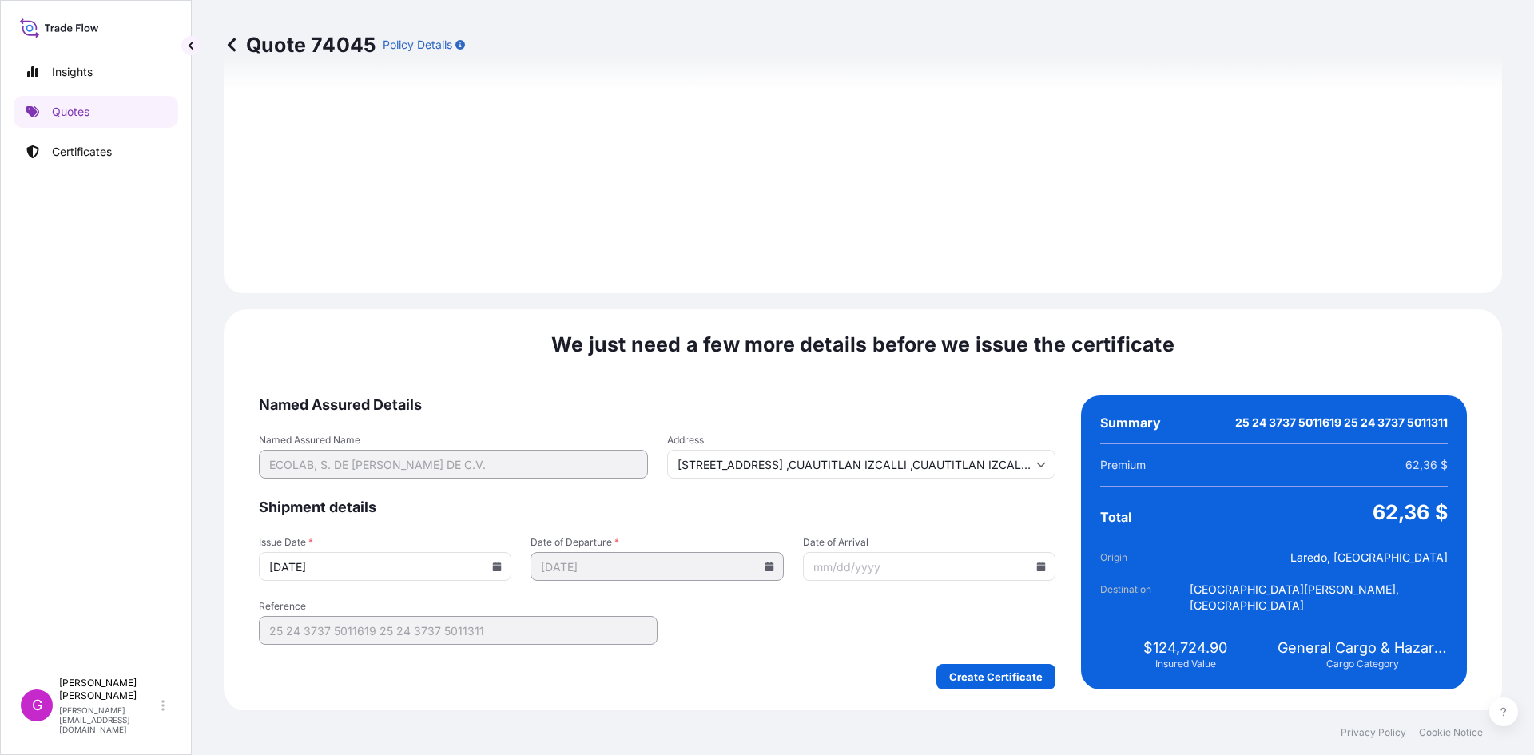
scroll to position [1908, 0]
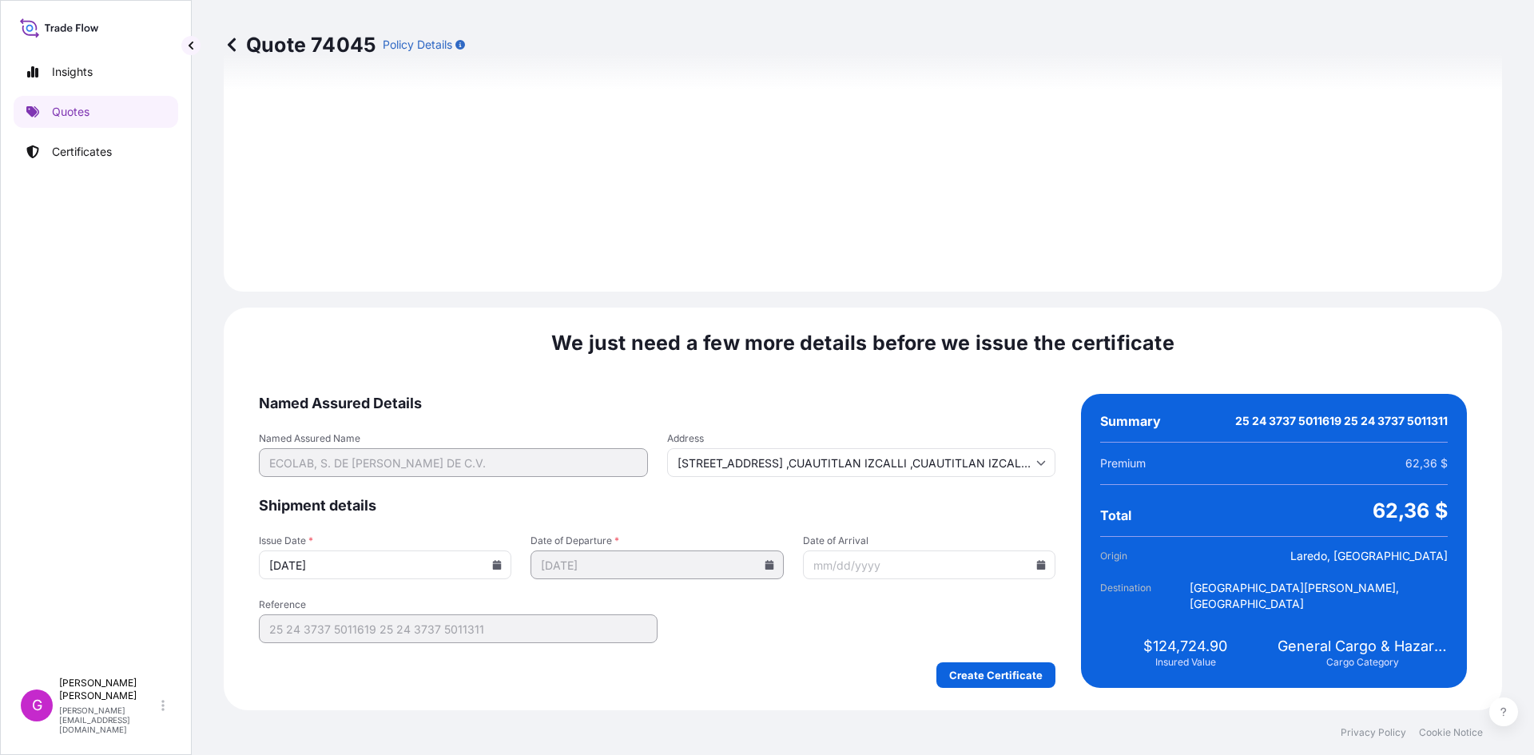
click at [1036, 563] on icon at bounding box center [1041, 565] width 10 height 10
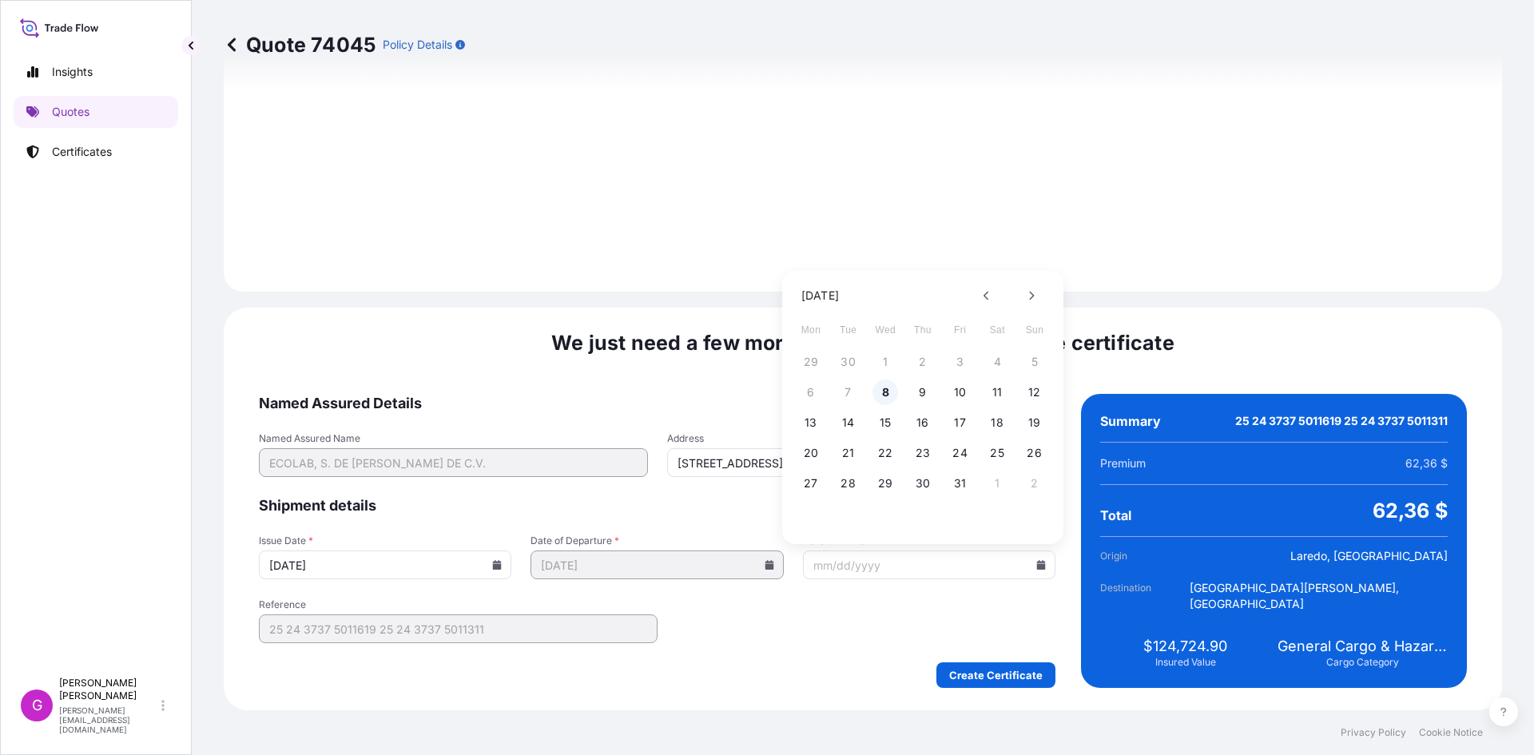
click at [885, 395] on button "8" at bounding box center [886, 393] width 26 height 26
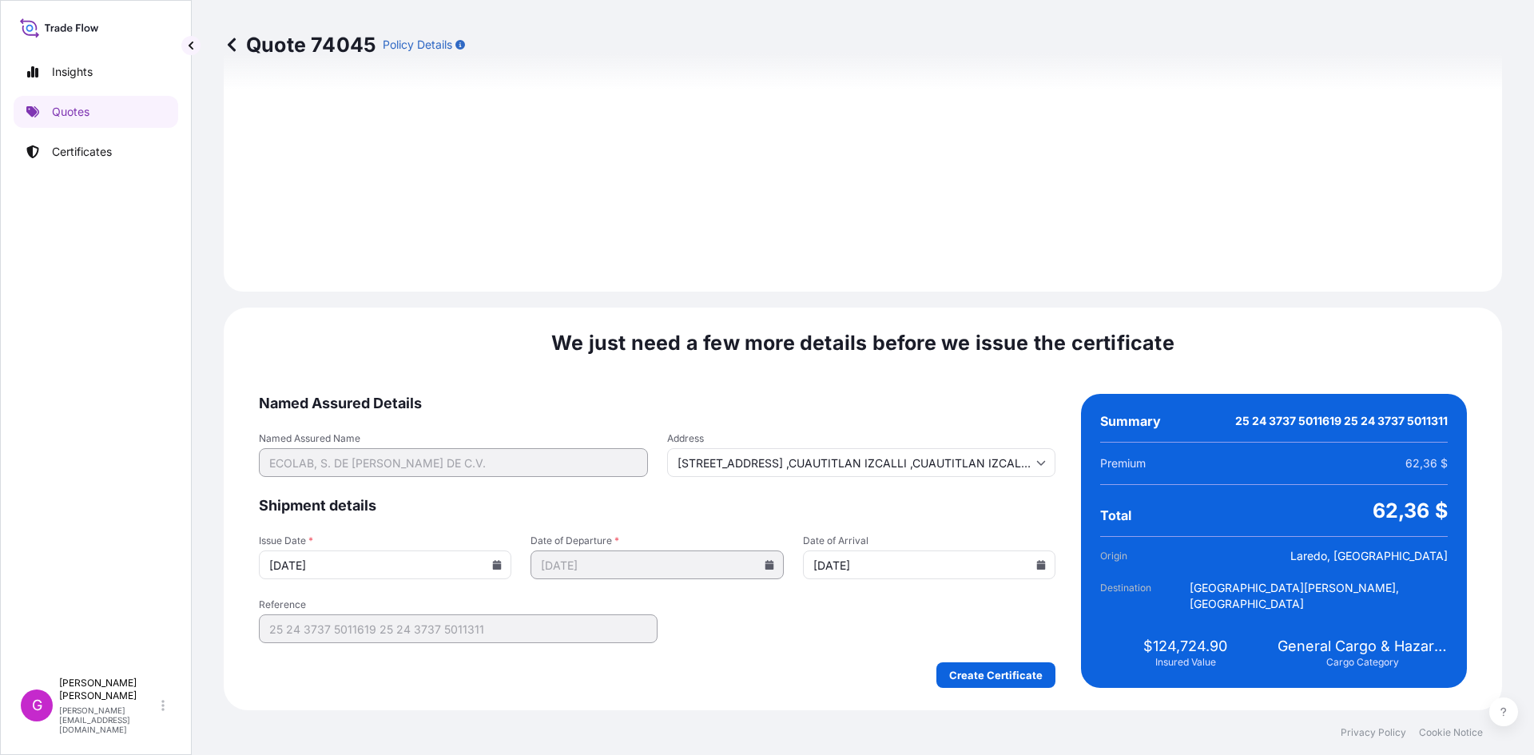
type input "[DATE]"
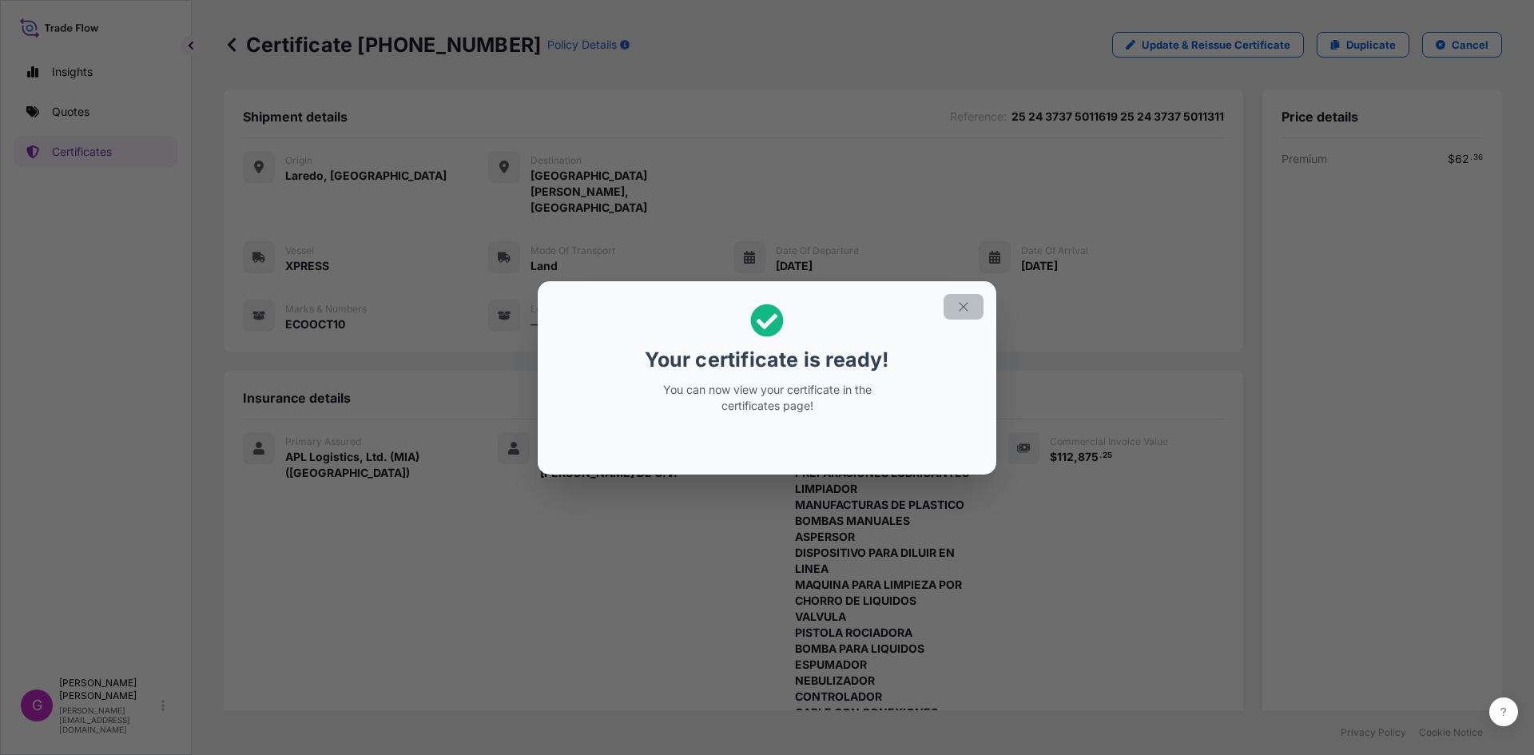
click at [961, 304] on icon "button" at bounding box center [963, 306] width 9 height 9
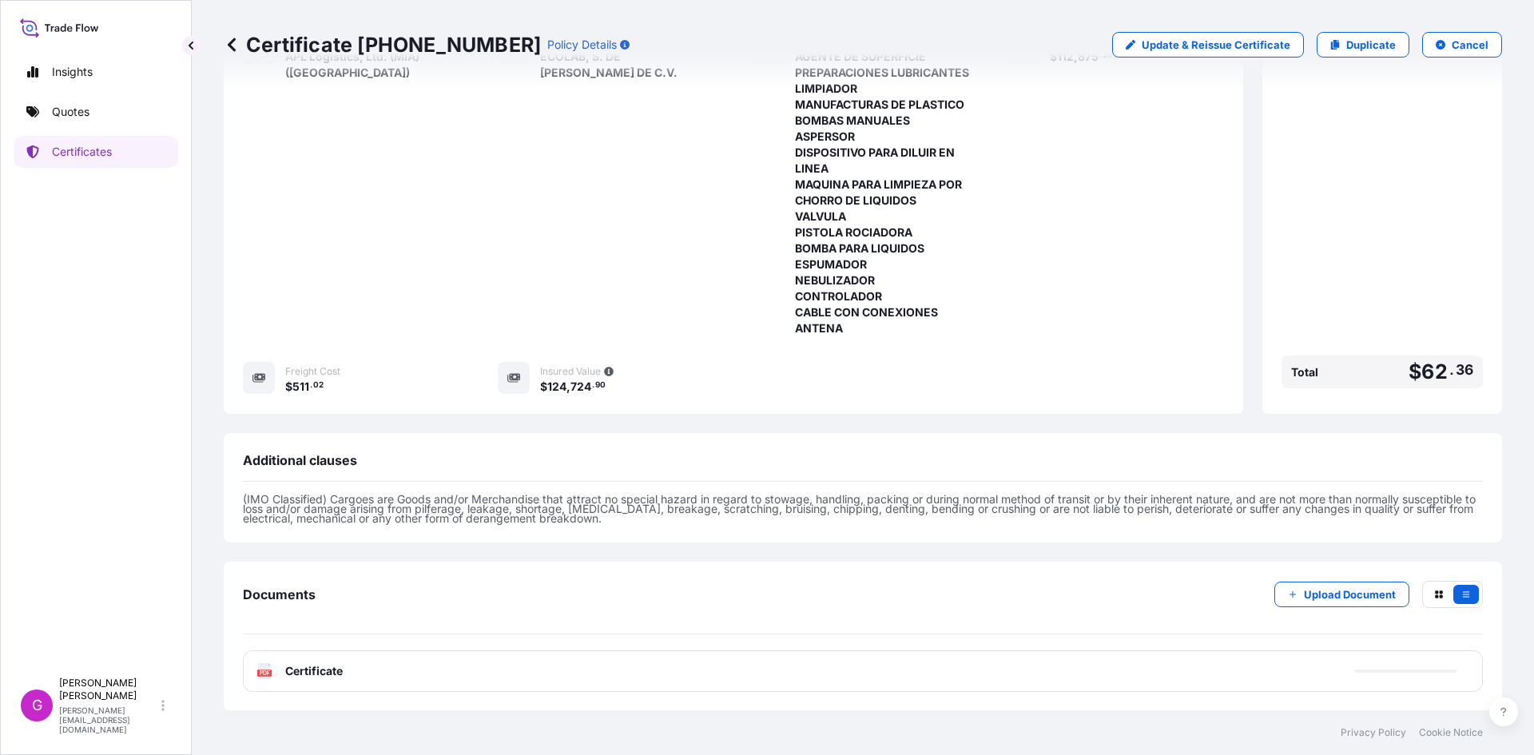
scroll to position [401, 0]
drag, startPoint x: 483, startPoint y: 41, endPoint x: 359, endPoint y: 40, distance: 124.7
click at [359, 40] on p "Certificate [PHONE_NUMBER]" at bounding box center [382, 45] width 317 height 26
copy p "[PHONE_NUMBER]"
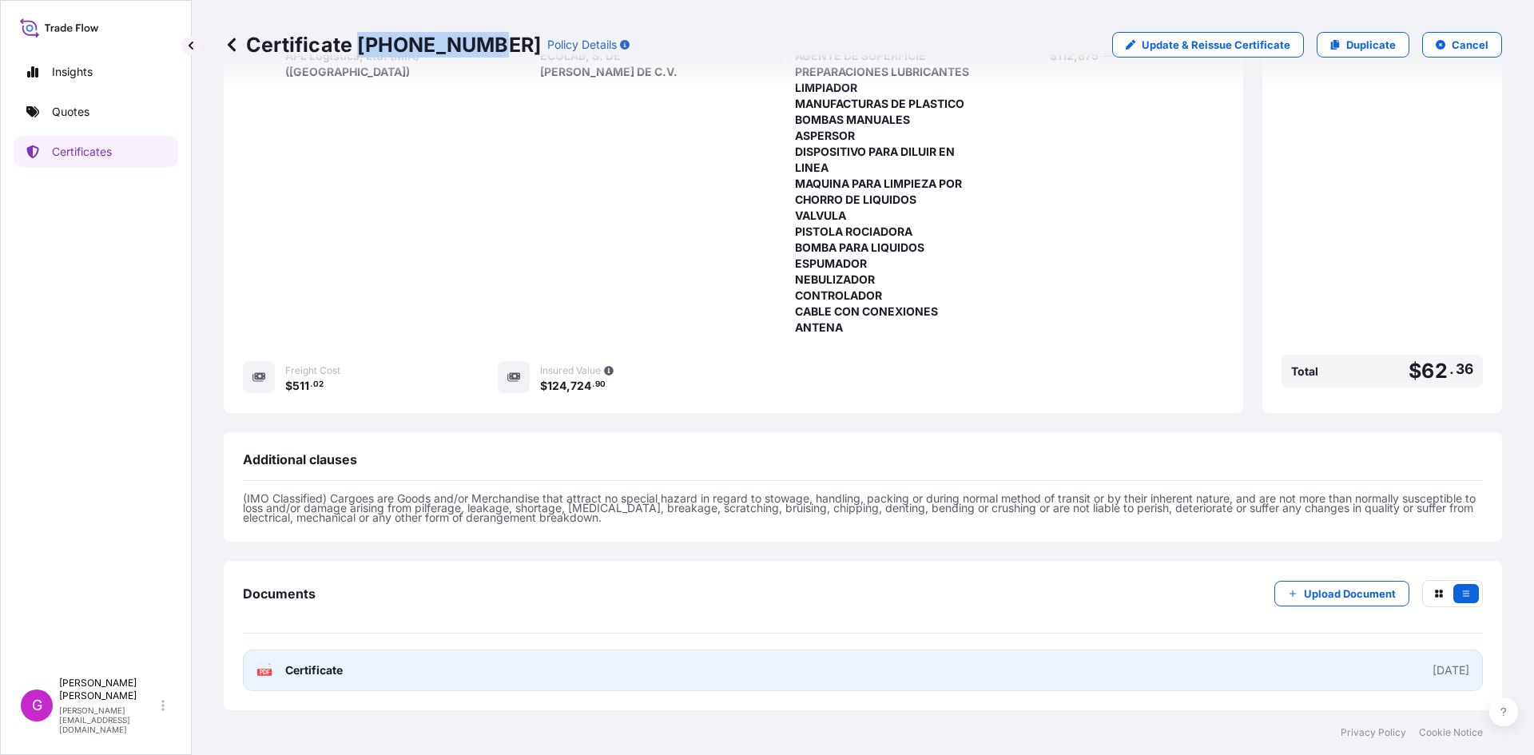
click at [380, 684] on link "PDF Certificate [DATE]" at bounding box center [863, 671] width 1240 height 42
